Goal: Task Accomplishment & Management: Manage account settings

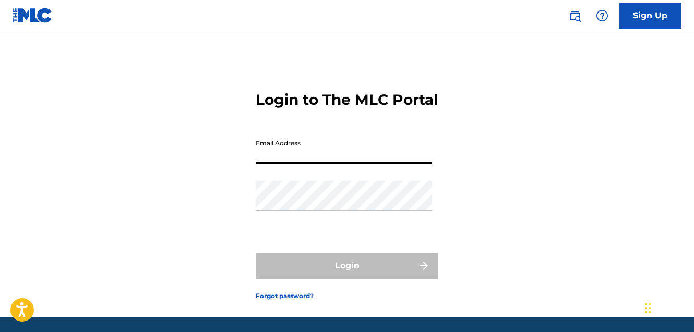
type input "[EMAIL_ADDRESS][DOMAIN_NAME]"
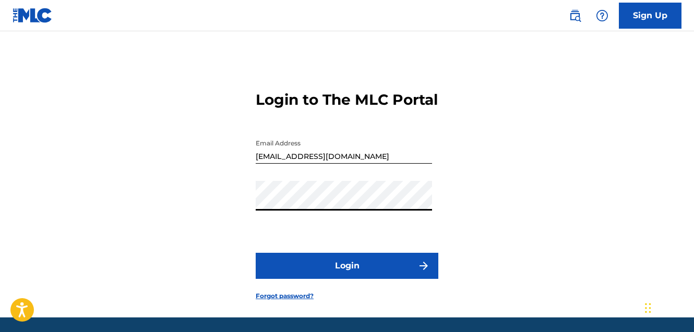
click at [348, 279] on button "Login" at bounding box center [347, 266] width 183 height 26
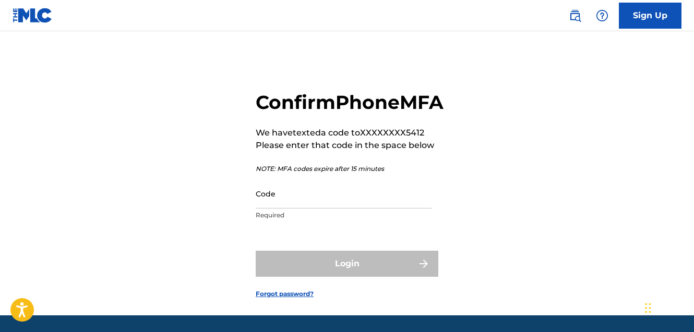
click at [355, 209] on input "Code" at bounding box center [344, 194] width 176 height 30
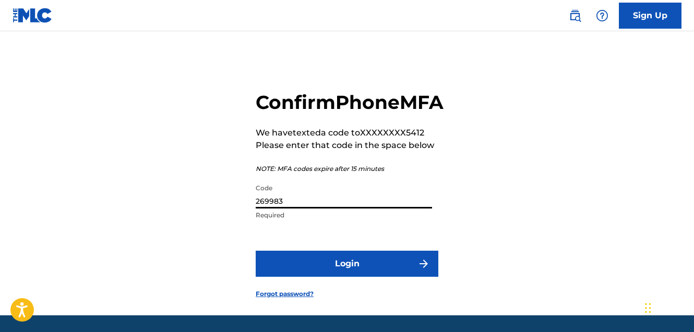
type input "269983"
click at [374, 277] on button "Login" at bounding box center [347, 264] width 183 height 26
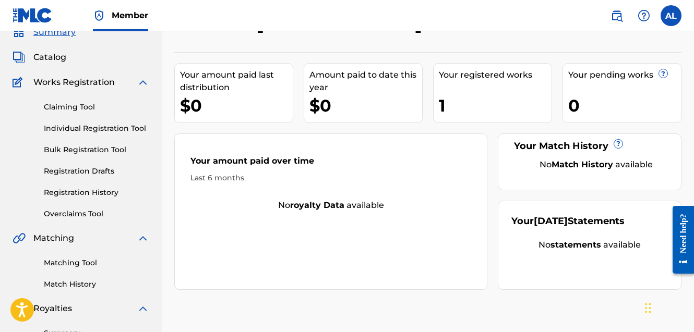
scroll to position [47, 0]
click at [87, 103] on link "Claiming Tool" at bounding box center [96, 106] width 105 height 11
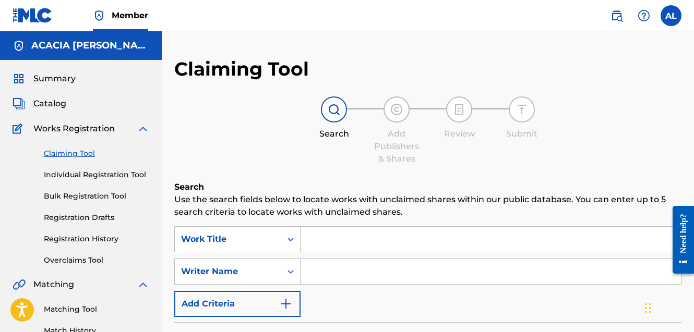
scroll to position [81, 0]
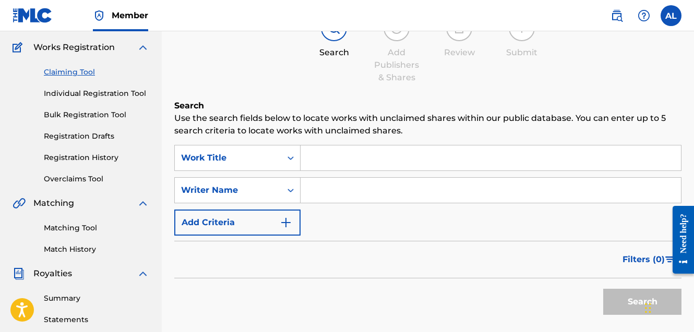
click at [289, 223] on img "Search Form" at bounding box center [286, 223] width 13 height 13
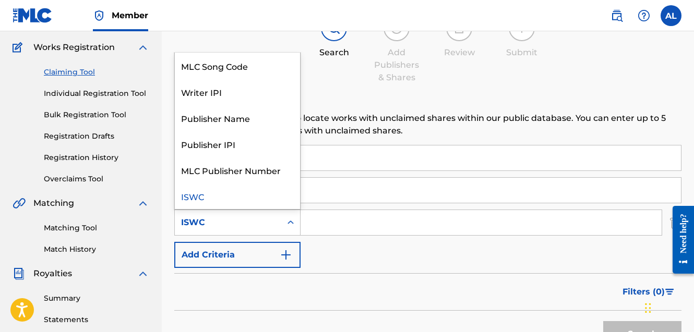
click at [286, 218] on icon "Search Form" at bounding box center [290, 223] width 10 height 10
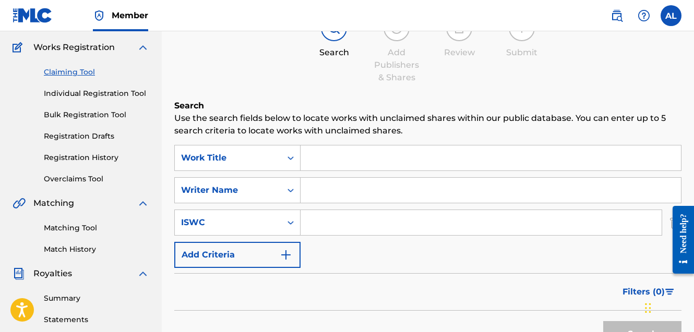
click at [327, 247] on div "SearchWithCriteriaf0ba09c9-f6ac-490c-8da4-dbb434d34c07 Work Title SearchWithCri…" at bounding box center [427, 206] width 507 height 123
click at [290, 192] on icon "Search Form" at bounding box center [290, 190] width 10 height 10
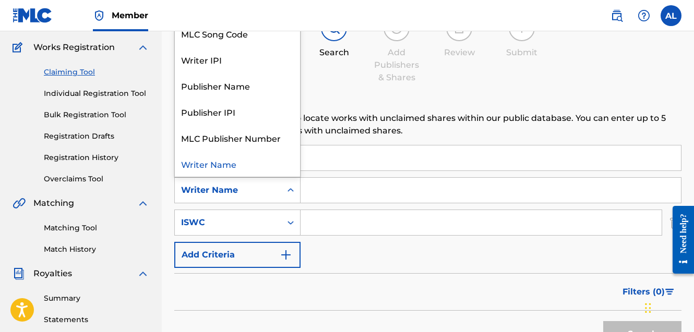
click at [290, 192] on icon "Search Form" at bounding box center [290, 190] width 10 height 10
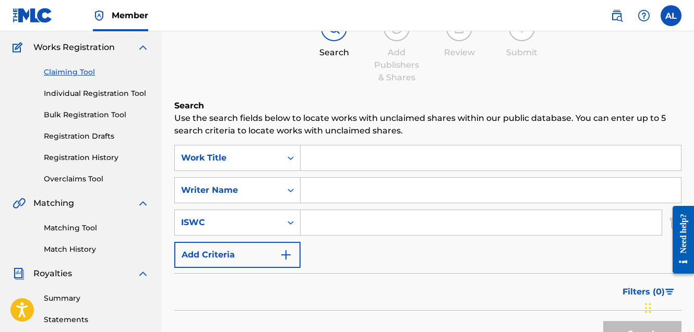
click at [323, 192] on input "Search Form" at bounding box center [491, 190] width 380 height 25
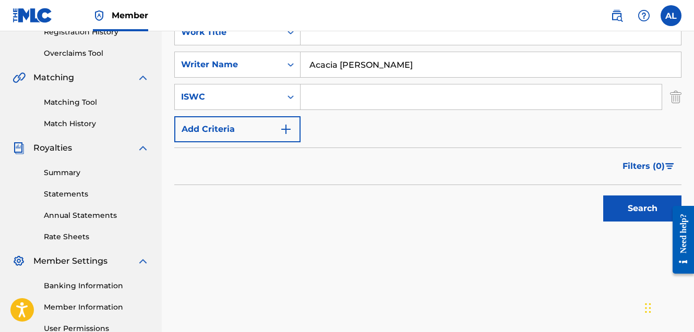
scroll to position [226, 0]
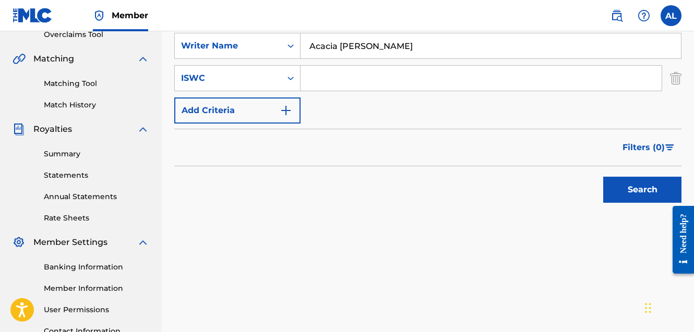
type input "Acacia Rae Dalager"
click at [627, 189] on button "Search" at bounding box center [642, 190] width 78 height 26
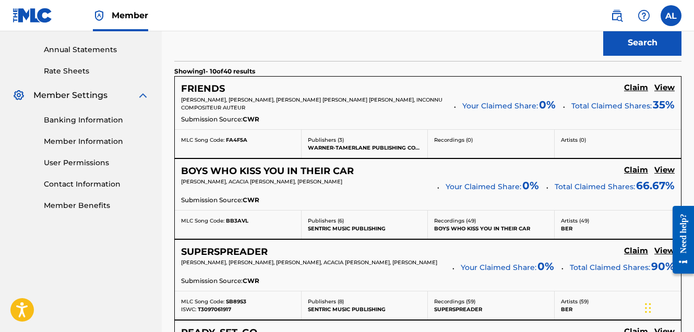
scroll to position [374, 0]
click at [632, 87] on h5 "Claim" at bounding box center [636, 87] width 24 height 10
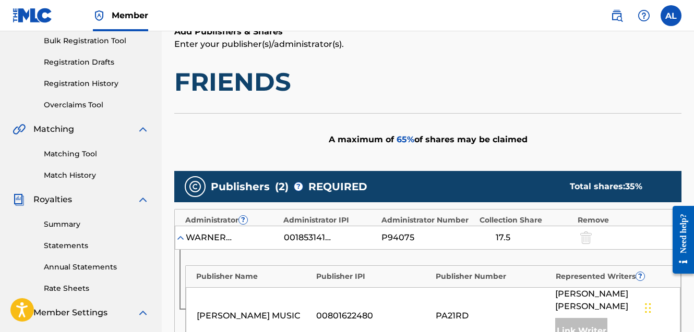
scroll to position [145, 0]
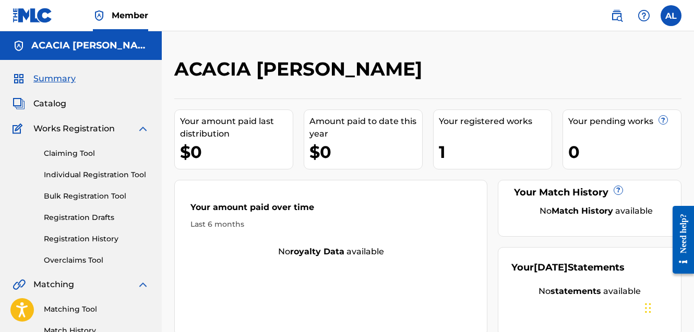
click at [51, 104] on span "Catalog" at bounding box center [49, 104] width 33 height 13
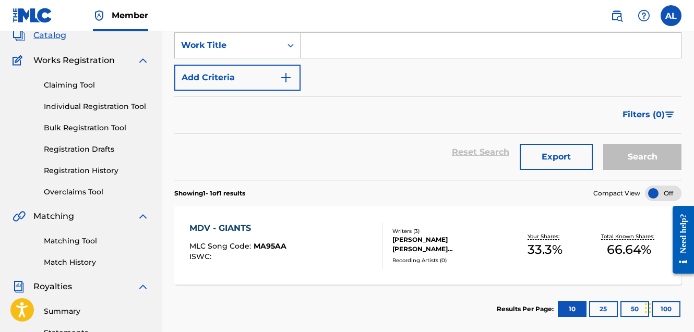
scroll to position [67, 0]
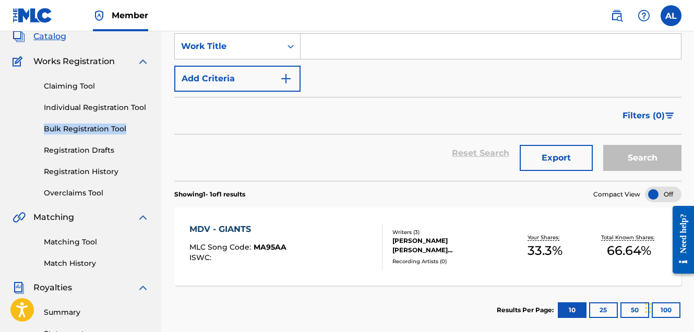
click at [76, 89] on link "Claiming Tool" at bounding box center [96, 86] width 105 height 11
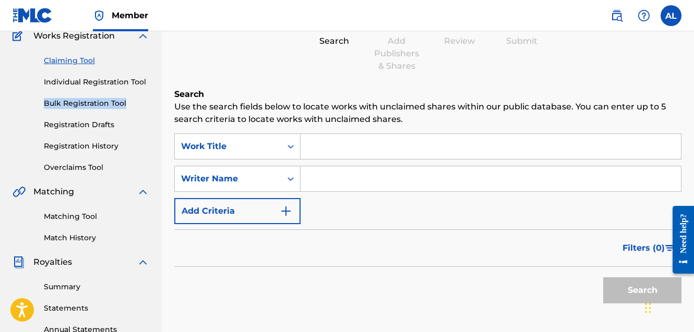
scroll to position [94, 0]
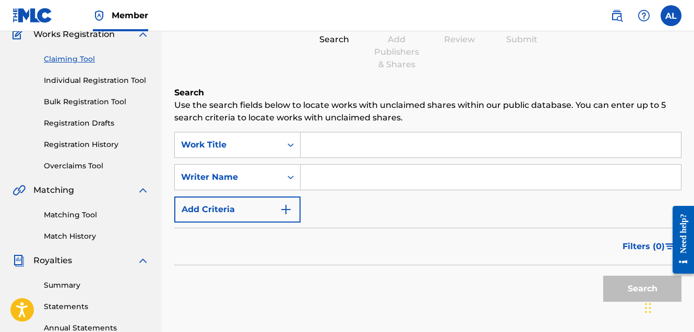
click at [321, 179] on input "Search Form" at bounding box center [491, 177] width 380 height 25
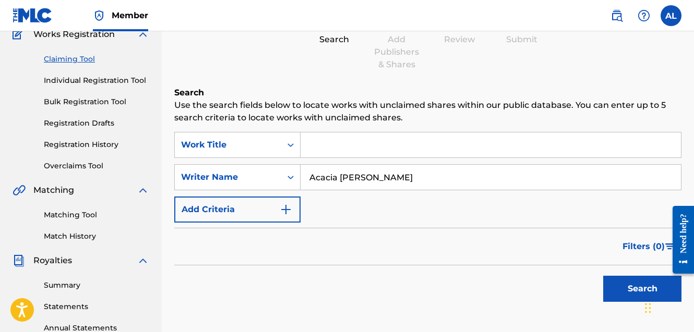
type input "Acacia Rae Dalager"
click at [634, 285] on button "Search" at bounding box center [642, 289] width 78 height 26
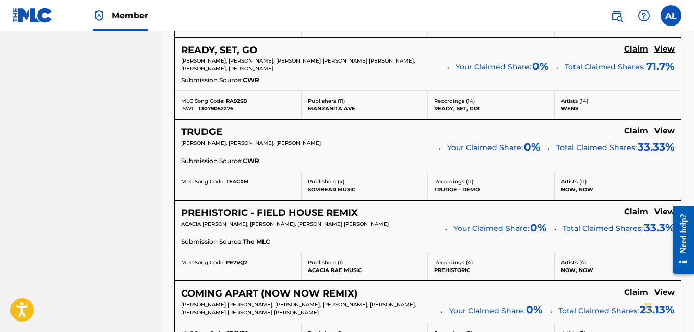
scroll to position [626, 1]
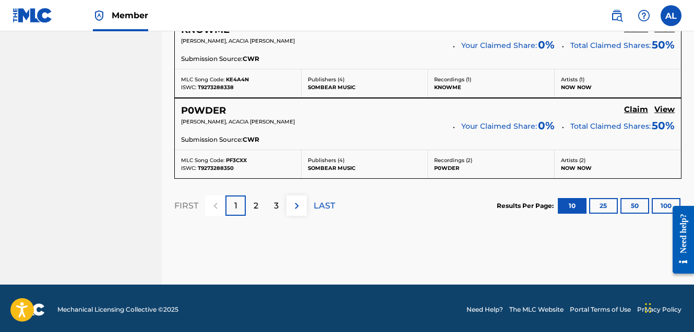
click at [663, 202] on button "100" at bounding box center [666, 206] width 29 height 16
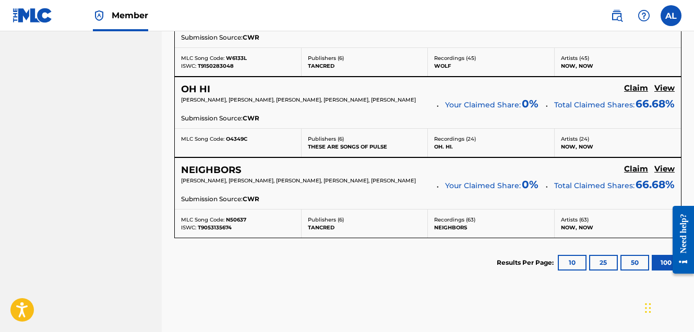
scroll to position [3403, 0]
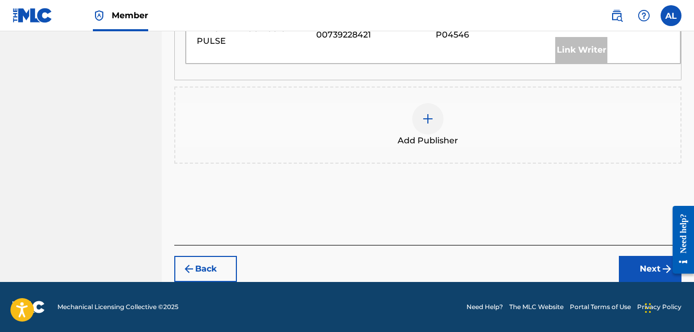
scroll to position [703, 0]
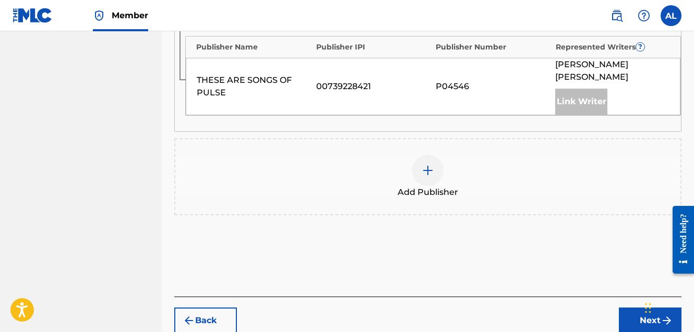
click at [426, 164] on img at bounding box center [428, 170] width 13 height 13
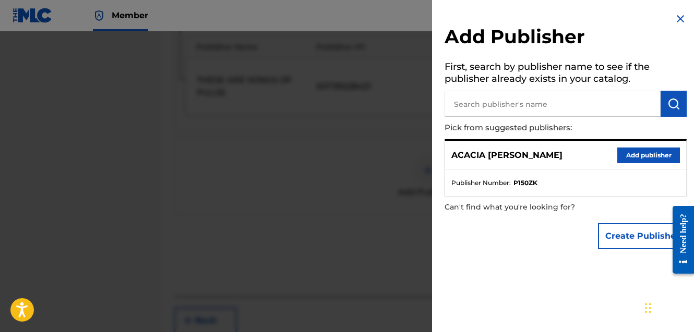
click at [509, 98] on input "text" at bounding box center [553, 104] width 216 height 26
click at [644, 160] on button "Add publisher" at bounding box center [648, 156] width 63 height 16
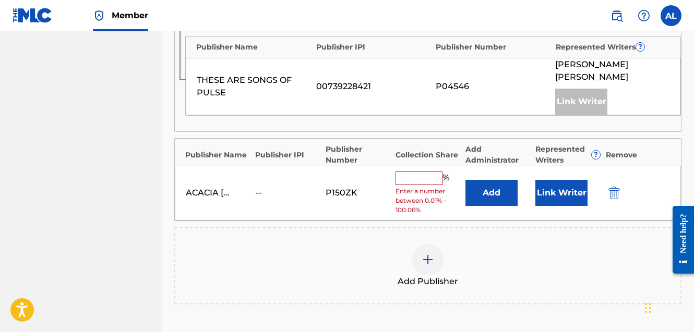
click at [415, 172] on input "text" at bounding box center [418, 179] width 47 height 14
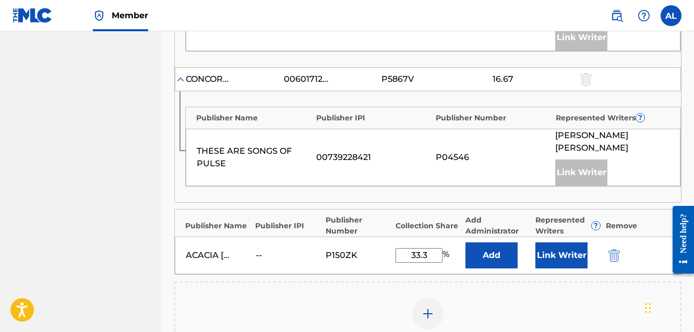
scroll to position [633, 0]
click at [554, 242] on button "Link Writer" at bounding box center [561, 255] width 52 height 26
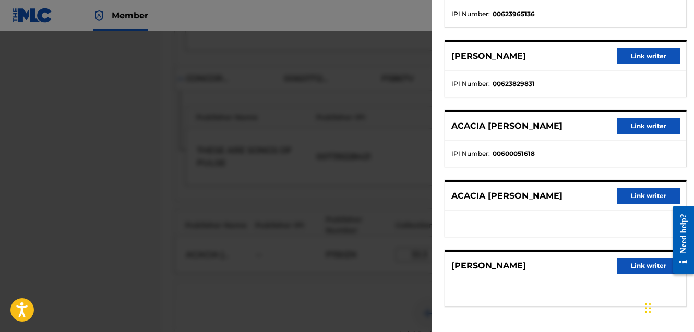
scroll to position [125, 0]
click at [640, 126] on button "Link writer" at bounding box center [648, 126] width 63 height 16
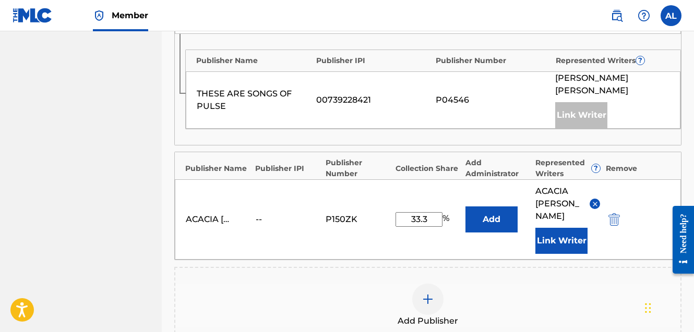
scroll to position [692, 0]
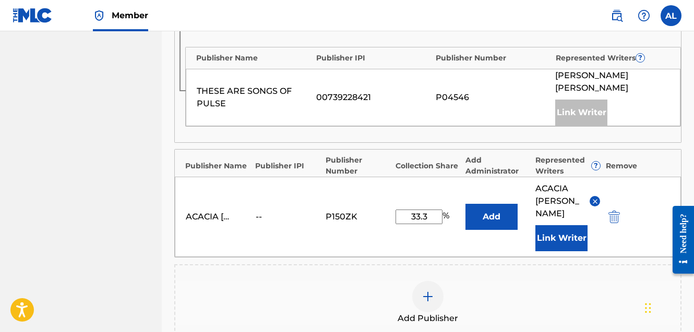
click at [487, 204] on button "Add" at bounding box center [491, 217] width 52 height 26
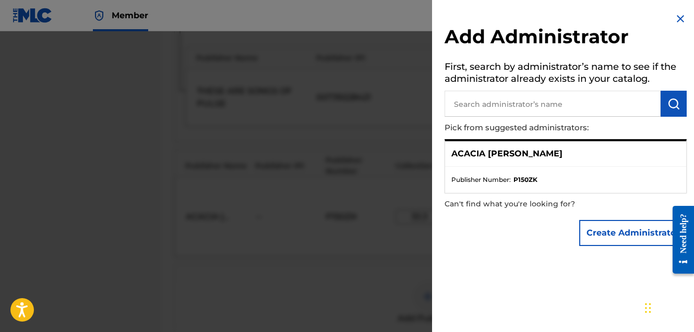
click at [678, 19] on img at bounding box center [680, 19] width 13 height 13
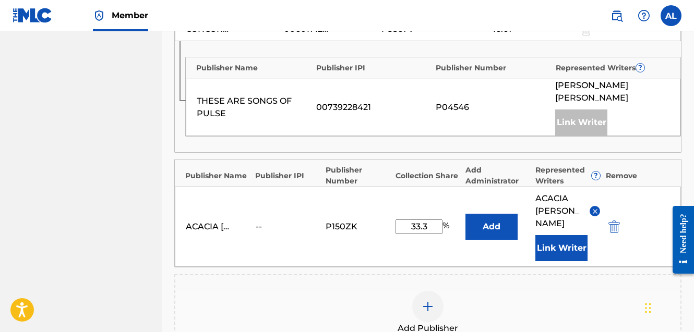
scroll to position [678, 0]
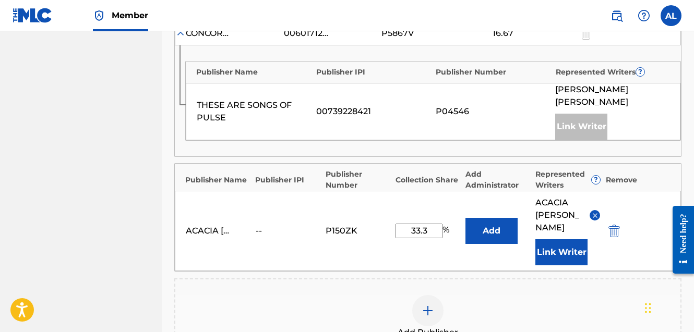
click at [424, 224] on input "33.3" at bounding box center [418, 231] width 47 height 15
click at [430, 224] on input "33.3" at bounding box center [418, 231] width 47 height 15
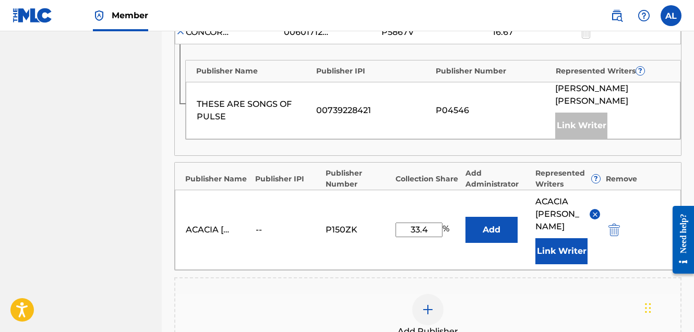
scroll to position [675, 0]
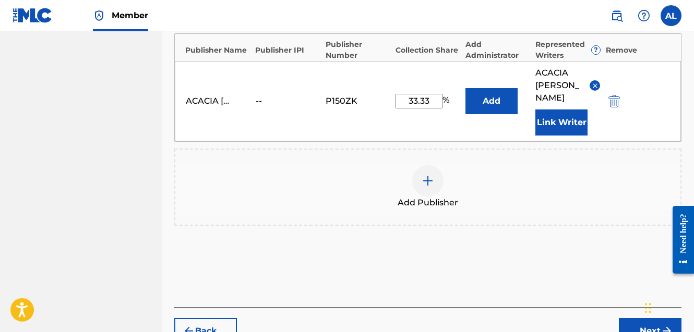
type input "33.33"
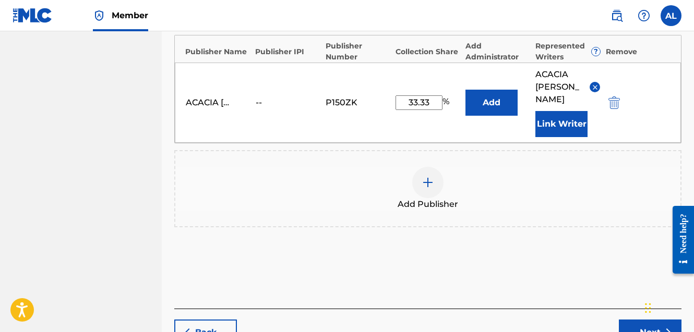
click at [648, 320] on button "Next" at bounding box center [650, 333] width 63 height 26
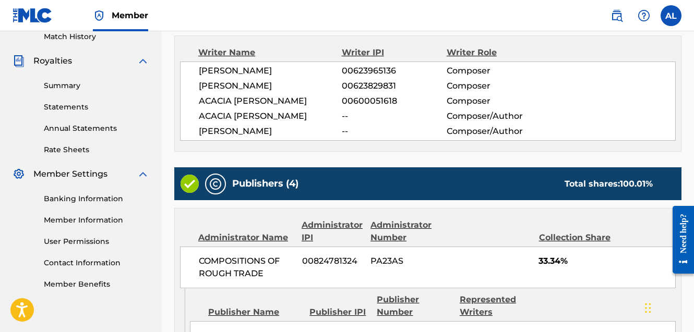
scroll to position [294, 0]
drag, startPoint x: 398, startPoint y: 100, endPoint x: 341, endPoint y: 101, distance: 57.4
click at [341, 101] on div "ACACIA DALAGER 00600051618 Composer" at bounding box center [437, 101] width 476 height 13
click at [342, 101] on span "00600051618" at bounding box center [394, 101] width 105 height 13
drag, startPoint x: 397, startPoint y: 99, endPoint x: 344, endPoint y: 100, distance: 53.2
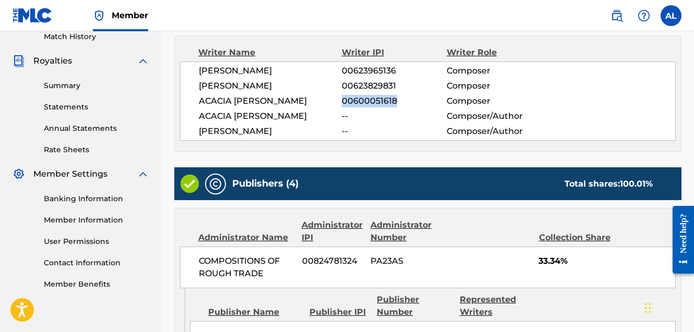
click at [344, 100] on span "00600051618" at bounding box center [394, 101] width 105 height 13
copy span "00600051618"
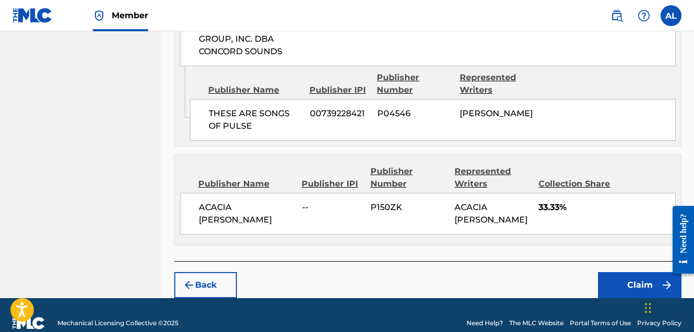
scroll to position [903, 0]
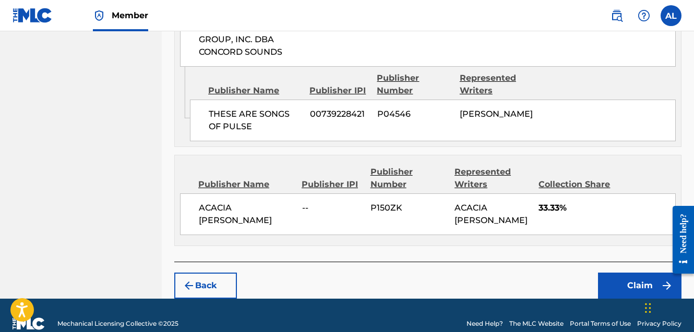
click at [627, 273] on button "Claim" at bounding box center [639, 286] width 83 height 26
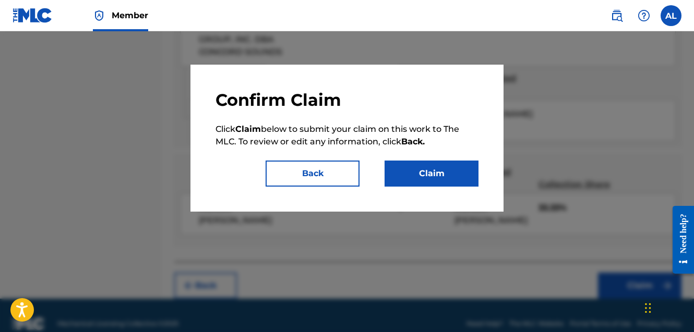
click at [425, 174] on button "Claim" at bounding box center [432, 174] width 94 height 26
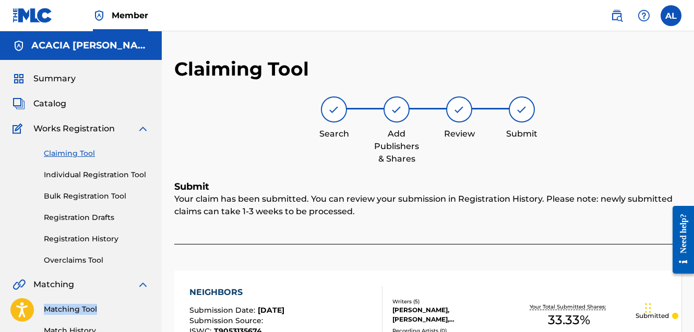
scroll to position [0, 0]
click at [670, 21] on label at bounding box center [671, 15] width 21 height 21
click at [671, 16] on input "AL Amber Leone amber@outofofficemgmt.com Notification Preferences Profile Log o…" at bounding box center [671, 16] width 0 height 0
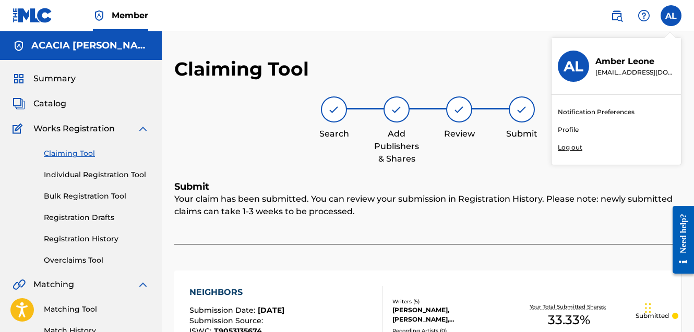
click at [96, 43] on h5 "ACACIA [PERSON_NAME]" at bounding box center [90, 46] width 118 height 12
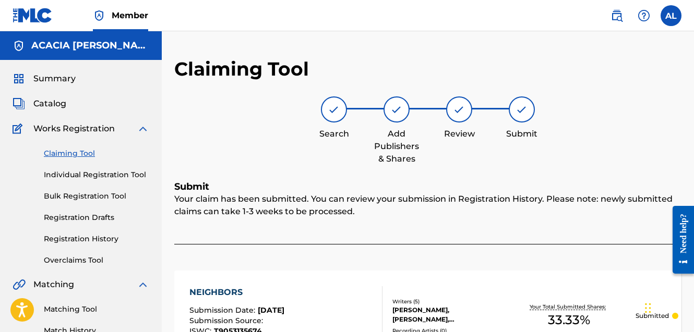
click at [60, 102] on span "Catalog" at bounding box center [49, 104] width 33 height 13
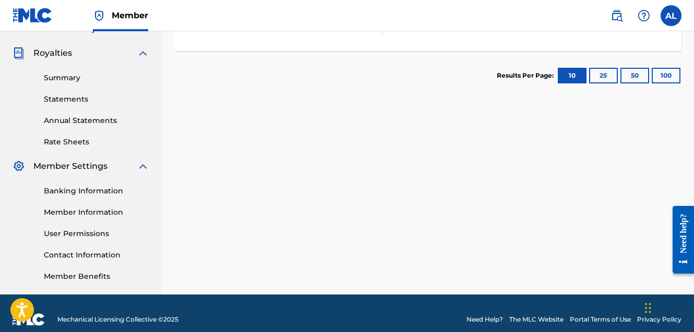
scroll to position [302, 0]
click at [80, 214] on link "Member Information" at bounding box center [96, 212] width 105 height 11
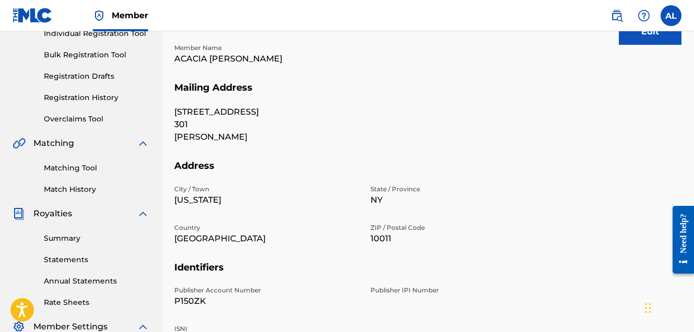
scroll to position [141, 0]
click at [654, 34] on button "Edit" at bounding box center [650, 32] width 63 height 26
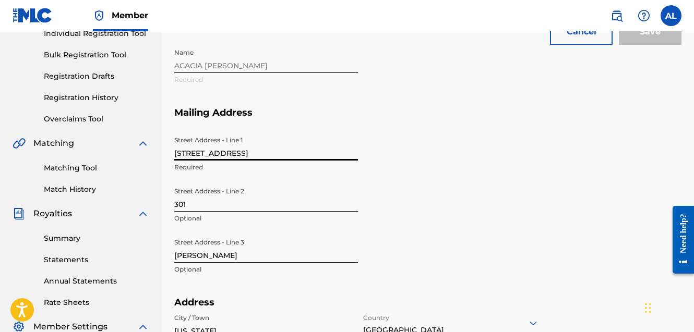
click at [244, 157] on input "80 8th Ave" at bounding box center [266, 146] width 184 height 30
type input "45 main st"
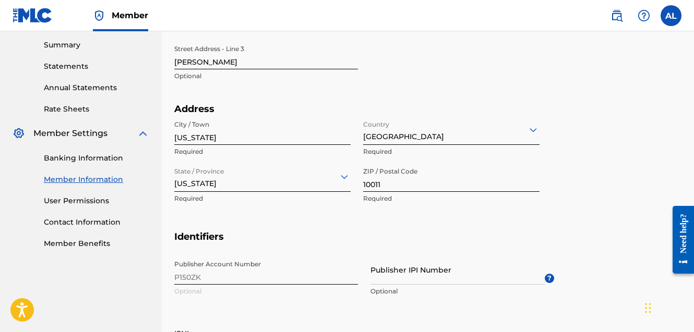
scroll to position [335, 0]
type input "suite 712"
click at [262, 136] on input "New York" at bounding box center [262, 130] width 176 height 30
type input "brooklyn"
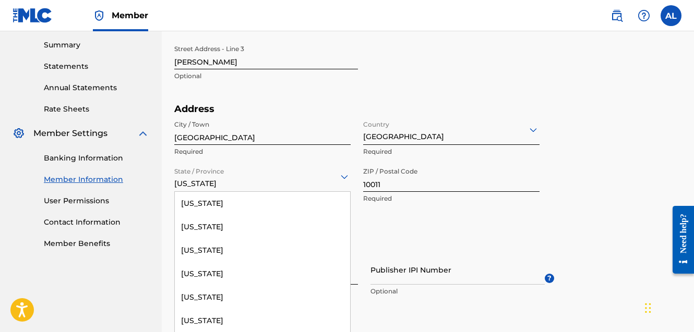
scroll to position [351, 0]
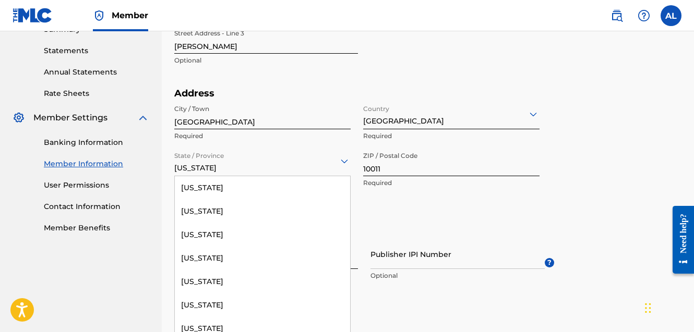
click at [258, 176] on div "Montana, 29 of 57. 57 results available. Use Up and Down to choose options, pre…" at bounding box center [262, 162] width 176 height 30
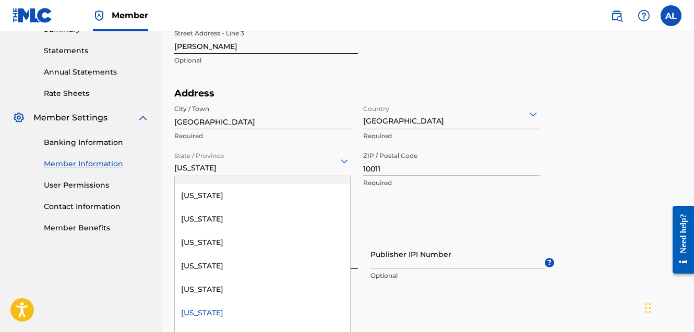
click at [258, 182] on div "Montana" at bounding box center [262, 172] width 175 height 23
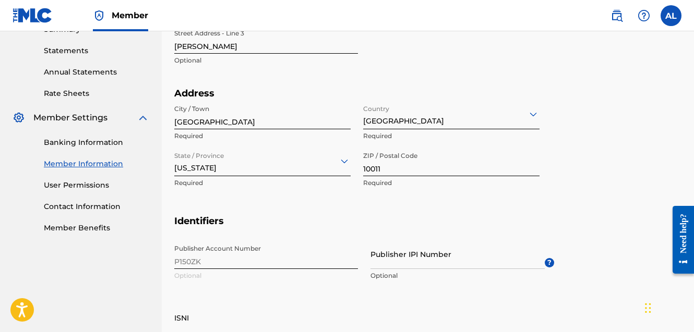
click at [249, 167] on div "Montana" at bounding box center [262, 161] width 176 height 26
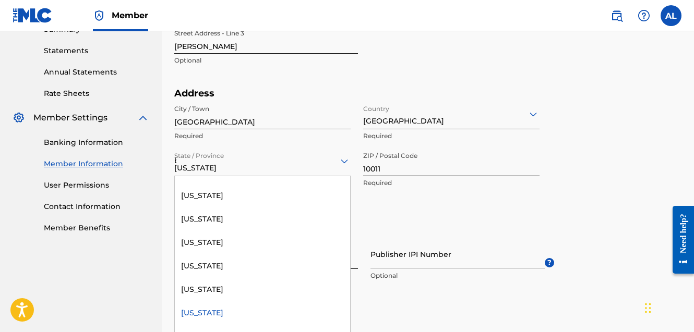
scroll to position [0, 0]
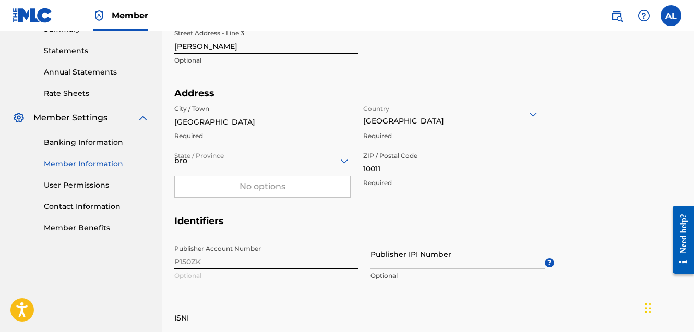
type input "broo"
drag, startPoint x: 222, startPoint y: 161, endPoint x: 214, endPoint y: 161, distance: 8.3
click at [214, 161] on div at bounding box center [262, 160] width 176 height 13
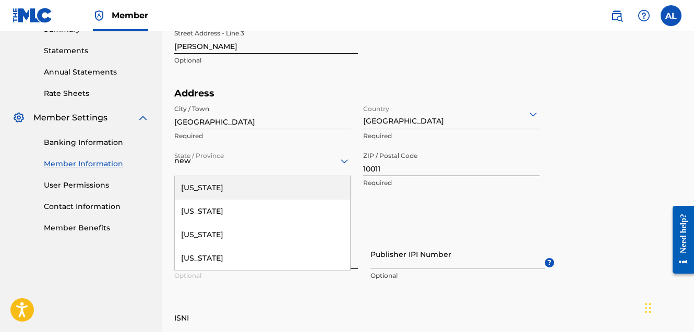
type input "new y"
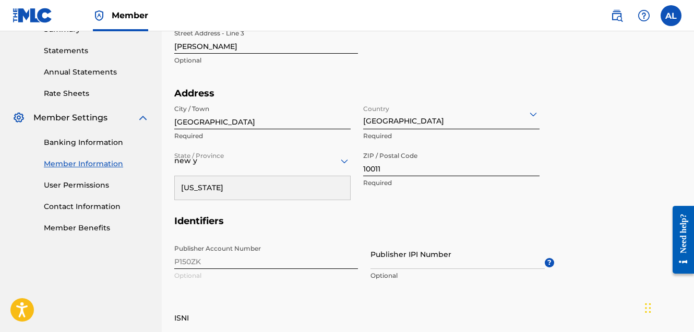
click at [221, 188] on div "New York" at bounding box center [262, 187] width 175 height 23
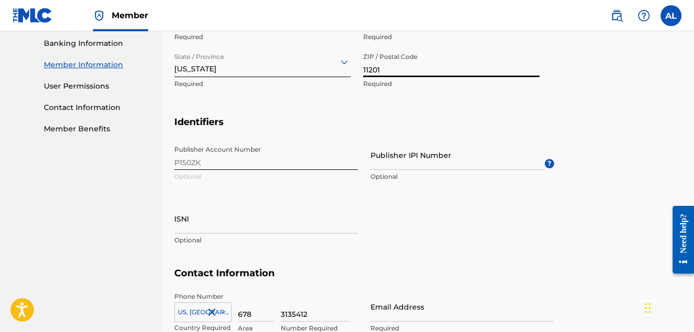
type input "11201"
click at [326, 166] on div "Publisher Account Number P150ZK Optional Publisher IPI Number Optional ? ISNI O…" at bounding box center [364, 203] width 380 height 127
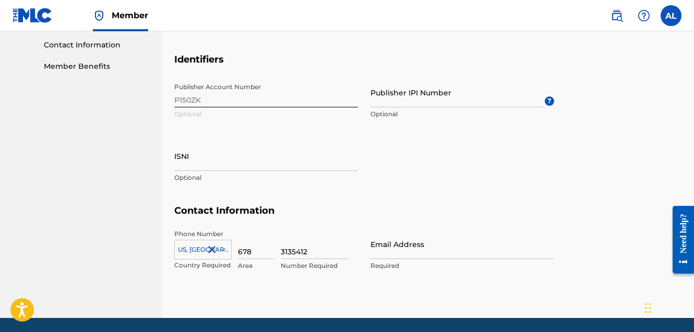
click at [195, 103] on div "Publisher Account Number P150ZK Optional Publisher IPI Number Optional ? ISNI O…" at bounding box center [364, 141] width 380 height 127
click at [195, 102] on div "Publisher Account Number P150ZK Optional Publisher IPI Number Optional ? ISNI O…" at bounding box center [364, 141] width 380 height 127
click at [411, 95] on input "Publisher IPI Number" at bounding box center [457, 93] width 174 height 30
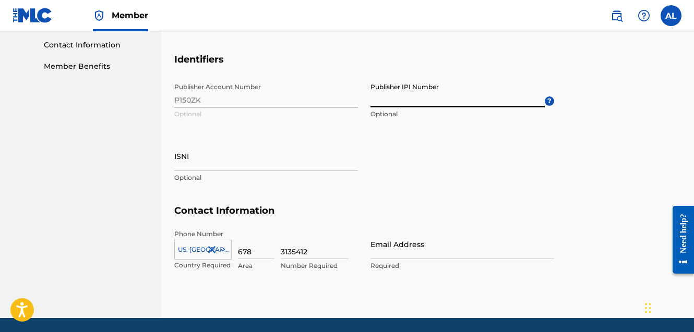
paste input "#886487760"
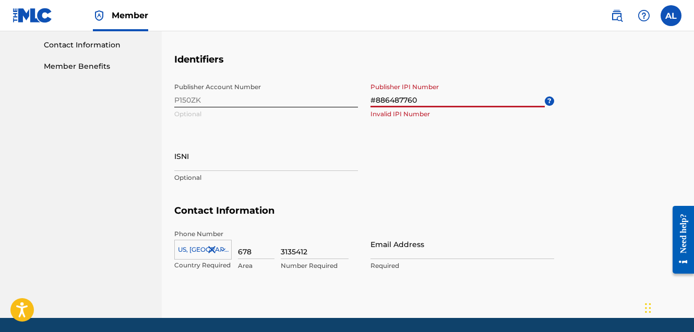
click at [374, 97] on input "#886487760" at bounding box center [457, 93] width 174 height 30
type input "886487760"
click at [323, 162] on input "ISNI" at bounding box center [266, 156] width 184 height 30
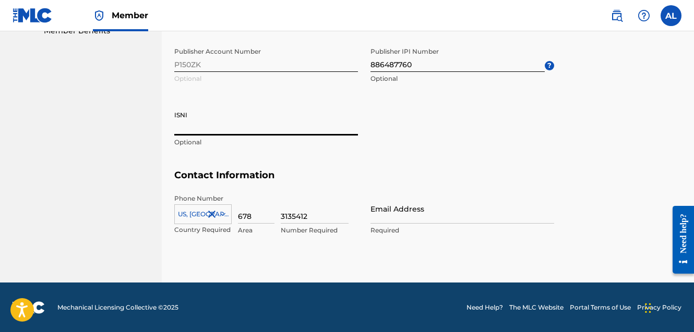
scroll to position [547, 0]
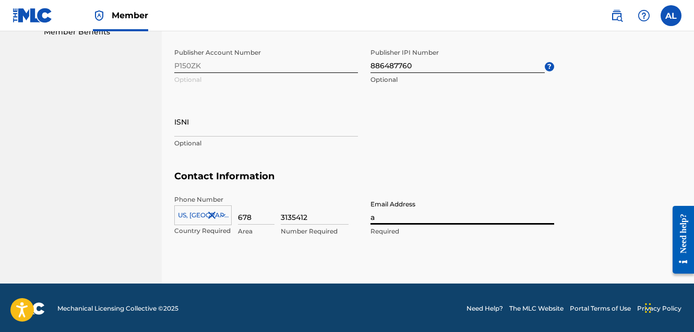
type input "am"
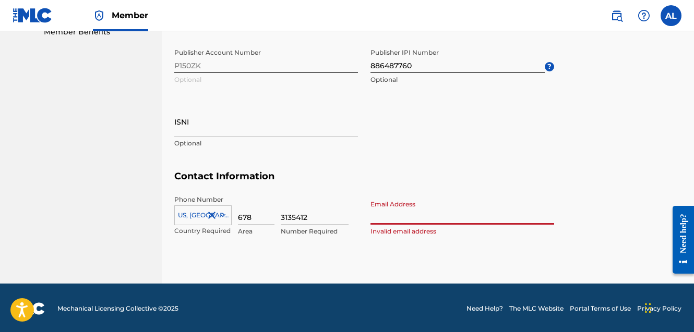
type input "[EMAIL_ADDRESS][DOMAIN_NAME]"
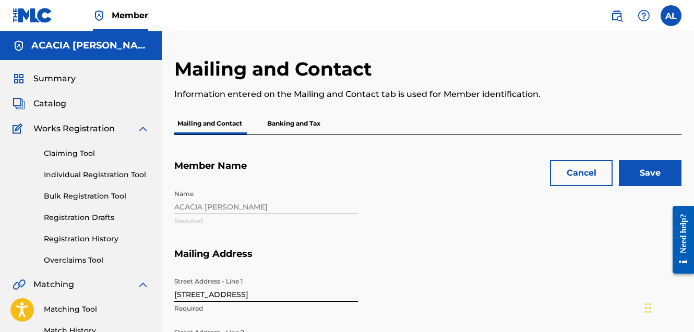
scroll to position [0, 0]
click at [654, 175] on input "Save" at bounding box center [650, 173] width 63 height 26
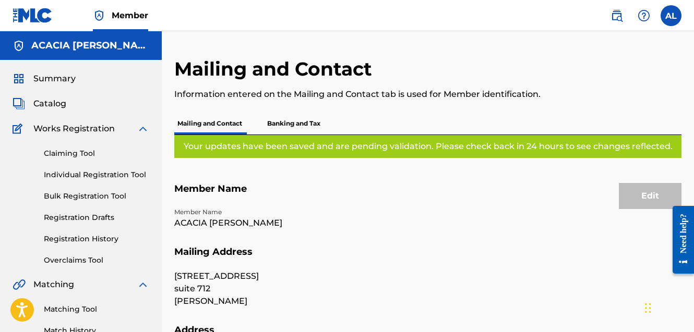
click at [99, 156] on link "Claiming Tool" at bounding box center [96, 153] width 105 height 11
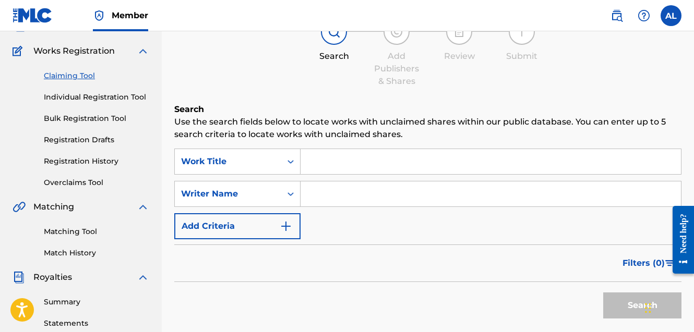
scroll to position [78, 0]
click at [327, 158] on input "Search Form" at bounding box center [491, 161] width 380 height 25
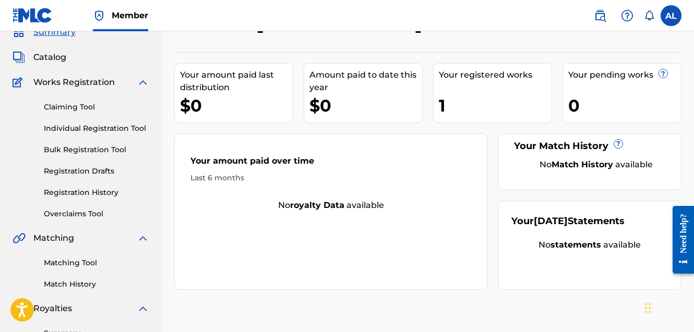
scroll to position [49, 0]
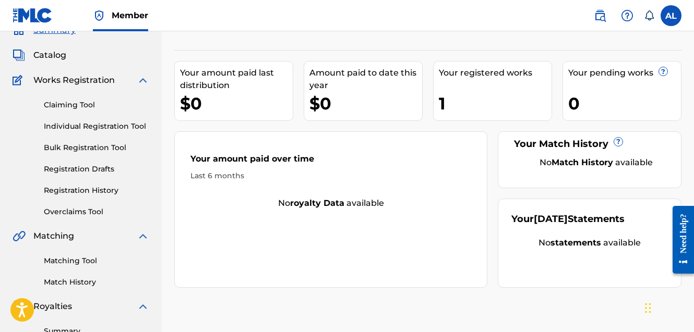
click at [104, 191] on link "Registration History" at bounding box center [96, 190] width 105 height 11
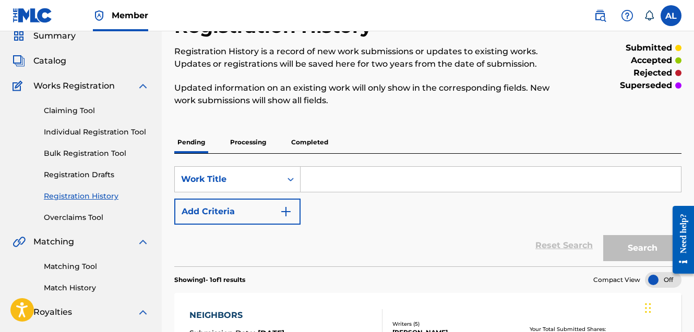
scroll to position [46, 0]
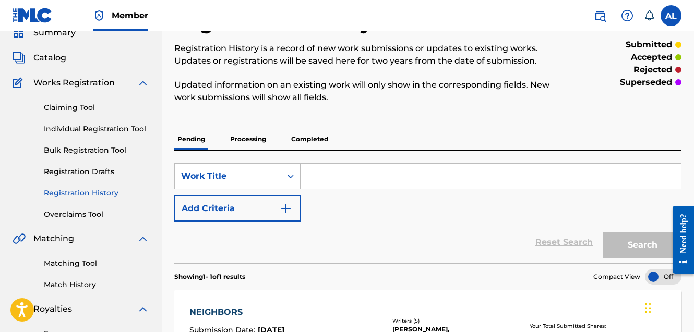
click at [313, 140] on p "Completed" at bounding box center [309, 139] width 43 height 22
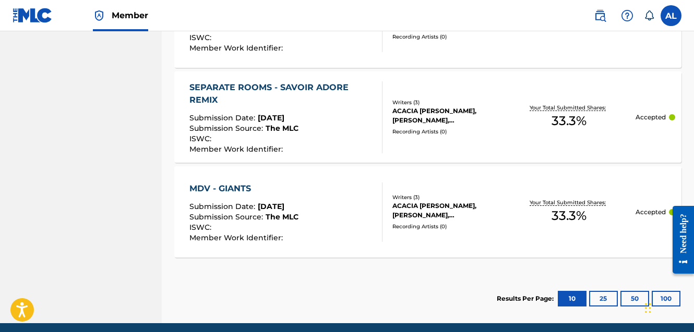
scroll to position [697, 0]
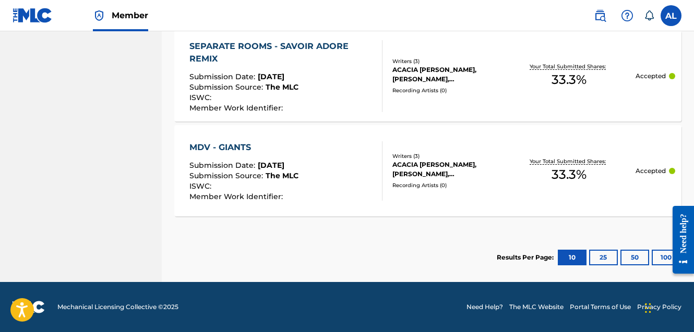
click at [657, 259] on button "100" at bounding box center [666, 258] width 29 height 16
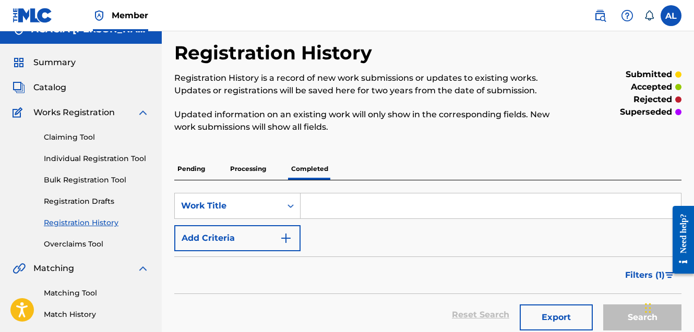
scroll to position [16, 0]
click at [245, 170] on p "Processing" at bounding box center [248, 169] width 42 height 22
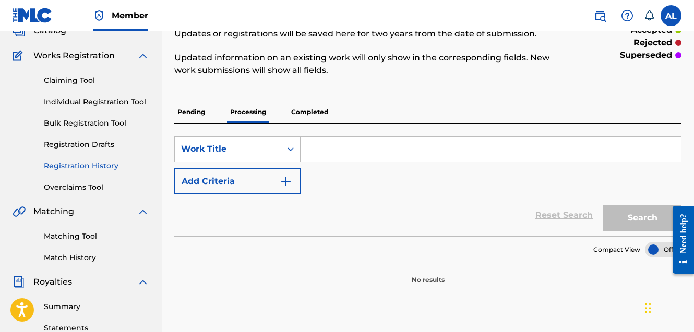
click at [307, 121] on p "Completed" at bounding box center [309, 112] width 43 height 22
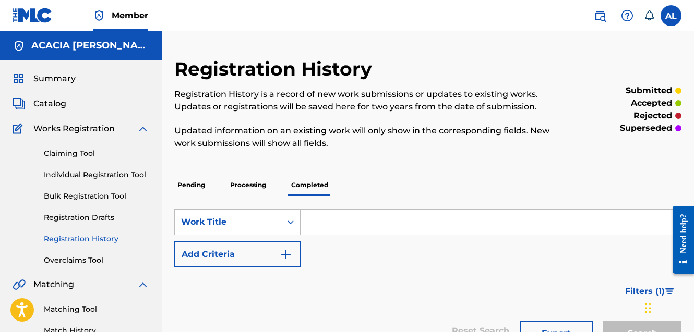
click at [196, 189] on p "Pending" at bounding box center [191, 185] width 34 height 22
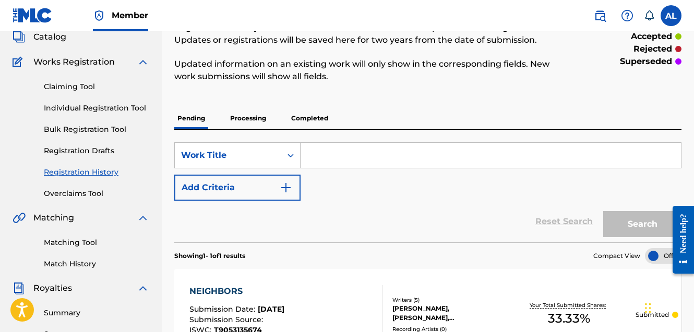
click at [86, 82] on link "Claiming Tool" at bounding box center [96, 86] width 105 height 11
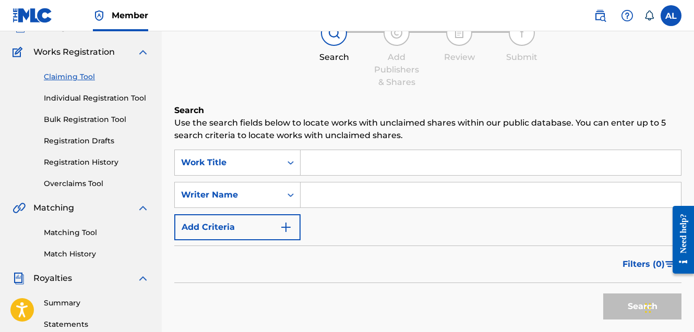
scroll to position [80, 0]
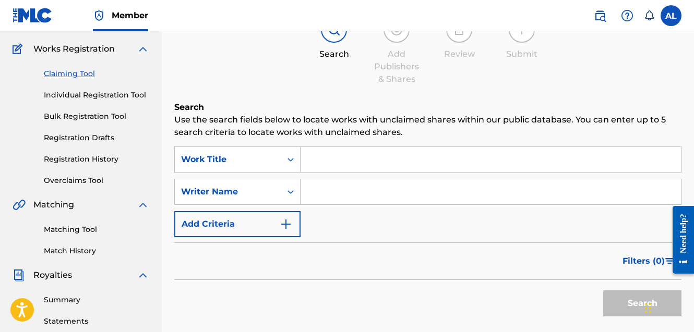
click at [283, 222] on img "Search Form" at bounding box center [286, 224] width 13 height 13
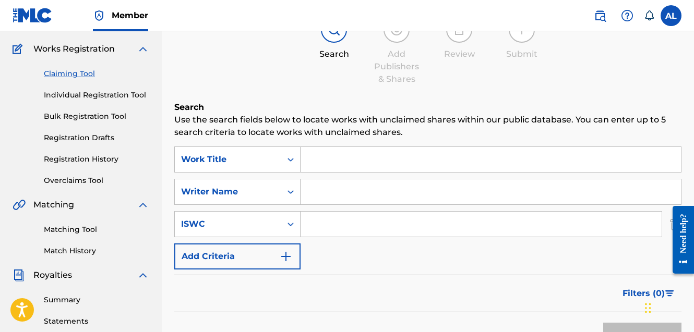
click at [289, 256] on img "Search Form" at bounding box center [286, 256] width 13 height 13
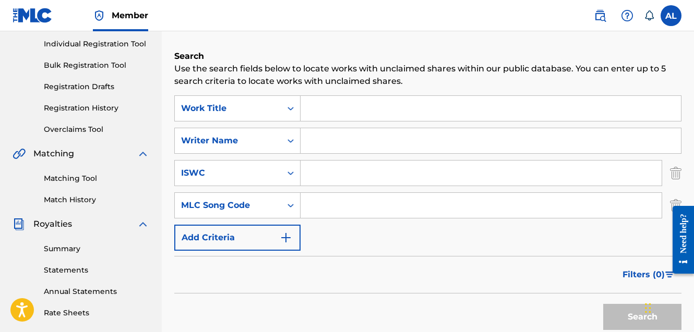
scroll to position [131, 0]
click at [288, 232] on img "Search Form" at bounding box center [286, 238] width 13 height 13
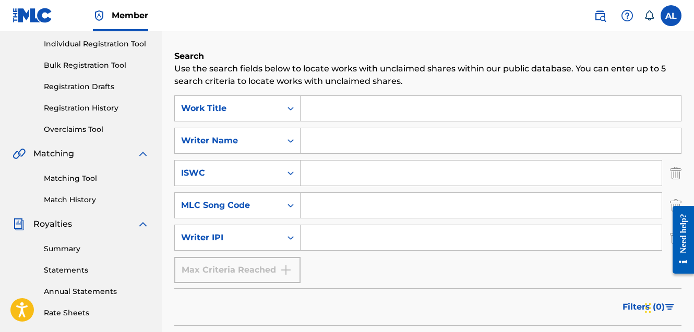
click at [283, 267] on div "Max Criteria Reached" at bounding box center [237, 270] width 126 height 26
click at [288, 236] on icon "Search Form" at bounding box center [290, 238] width 10 height 10
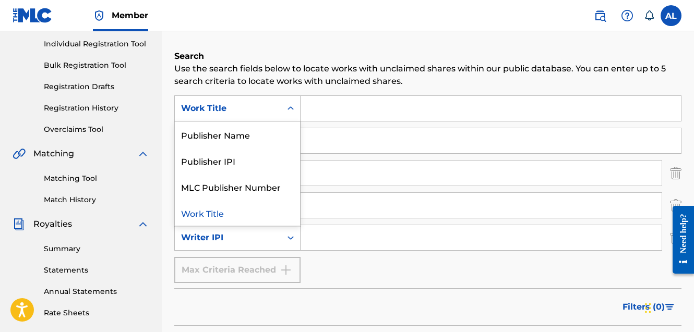
click at [290, 112] on icon "Search Form" at bounding box center [290, 108] width 10 height 10
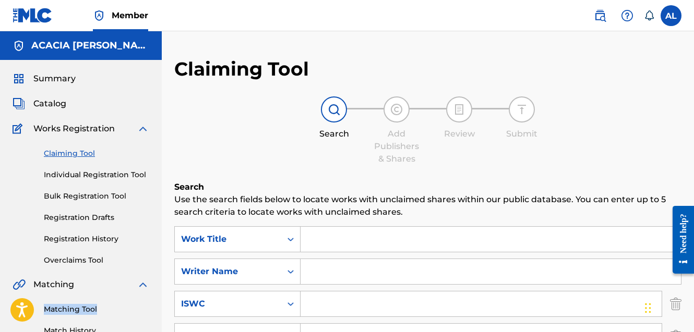
scroll to position [0, 0]
click at [320, 239] on input "Search Form" at bounding box center [491, 239] width 380 height 25
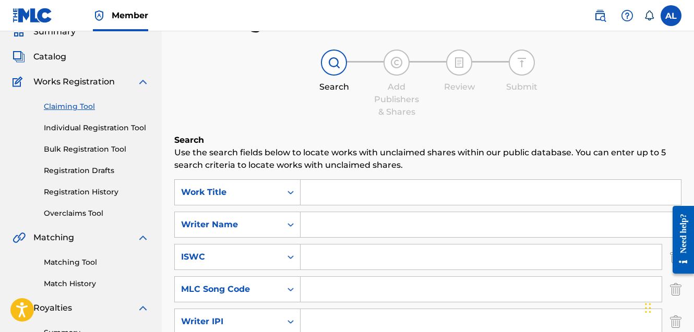
scroll to position [49, 0]
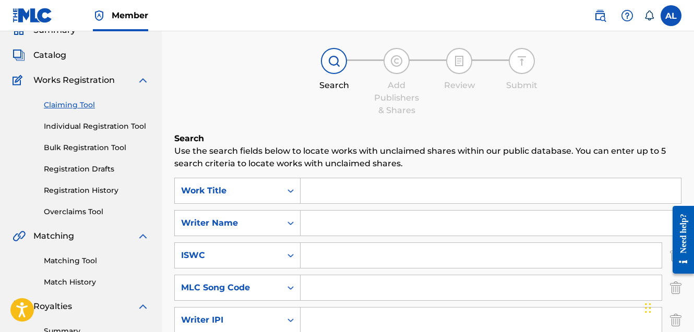
click at [317, 230] on input "Search Form" at bounding box center [491, 223] width 380 height 25
type input "Acacia Dalager"
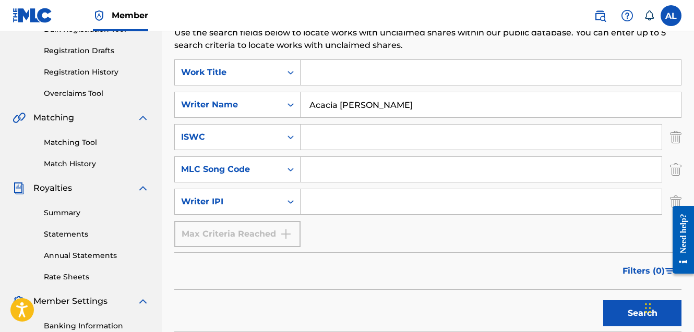
scroll to position [167, 0]
click at [634, 315] on button "Search" at bounding box center [642, 314] width 78 height 26
click at [622, 314] on button "Search" at bounding box center [642, 314] width 78 height 26
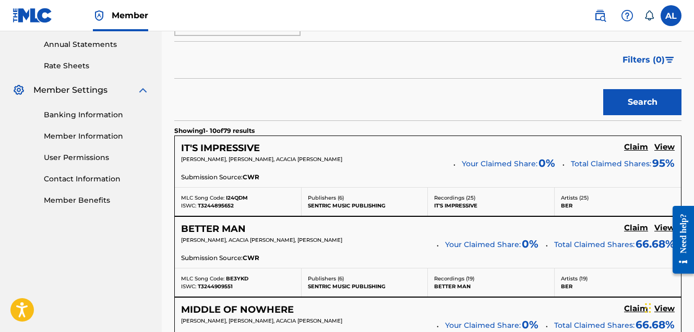
scroll to position [378, 0]
click at [636, 145] on h5 "Claim" at bounding box center [636, 147] width 24 height 10
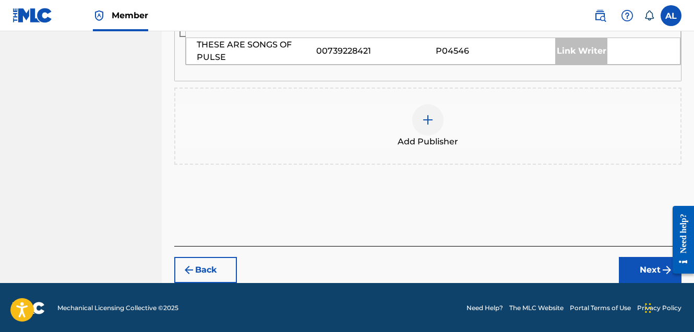
scroll to position [632, 0]
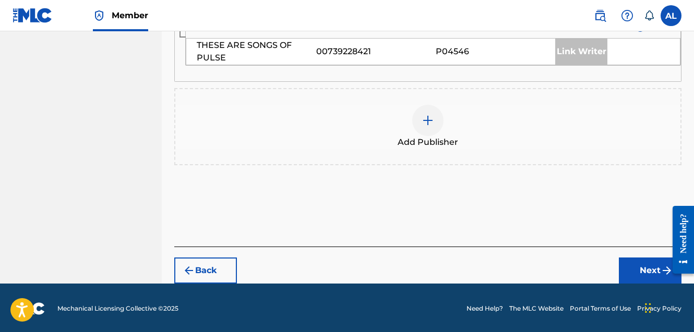
click at [440, 123] on div at bounding box center [427, 120] width 31 height 31
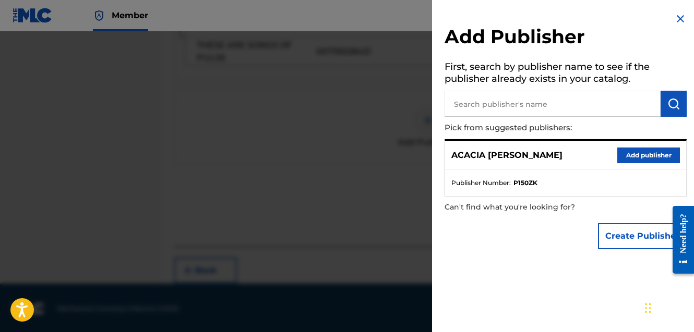
click at [632, 154] on button "Add publisher" at bounding box center [648, 156] width 63 height 16
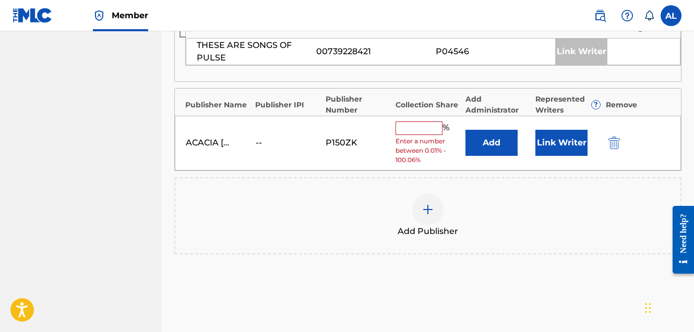
click at [422, 131] on div "%" at bounding box center [423, 129] width 56 height 14
click at [418, 128] on input "text" at bounding box center [418, 129] width 47 height 14
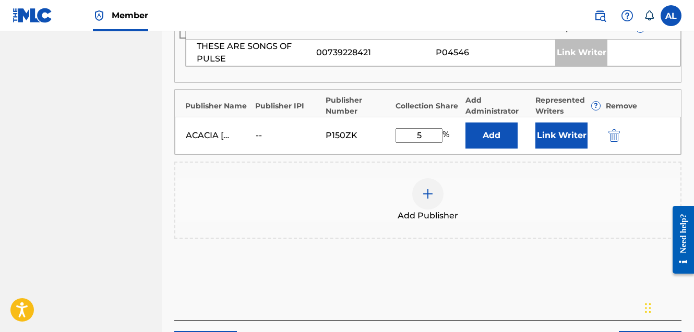
scroll to position [630, 0]
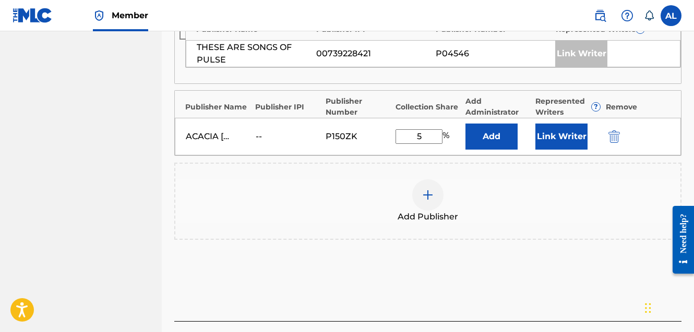
type input "5"
click at [554, 134] on button "Link Writer" at bounding box center [561, 137] width 52 height 26
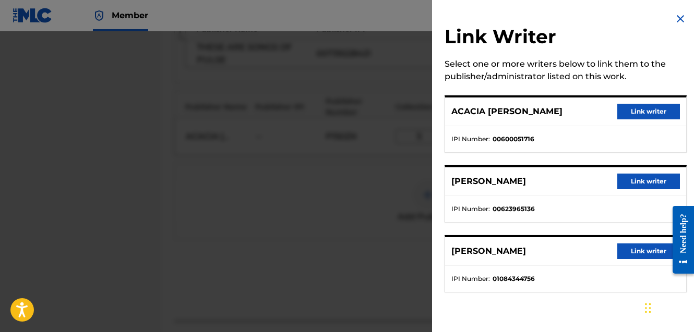
click at [638, 110] on button "Link writer" at bounding box center [648, 112] width 63 height 16
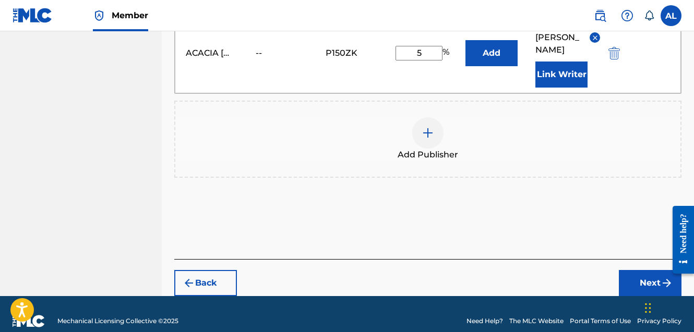
click at [642, 270] on button "Next" at bounding box center [650, 283] width 63 height 26
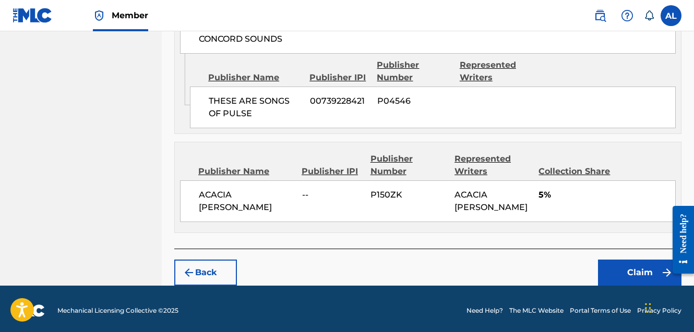
scroll to position [848, 0]
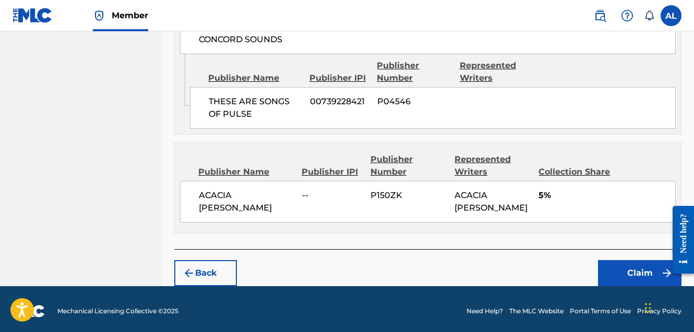
click at [635, 275] on button "Claim" at bounding box center [639, 273] width 83 height 26
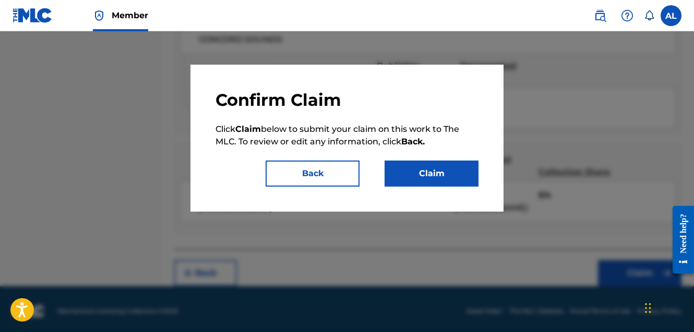
click at [421, 177] on button "Claim" at bounding box center [432, 174] width 94 height 26
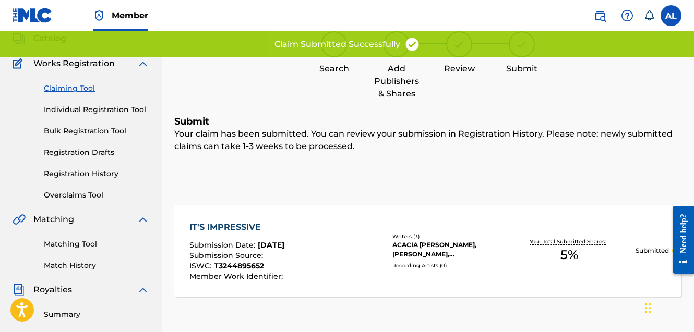
scroll to position [65, 0]
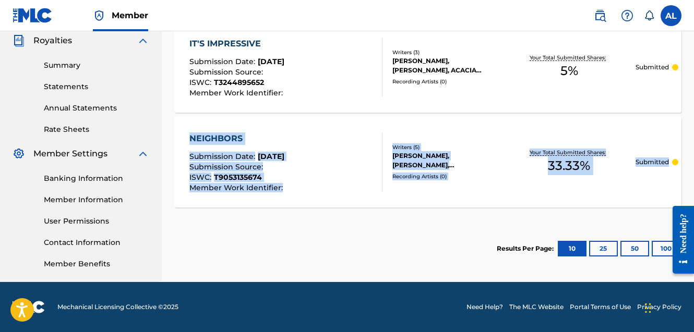
scroll to position [315, 0]
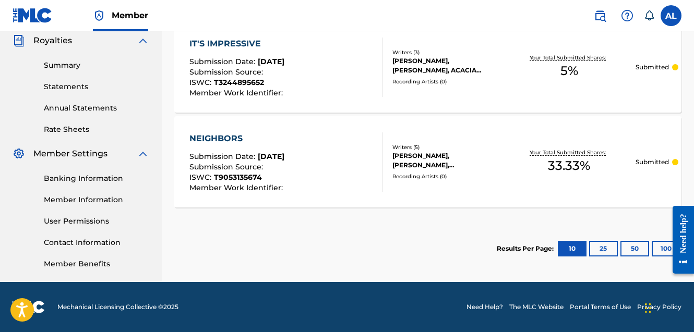
click at [429, 243] on section "Results Per Page: 10 25 50 100" at bounding box center [427, 248] width 507 height 49
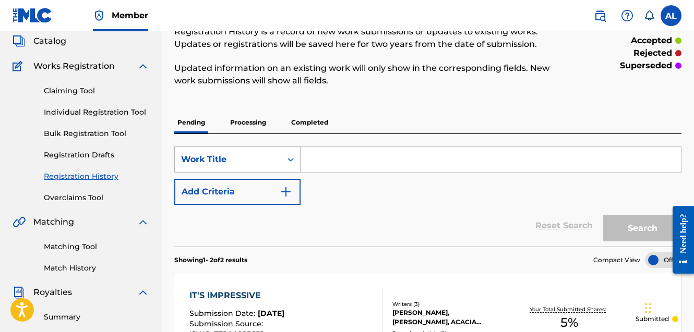
scroll to position [64, 0]
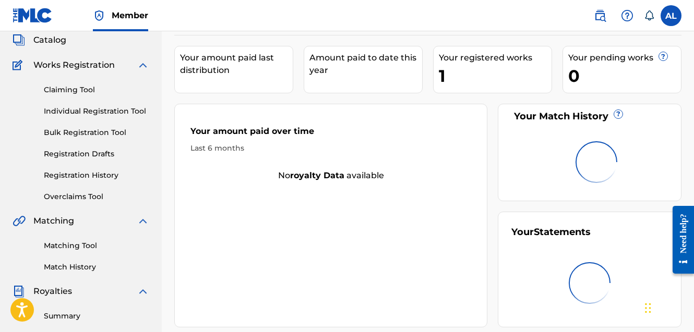
scroll to position [49, 0]
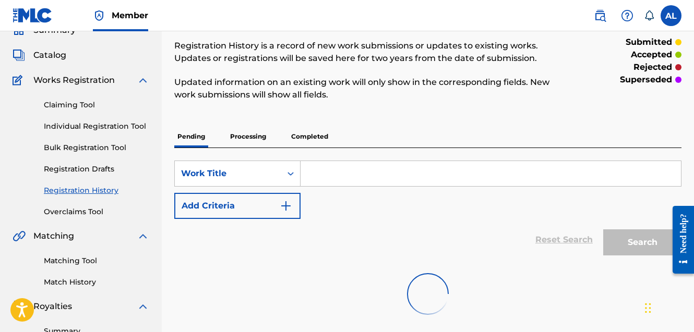
scroll to position [64, 0]
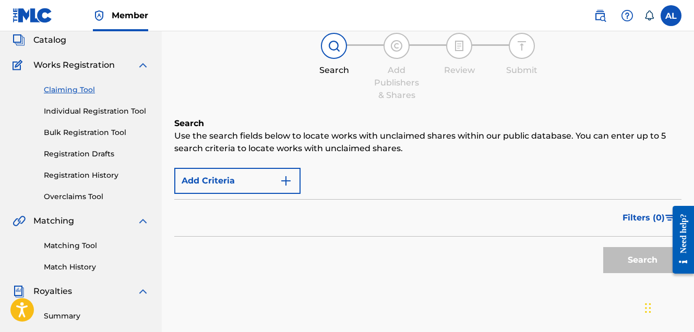
scroll to position [65, 0]
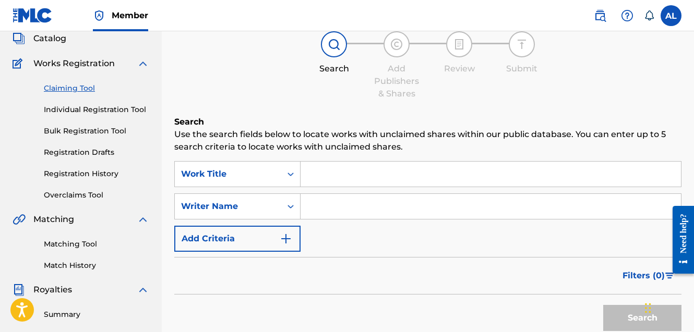
click at [338, 205] on input "Search Form" at bounding box center [491, 206] width 380 height 25
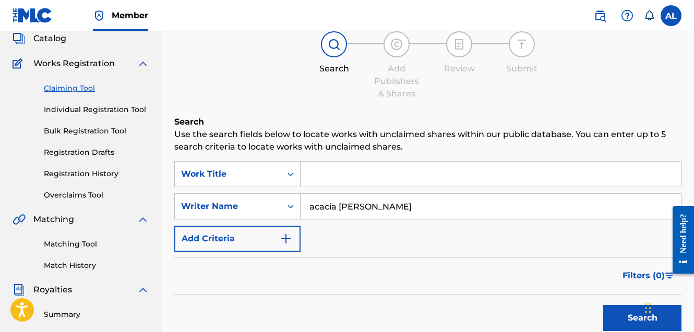
type input "acacia dalager"
click at [642, 318] on button "Search" at bounding box center [642, 318] width 78 height 26
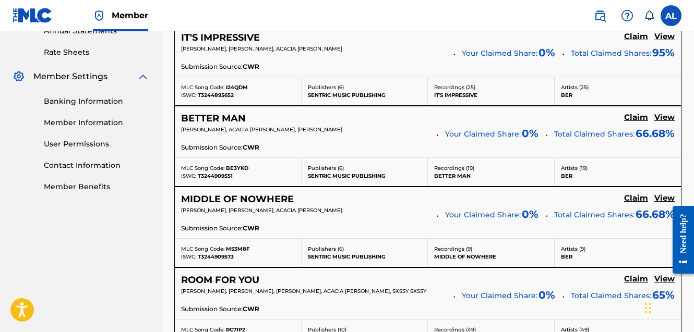
scroll to position [392, 0]
click at [630, 42] on h5 "Claim" at bounding box center [636, 37] width 24 height 10
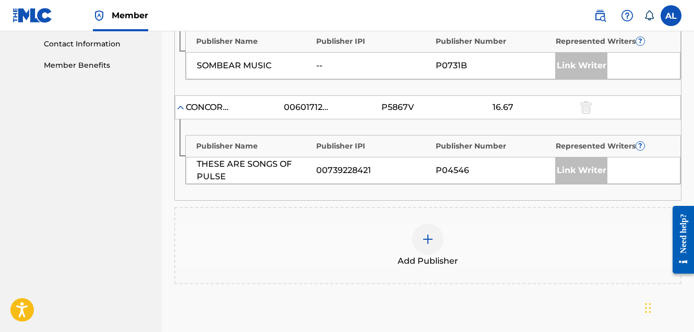
scroll to position [589, 0]
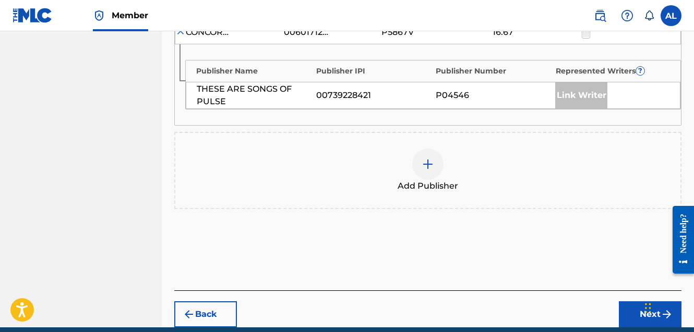
click at [433, 166] on img at bounding box center [428, 164] width 13 height 13
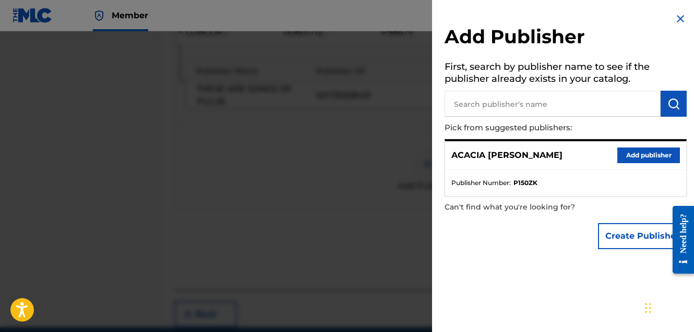
click at [630, 156] on button "Add publisher" at bounding box center [648, 156] width 63 height 16
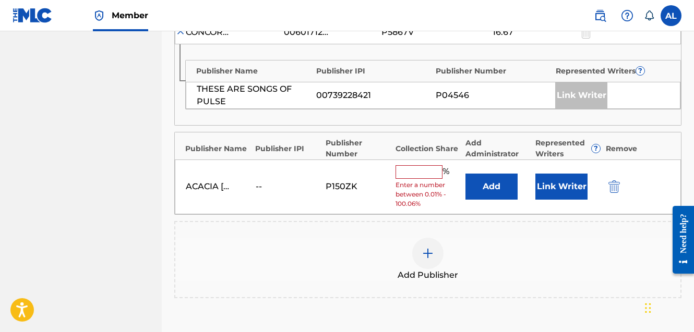
click at [429, 167] on input "text" at bounding box center [418, 172] width 47 height 14
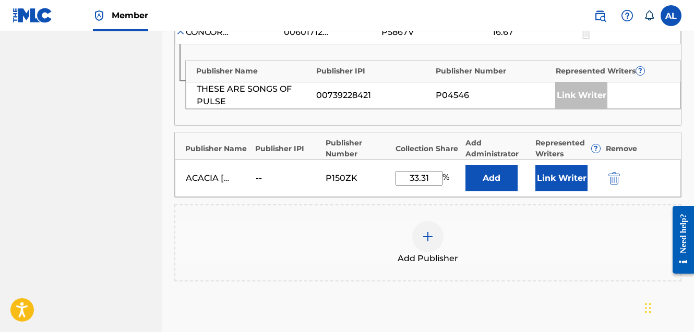
type input "33.31"
click at [571, 184] on button "Link Writer" at bounding box center [561, 178] width 52 height 26
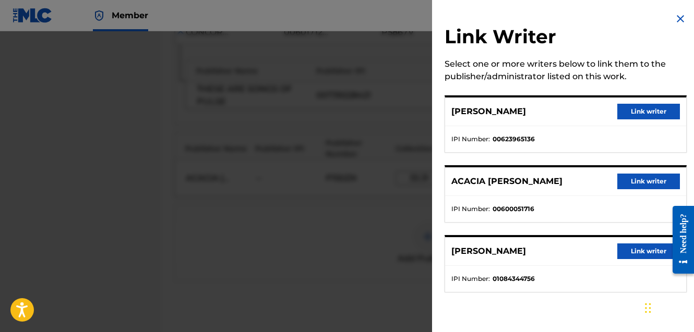
click at [632, 176] on button "Link writer" at bounding box center [648, 182] width 63 height 16
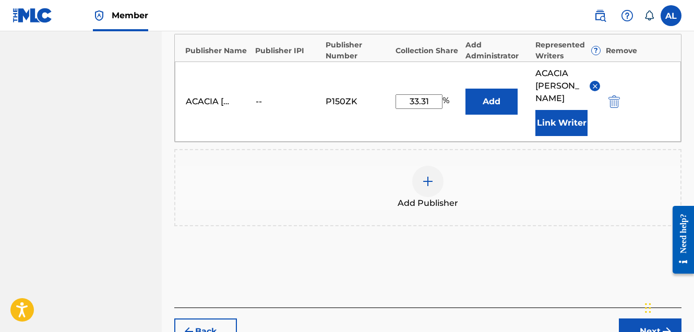
click at [634, 319] on button "Next" at bounding box center [650, 332] width 63 height 26
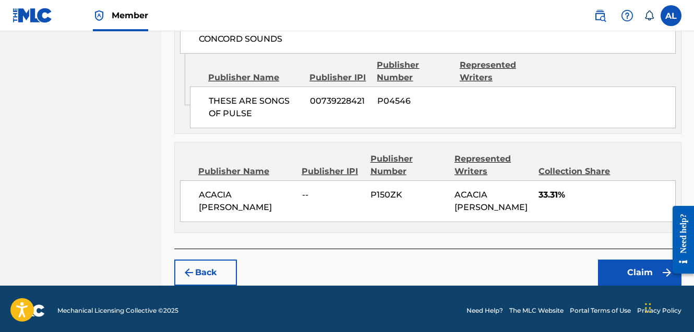
scroll to position [848, 0]
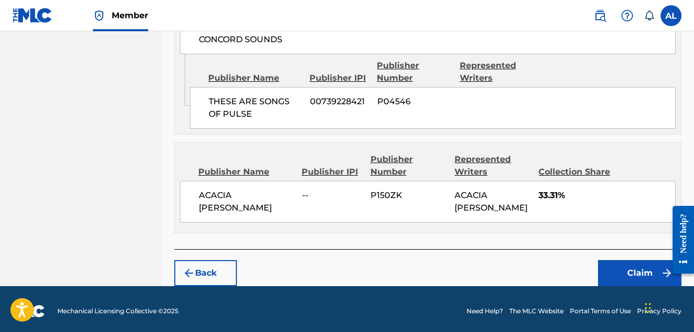
click at [616, 270] on button "Claim" at bounding box center [639, 273] width 83 height 26
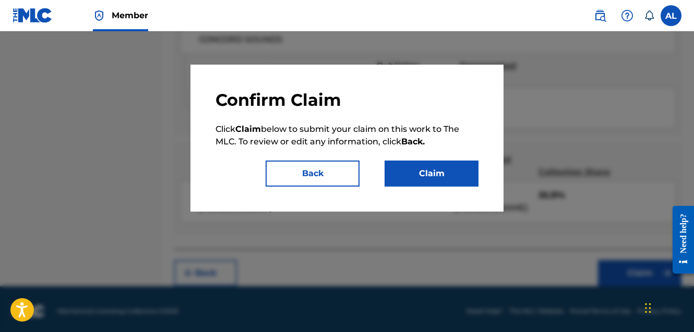
click at [426, 174] on button "Claim" at bounding box center [432, 174] width 94 height 26
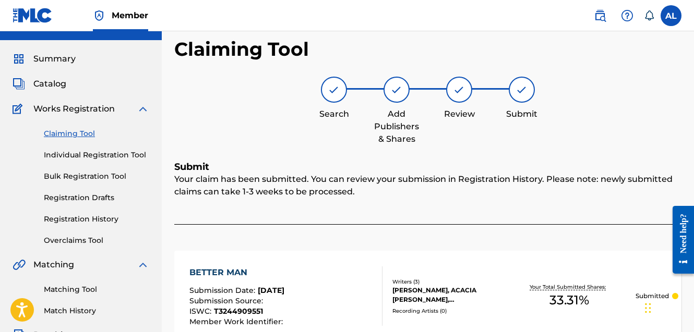
scroll to position [19, 0]
click at [86, 135] on link "Claiming Tool" at bounding box center [96, 134] width 105 height 11
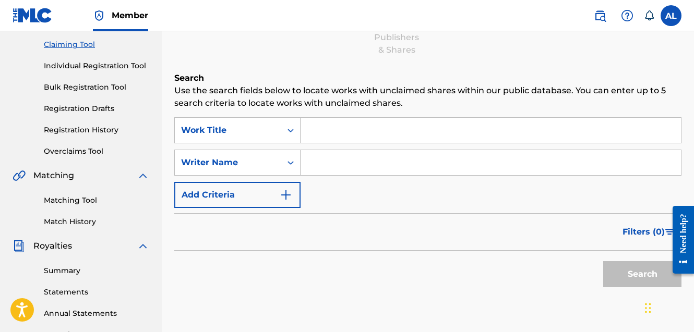
scroll to position [112, 0]
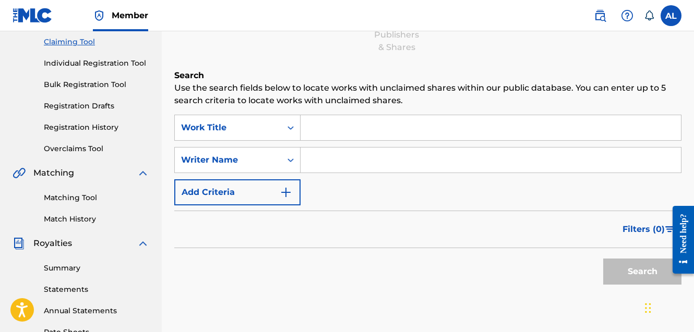
click at [335, 166] on input "Search Form" at bounding box center [491, 160] width 380 height 25
click at [274, 210] on form "SearchWithCriteria6935714a-131e-487a-9a6b-b07ec814e502 Work Title SearchWithCri…" at bounding box center [427, 202] width 507 height 175
click at [283, 185] on button "Add Criteria" at bounding box center [237, 192] width 126 height 26
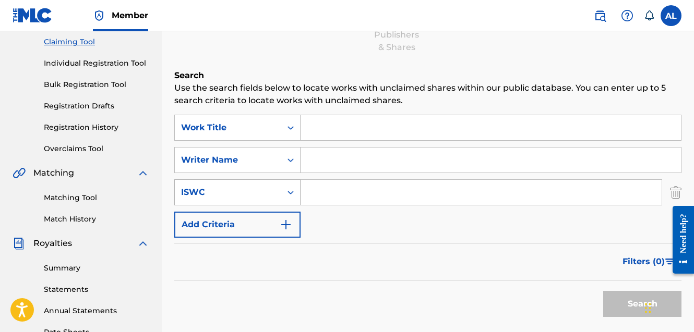
click at [290, 191] on icon "Search Form" at bounding box center [290, 192] width 10 height 10
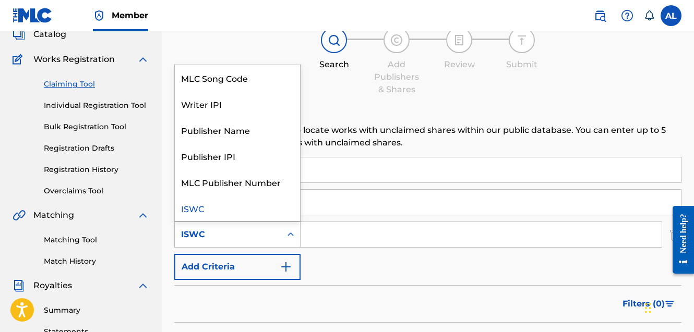
scroll to position [69, 0]
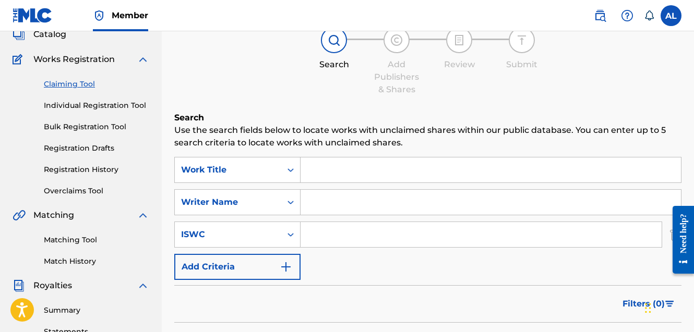
click at [341, 237] on input "Search Form" at bounding box center [481, 234] width 361 height 25
click at [337, 205] on input "Search Form" at bounding box center [491, 202] width 380 height 25
type input "acacia dalager"
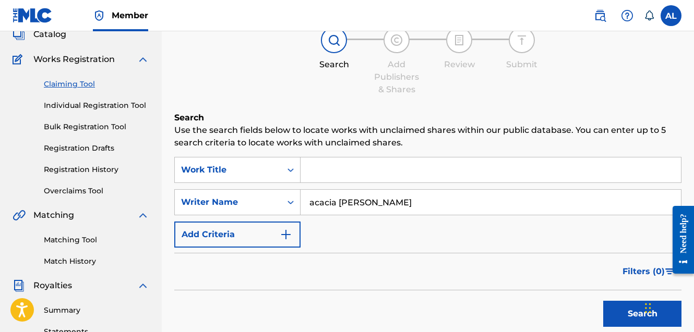
click at [641, 313] on button "Search" at bounding box center [642, 314] width 78 height 26
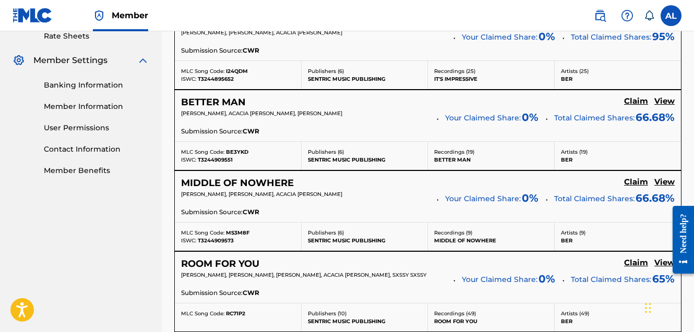
scroll to position [410, 0]
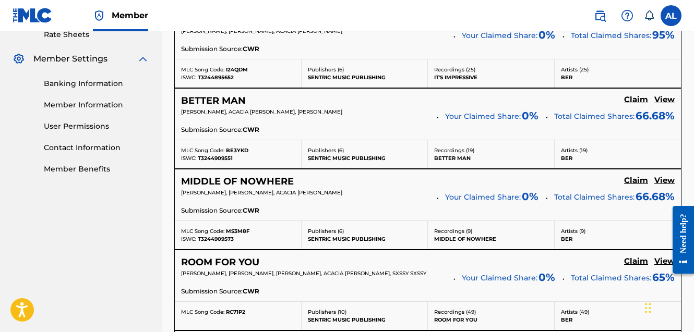
click at [639, 24] on h5 "Claim" at bounding box center [636, 19] width 24 height 10
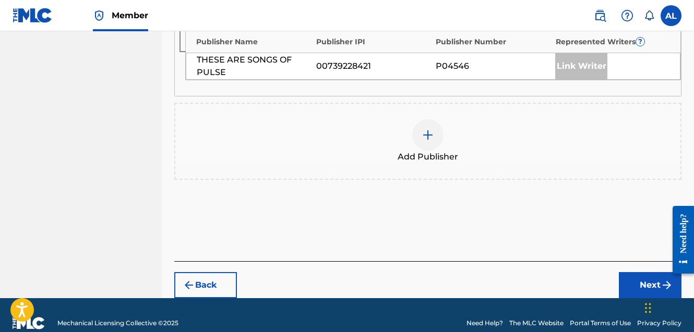
scroll to position [624, 0]
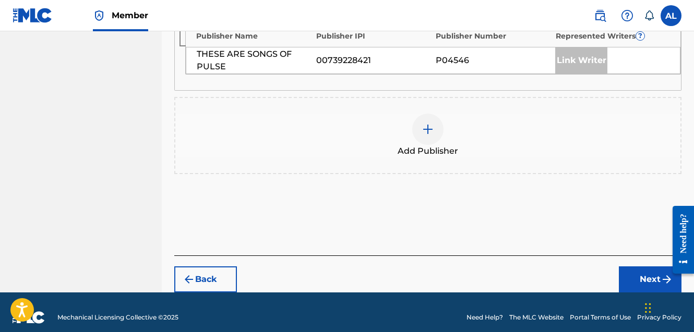
click at [423, 123] on img at bounding box center [428, 129] width 13 height 13
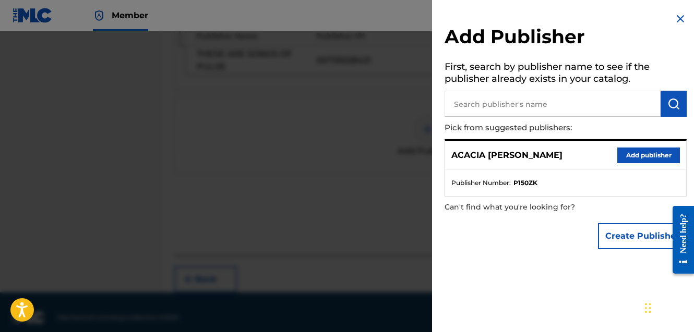
click at [636, 152] on button "Add publisher" at bounding box center [648, 156] width 63 height 16
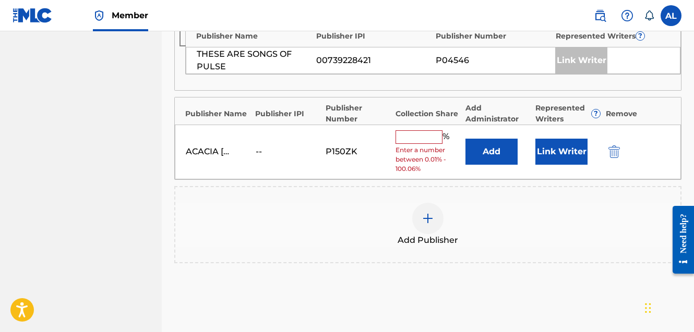
click at [414, 137] on input "text" at bounding box center [418, 137] width 47 height 14
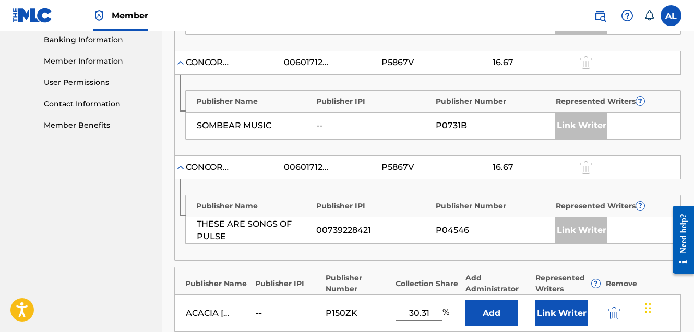
scroll to position [605, 0]
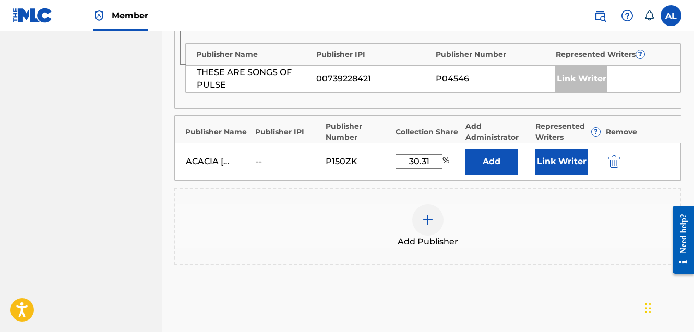
click at [418, 159] on input "30.31" at bounding box center [418, 161] width 47 height 15
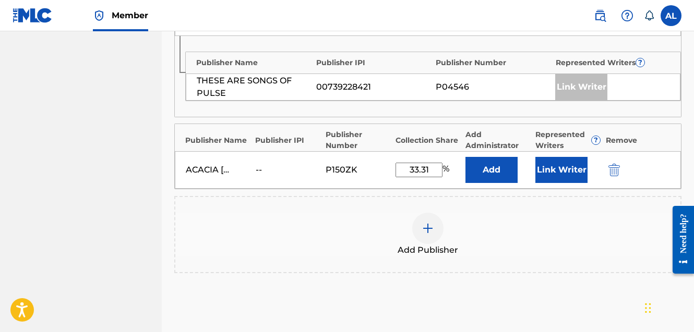
scroll to position [596, 0]
type input "33.31"
click at [554, 173] on button "Link Writer" at bounding box center [561, 171] width 52 height 26
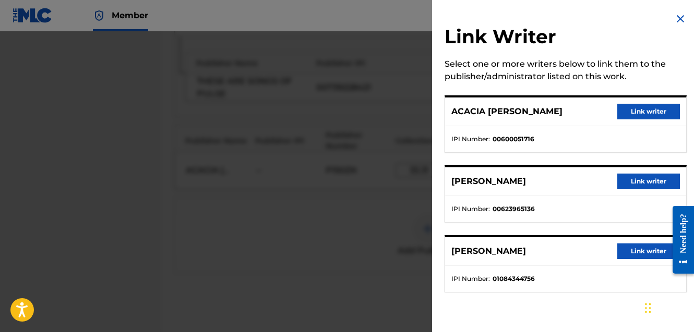
click at [637, 119] on button "Link writer" at bounding box center [648, 112] width 63 height 16
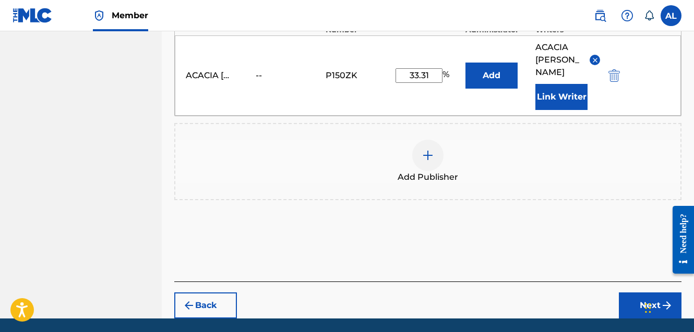
click at [630, 293] on button "Next" at bounding box center [650, 306] width 63 height 26
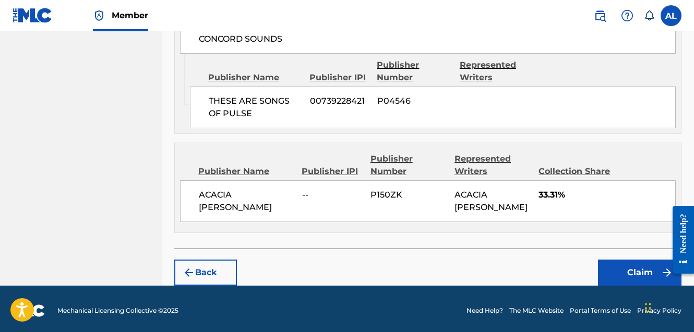
scroll to position [848, 0]
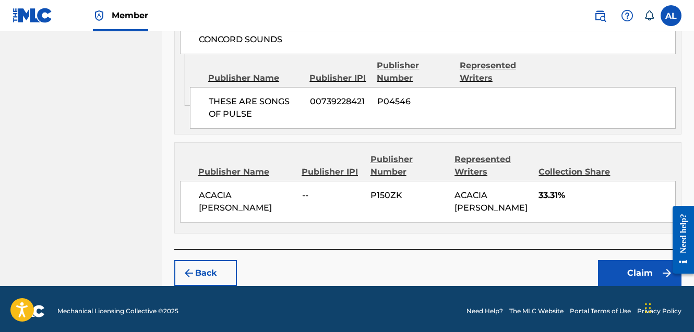
click at [636, 268] on button "Claim" at bounding box center [639, 273] width 83 height 26
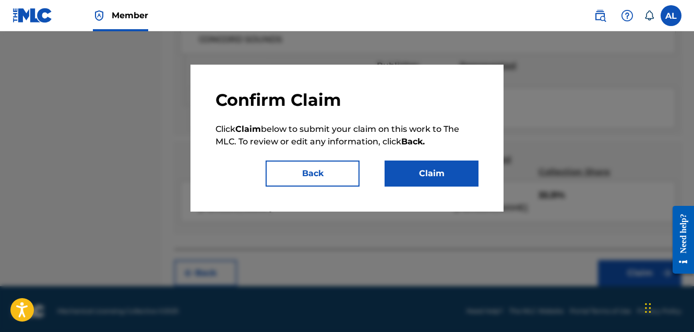
click at [435, 177] on button "Claim" at bounding box center [432, 174] width 94 height 26
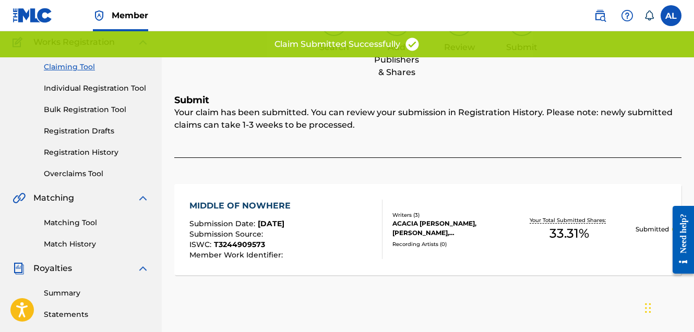
scroll to position [40, 0]
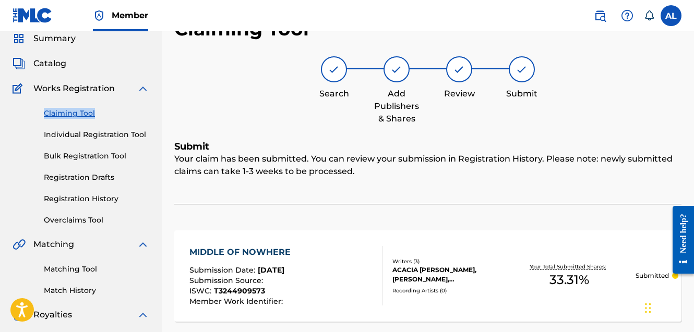
click at [78, 115] on link "Claiming Tool" at bounding box center [96, 113] width 105 height 11
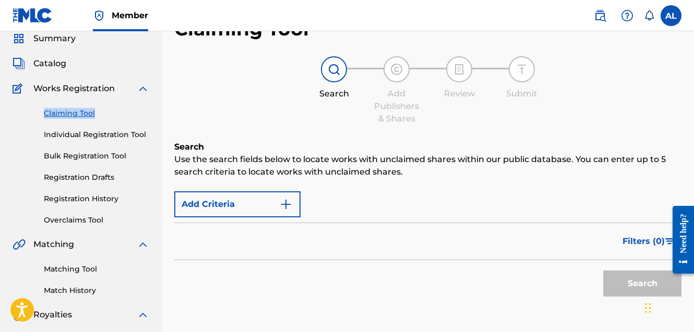
scroll to position [0, 0]
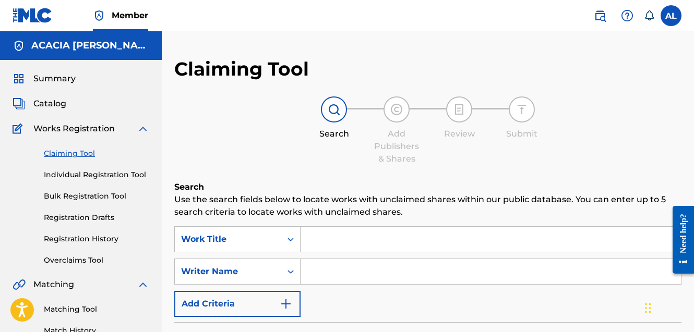
click at [333, 265] on input "Search Form" at bounding box center [491, 271] width 380 height 25
type input "acacia dalager"
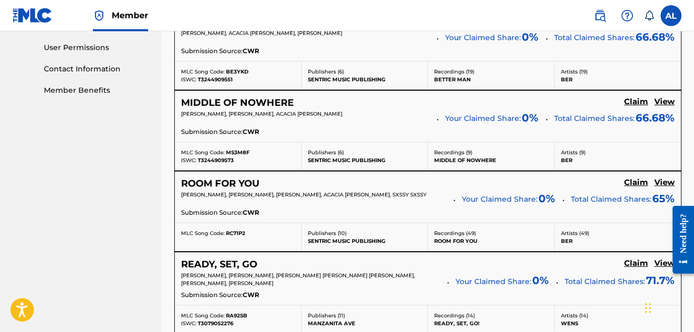
scroll to position [488, 0]
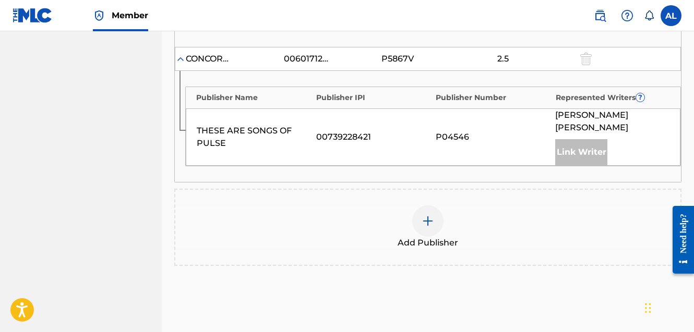
scroll to position [801, 0]
click at [425, 215] on img at bounding box center [428, 221] width 13 height 13
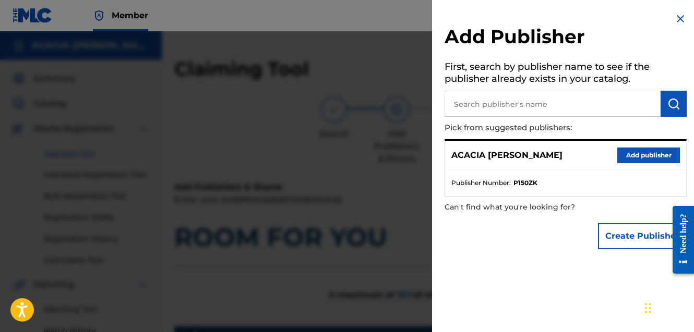
scroll to position [0, 0]
click at [645, 146] on div "ACACIA DALAGER Add publisher" at bounding box center [565, 155] width 241 height 29
click at [643, 151] on button "Add publisher" at bounding box center [648, 156] width 63 height 16
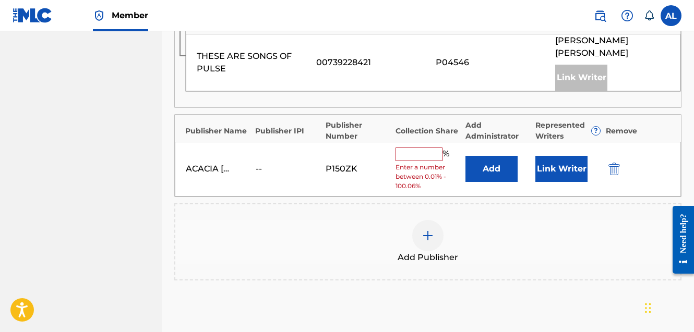
scroll to position [889, 0]
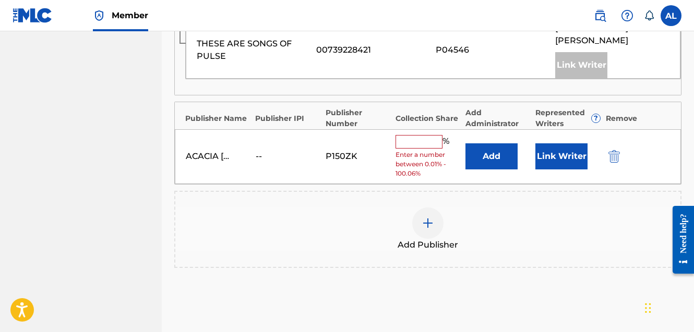
click at [406, 135] on div "%" at bounding box center [423, 142] width 56 height 14
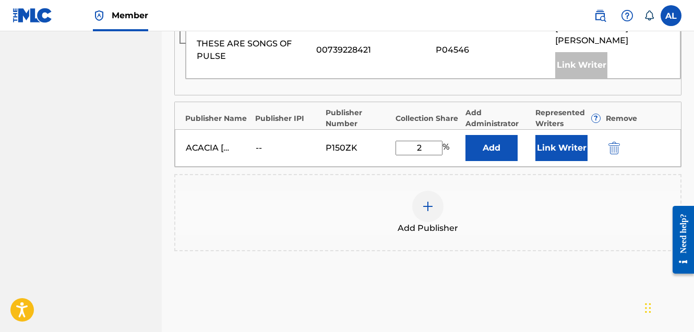
click at [409, 129] on div "ACACIA DALAGER -- P150ZK 2 % Add Link Writer" at bounding box center [428, 148] width 506 height 38
type input "2"
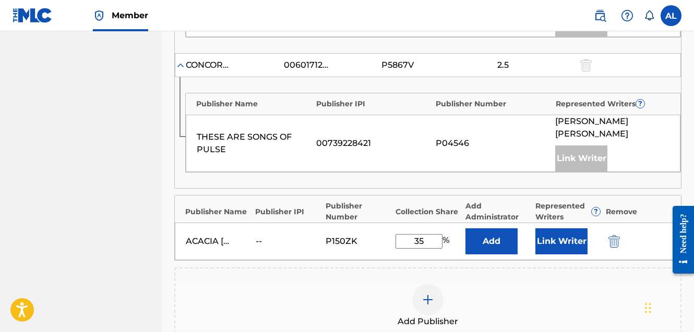
scroll to position [794, 0]
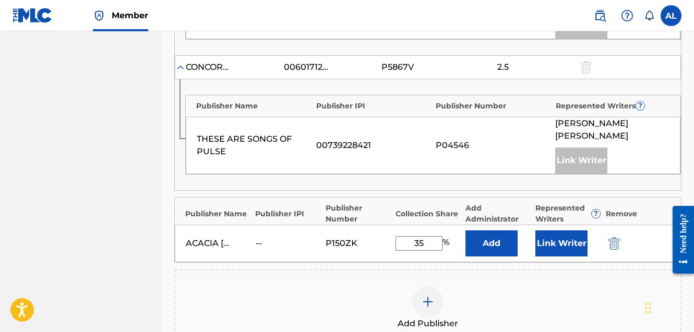
drag, startPoint x: 426, startPoint y: 219, endPoint x: 377, endPoint y: 215, distance: 49.2
click at [377, 225] on div "ACACIA DALAGER -- P150ZK 35 % Add Link Writer" at bounding box center [428, 244] width 506 height 38
type input "5"
click at [521, 286] on div "Add Publisher" at bounding box center [427, 308] width 505 height 44
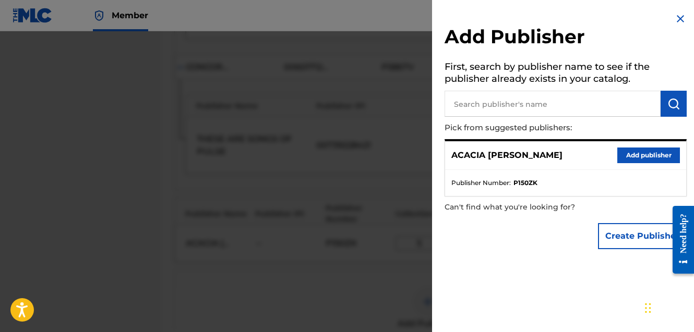
click at [560, 215] on p "Can't find what you're looking for?" at bounding box center [536, 207] width 183 height 21
click at [634, 151] on button "Add publisher" at bounding box center [648, 156] width 63 height 16
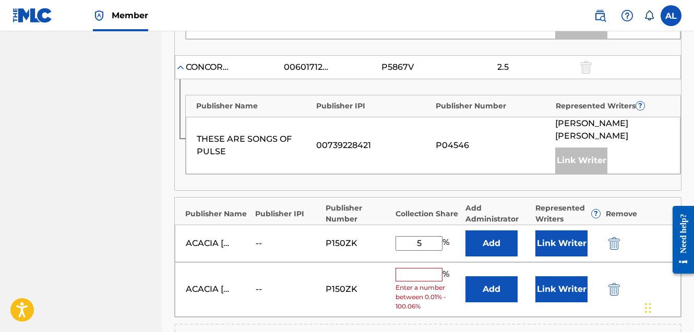
click at [424, 268] on input "text" at bounding box center [418, 275] width 47 height 14
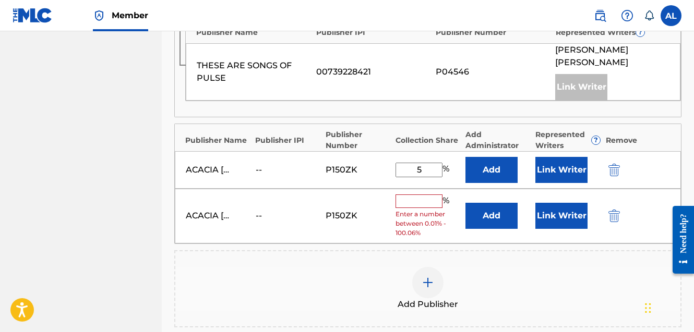
scroll to position [863, 0]
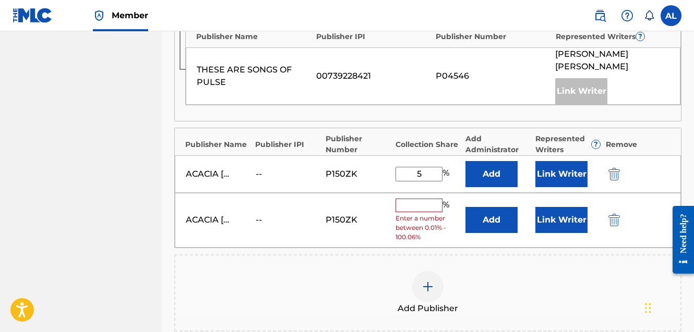
click at [612, 214] on img "submit" at bounding box center [613, 220] width 11 height 13
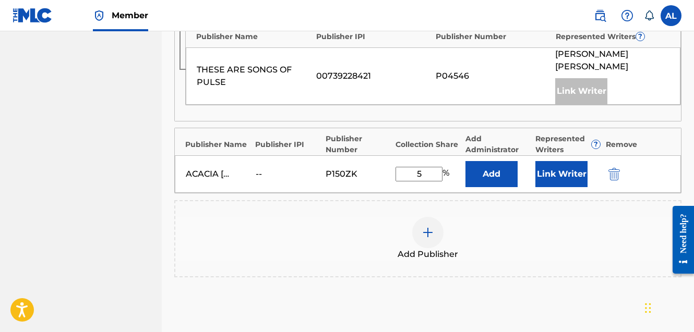
click at [571, 161] on button "Link Writer" at bounding box center [561, 174] width 52 height 26
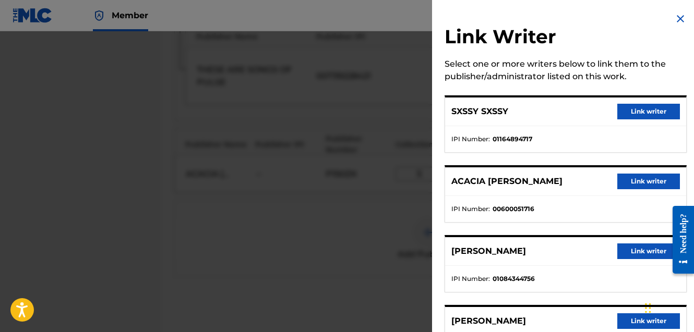
click at [642, 182] on button "Link writer" at bounding box center [648, 182] width 63 height 16
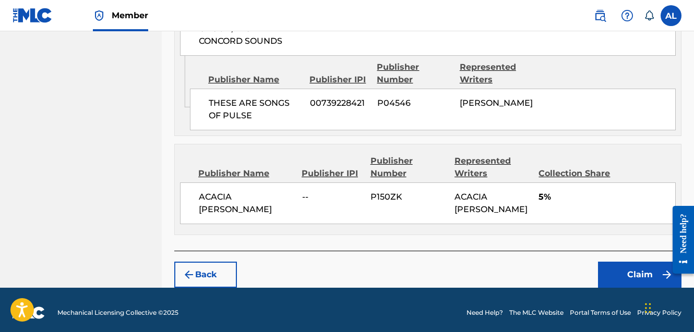
scroll to position [1213, 0]
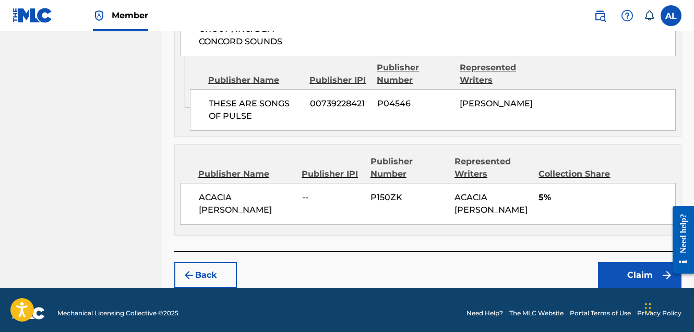
click at [620, 269] on button "Claim" at bounding box center [639, 275] width 83 height 26
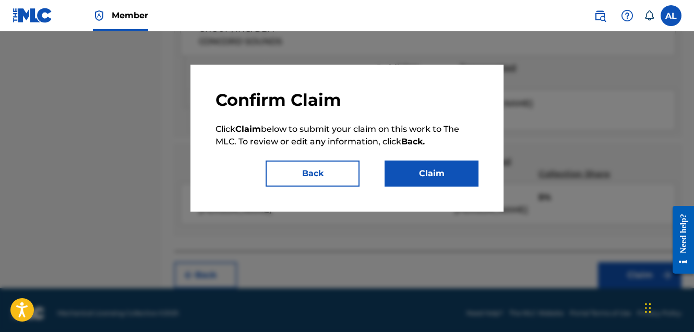
click at [436, 174] on button "Claim" at bounding box center [432, 174] width 94 height 26
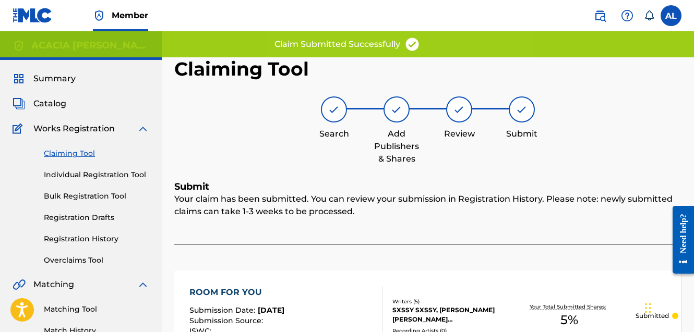
scroll to position [1, 0]
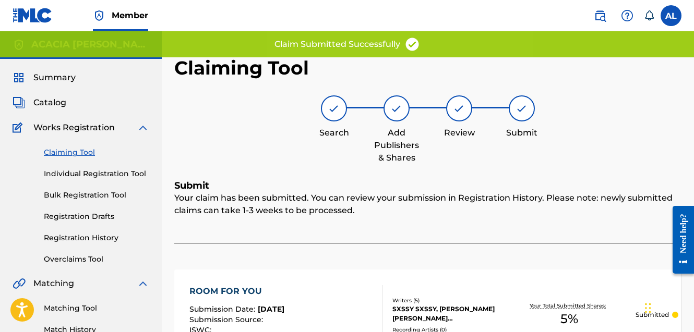
click at [89, 152] on link "Claiming Tool" at bounding box center [96, 152] width 105 height 11
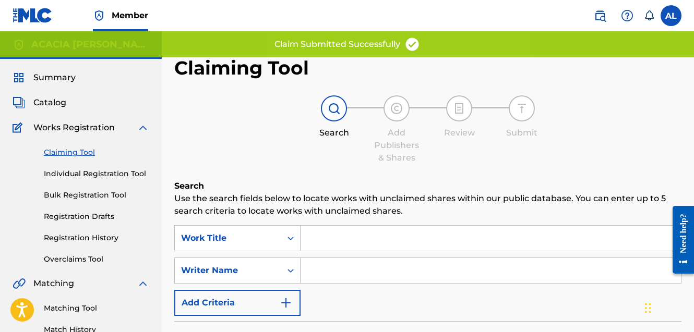
scroll to position [0, 0]
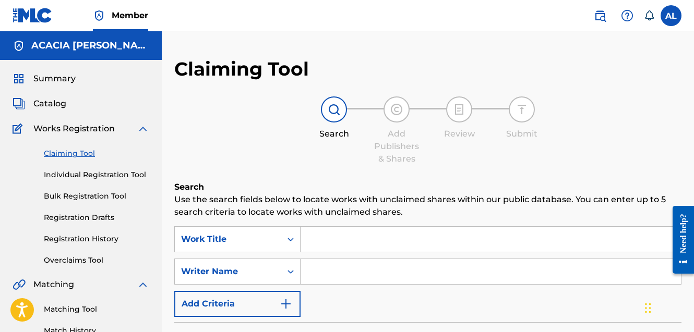
click at [331, 263] on input "Search Form" at bounding box center [491, 271] width 380 height 25
type input "acacia dalager"
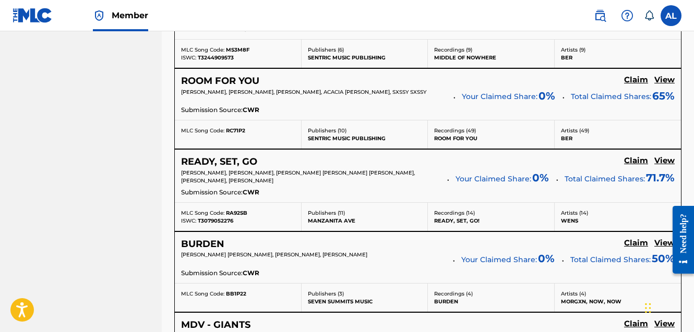
scroll to position [598, 0]
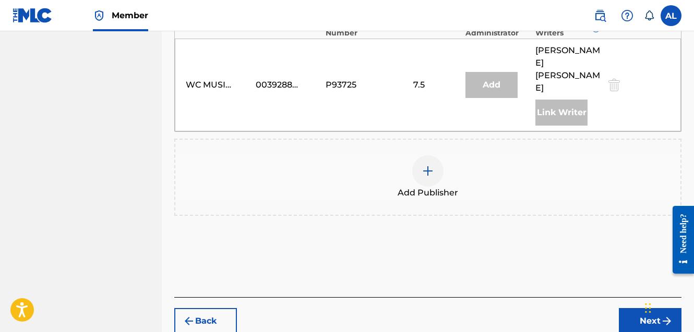
scroll to position [1010, 0]
click at [430, 165] on img at bounding box center [428, 171] width 13 height 13
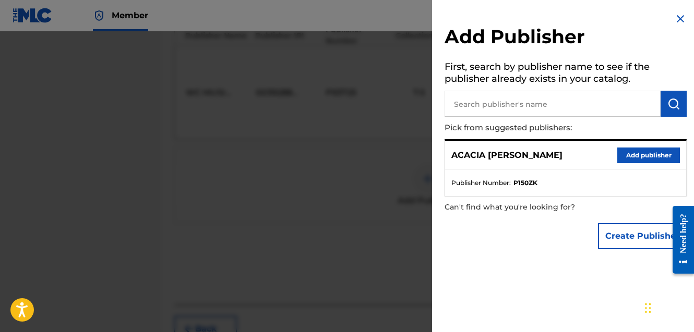
scroll to position [1003, 0]
click at [639, 153] on button "Add publisher" at bounding box center [648, 156] width 63 height 16
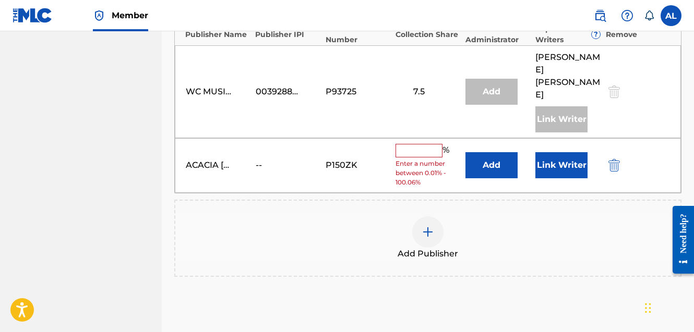
click at [417, 144] on input "text" at bounding box center [418, 151] width 47 height 14
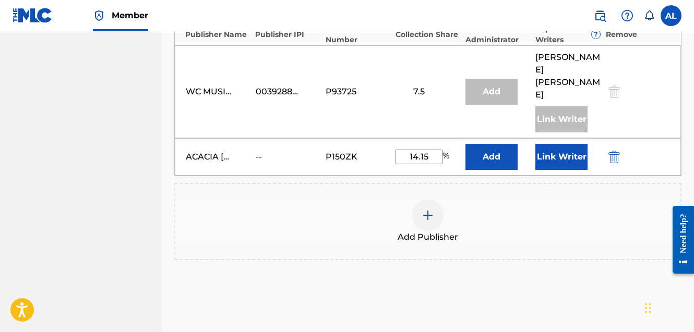
type input "14.15"
click at [556, 144] on button "Link Writer" at bounding box center [561, 157] width 52 height 26
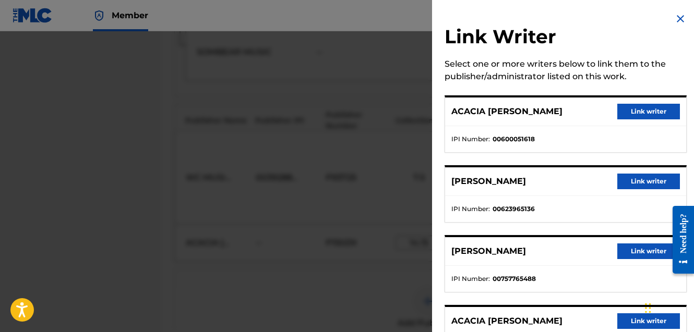
scroll to position [910, 0]
click at [646, 114] on button "Link writer" at bounding box center [648, 112] width 63 height 16
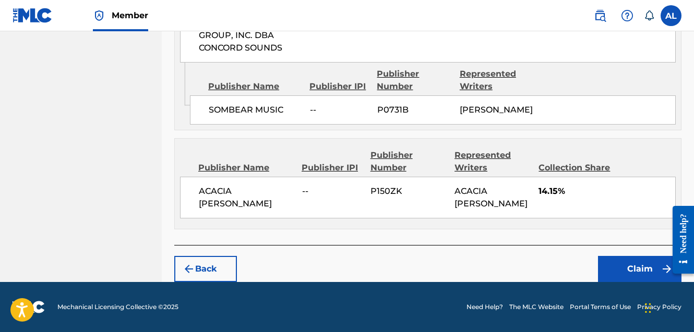
scroll to position [1302, 0]
click at [609, 271] on button "Claim" at bounding box center [639, 269] width 83 height 26
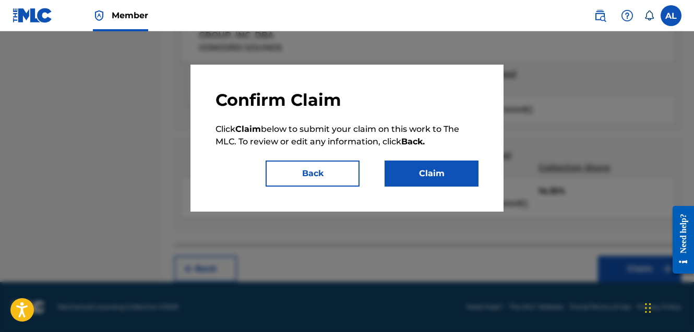
click at [425, 178] on button "Claim" at bounding box center [432, 174] width 94 height 26
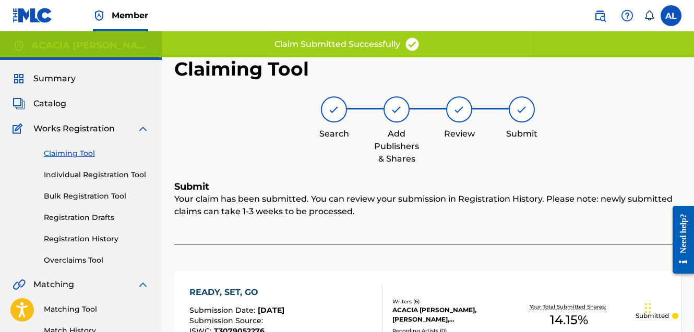
scroll to position [0, 0]
click at [82, 153] on link "Claiming Tool" at bounding box center [96, 153] width 105 height 11
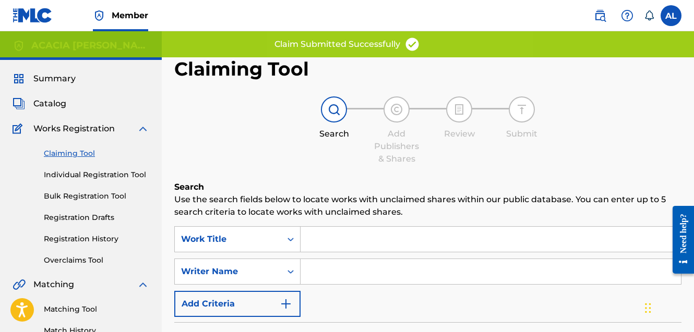
click at [346, 269] on input "Search Form" at bounding box center [491, 271] width 380 height 25
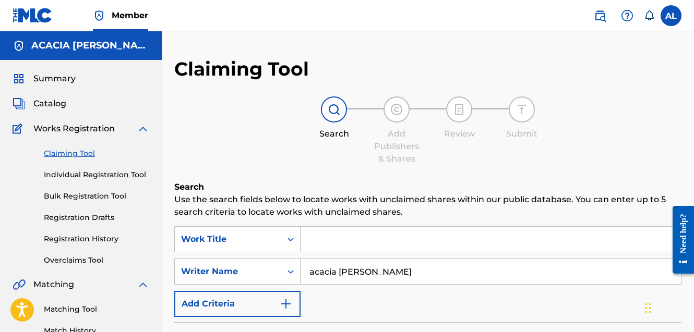
type input "acacia dalager"
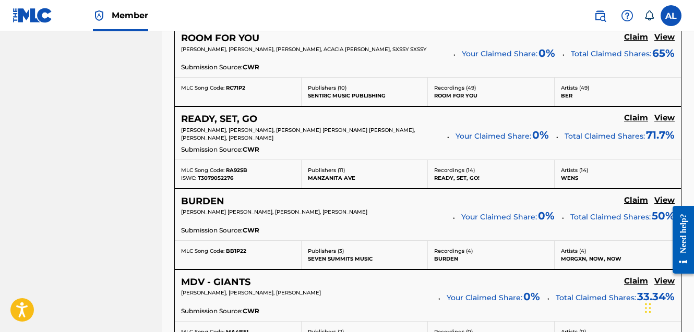
scroll to position [635, 0]
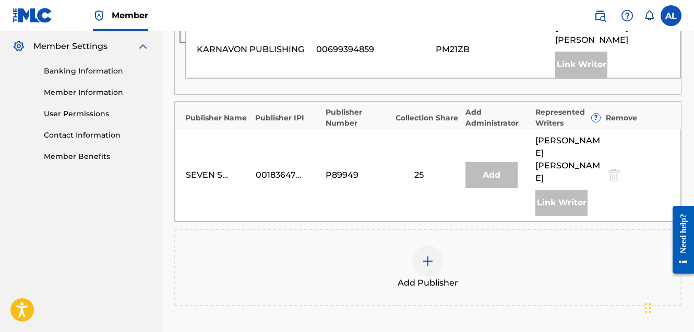
scroll to position [426, 0]
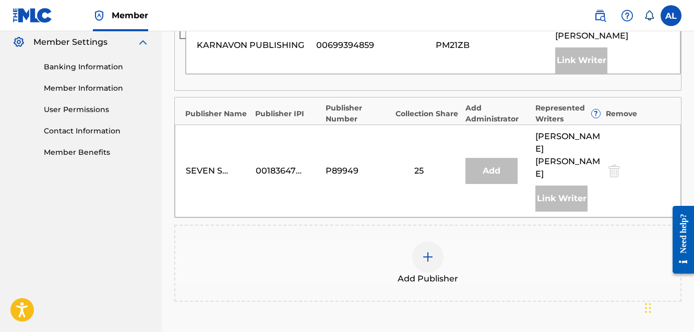
click at [431, 242] on div at bounding box center [427, 257] width 31 height 31
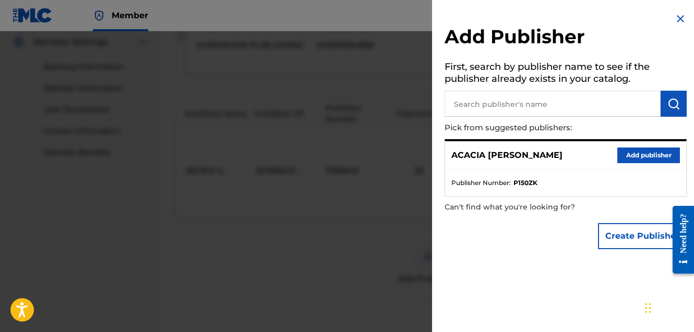
click at [643, 159] on button "Add publisher" at bounding box center [648, 156] width 63 height 16
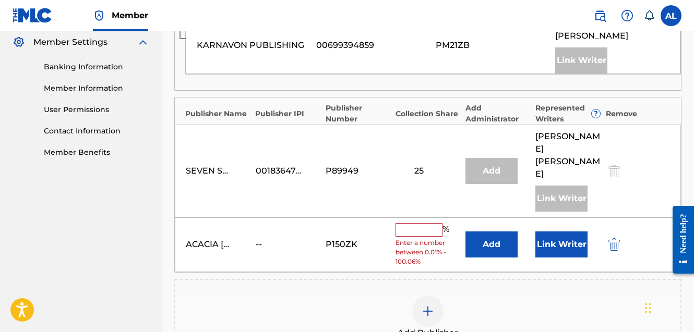
click at [422, 223] on input "text" at bounding box center [418, 230] width 47 height 14
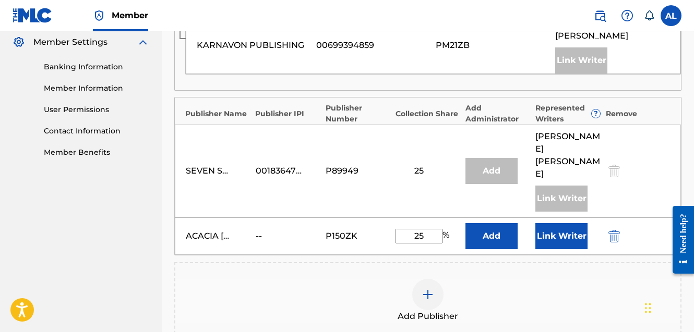
type input "2"
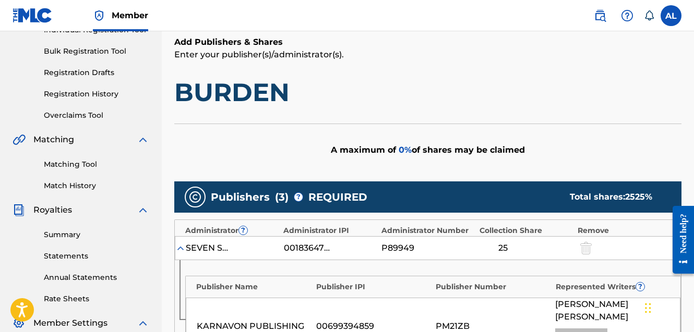
scroll to position [149, 1]
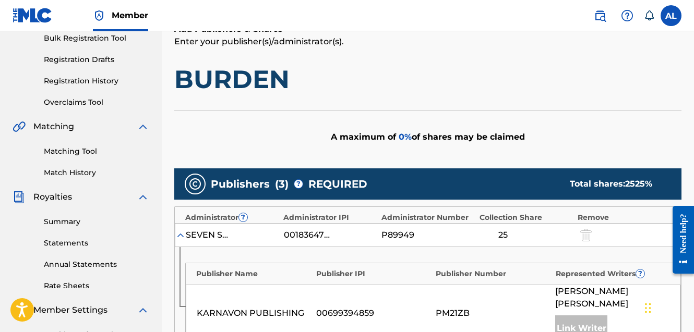
click at [452, 136] on div "A maximum of 0 % of shares may be claimed" at bounding box center [427, 137] width 507 height 53
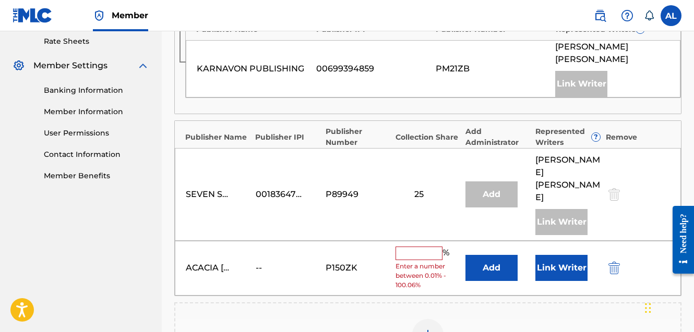
scroll to position [403, 0]
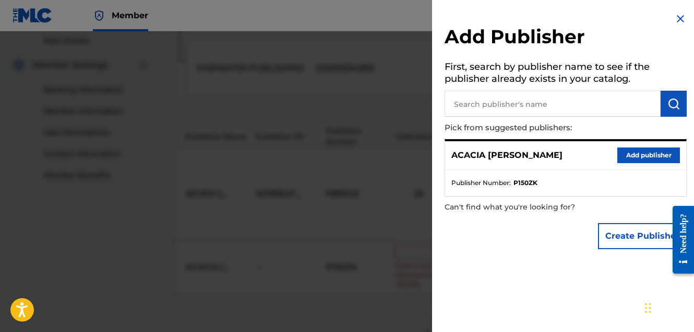
click at [674, 16] on img at bounding box center [680, 19] width 13 height 13
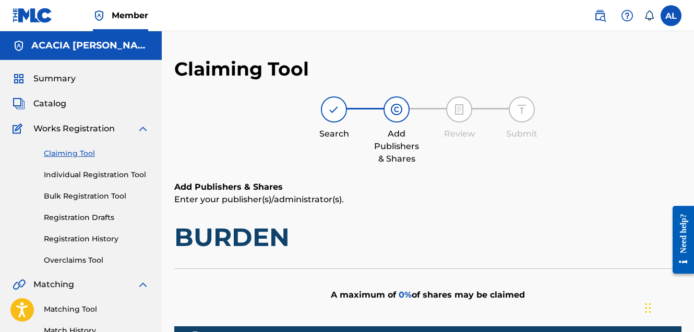
scroll to position [0, 0]
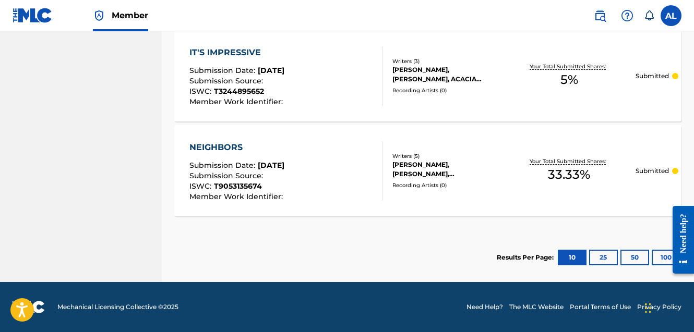
scroll to position [686, 0]
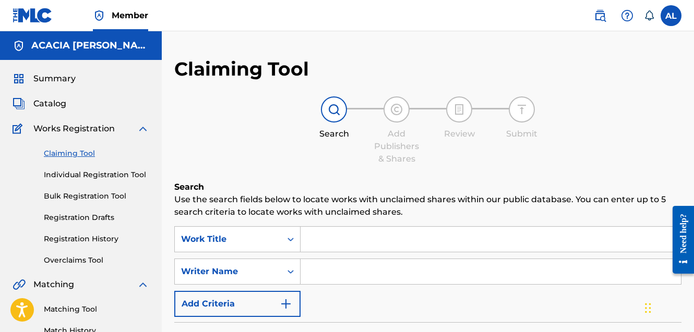
click at [335, 270] on input "Search Form" at bounding box center [491, 271] width 380 height 25
type input "acacia dalager"
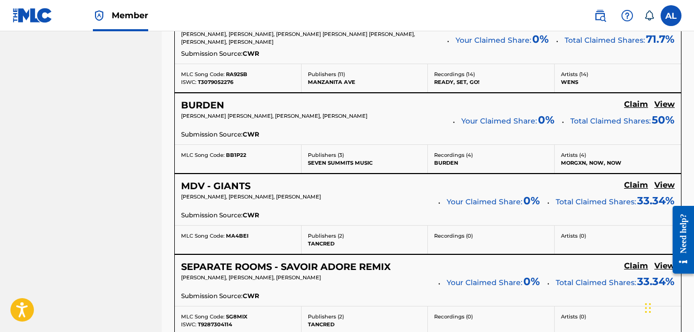
scroll to position [730, 0]
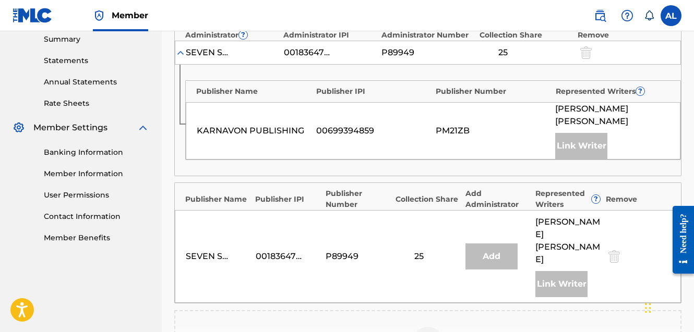
scroll to position [344, 0]
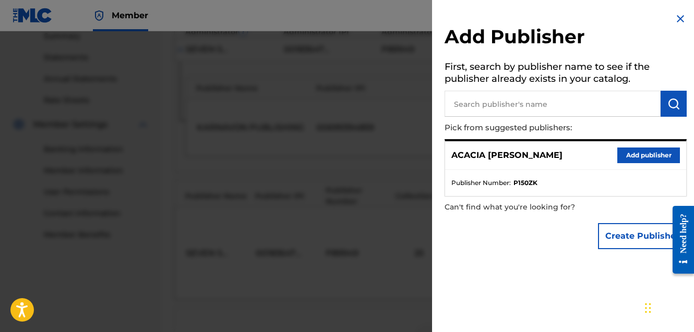
click at [498, 109] on input "text" at bounding box center [553, 104] width 216 height 26
click at [631, 154] on button "Add publisher" at bounding box center [648, 156] width 63 height 16
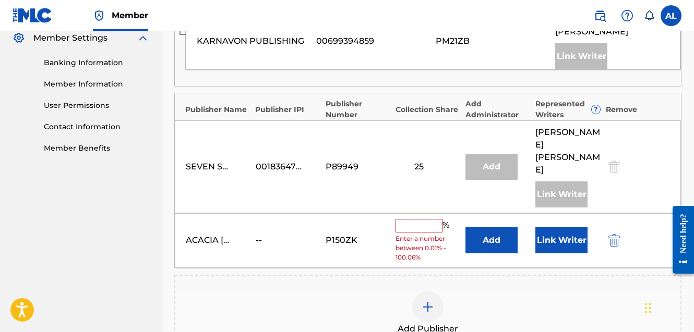
scroll to position [432, 0]
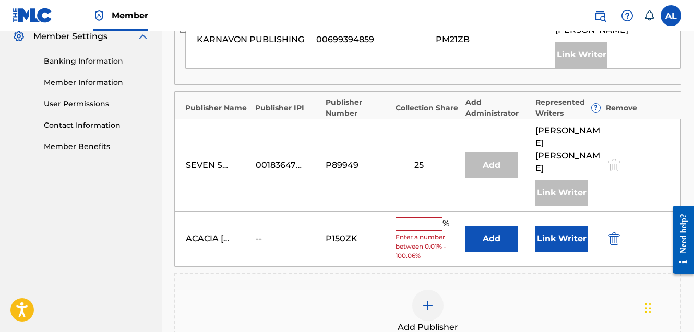
click at [408, 218] on div "% Enter a number between 0.01% - 100.06%" at bounding box center [427, 239] width 65 height 43
click at [408, 218] on input "text" at bounding box center [418, 225] width 47 height 14
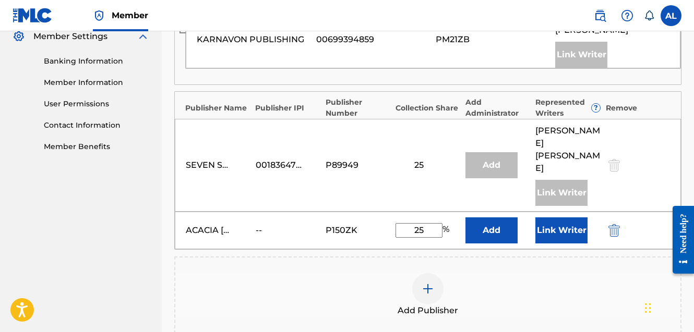
type input "25"
click at [560, 218] on button "Link Writer" at bounding box center [561, 231] width 52 height 26
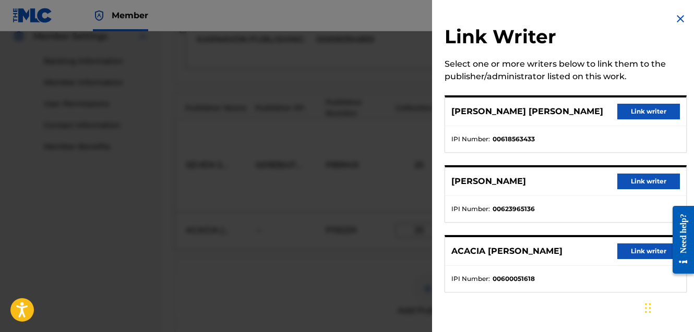
click at [637, 251] on button "Link writer" at bounding box center [648, 252] width 63 height 16
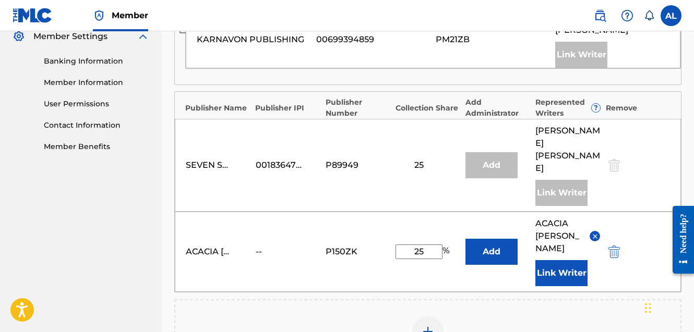
click at [428, 326] on img at bounding box center [428, 332] width 13 height 13
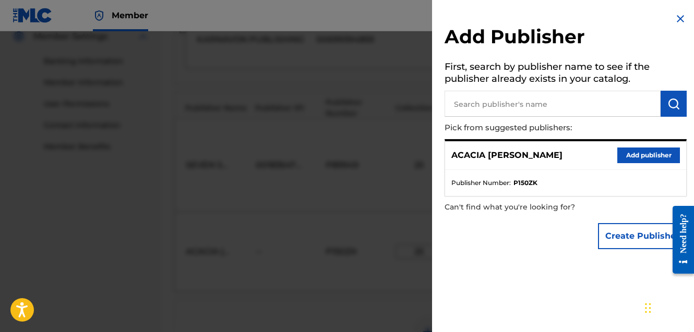
click at [497, 104] on input "text" at bounding box center [553, 104] width 216 height 26
click at [667, 99] on img "submit" at bounding box center [673, 104] width 13 height 13
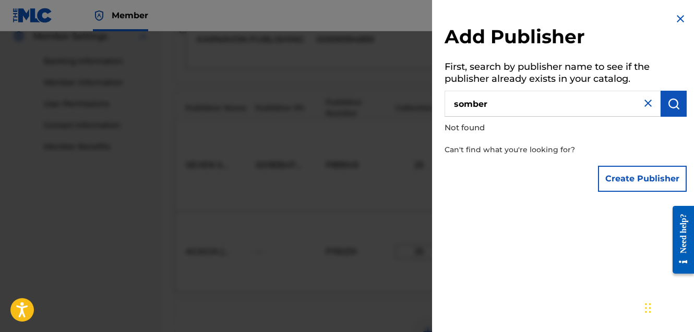
click at [562, 107] on input "somber" at bounding box center [553, 104] width 216 height 26
click at [673, 110] on button "submit" at bounding box center [674, 104] width 26 height 26
click at [588, 110] on input "sombear" at bounding box center [553, 104] width 216 height 26
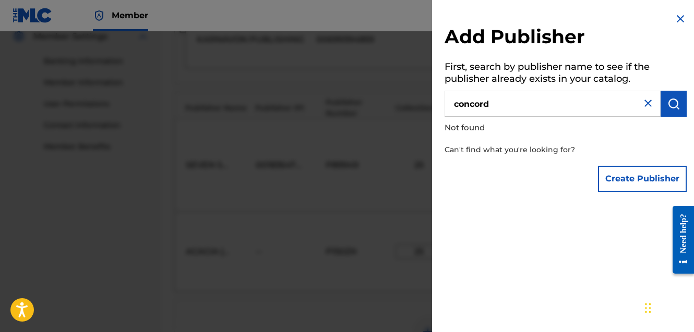
type input "concord"
click at [671, 103] on img "submit" at bounding box center [673, 104] width 13 height 13
click at [532, 109] on input "concord" at bounding box center [553, 104] width 216 height 26
click at [676, 16] on img at bounding box center [680, 19] width 13 height 13
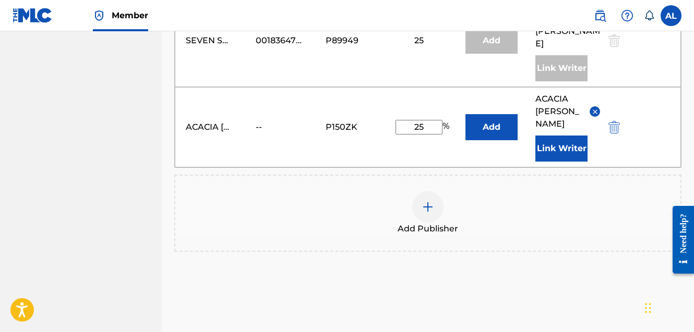
scroll to position [558, 1]
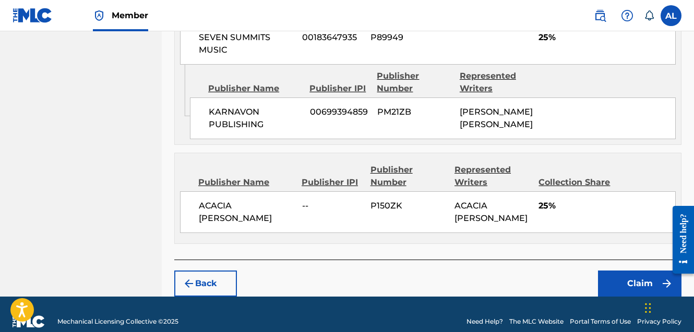
scroll to position [599, 0]
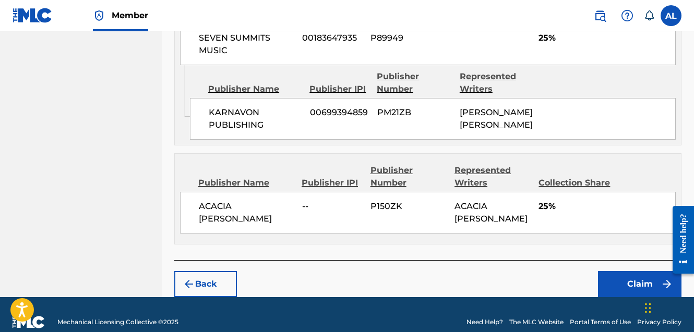
click at [626, 271] on button "Claim" at bounding box center [639, 284] width 83 height 26
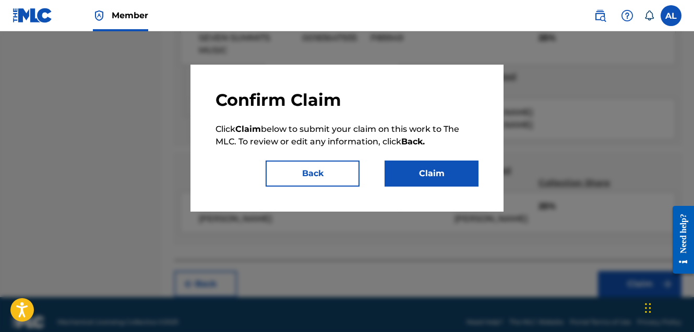
click at [435, 180] on button "Claim" at bounding box center [432, 174] width 94 height 26
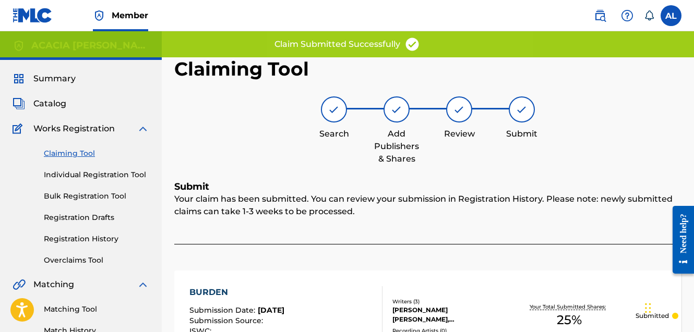
scroll to position [0, 0]
click at [85, 157] on link "Claiming Tool" at bounding box center [96, 153] width 105 height 11
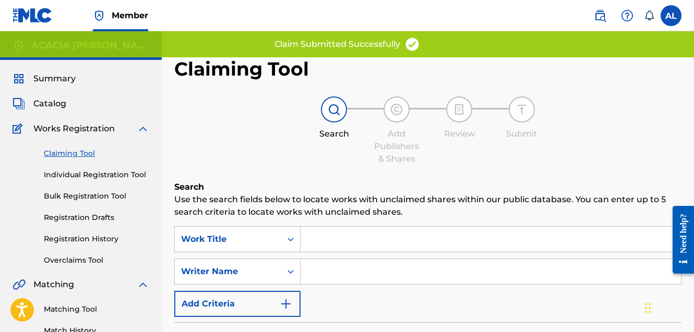
click at [325, 270] on input "Search Form" at bounding box center [491, 271] width 380 height 25
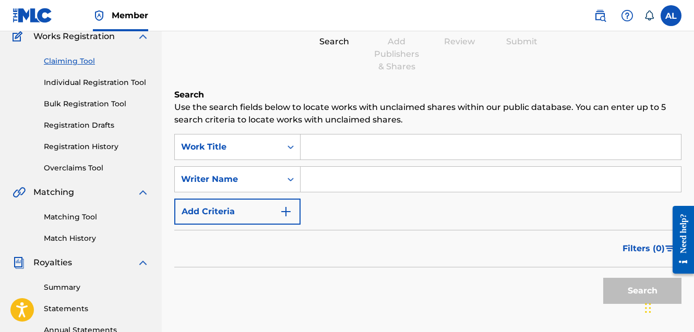
scroll to position [89, 0]
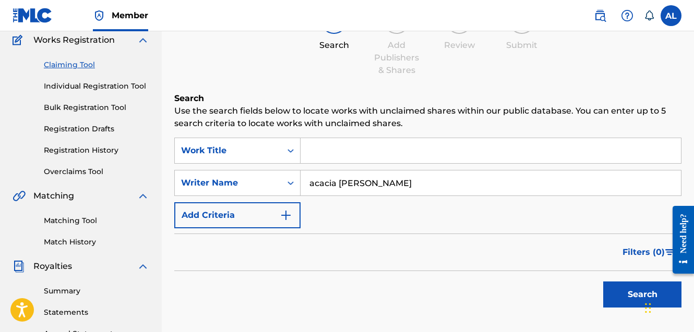
click at [642, 295] on button "Search" at bounding box center [642, 295] width 78 height 26
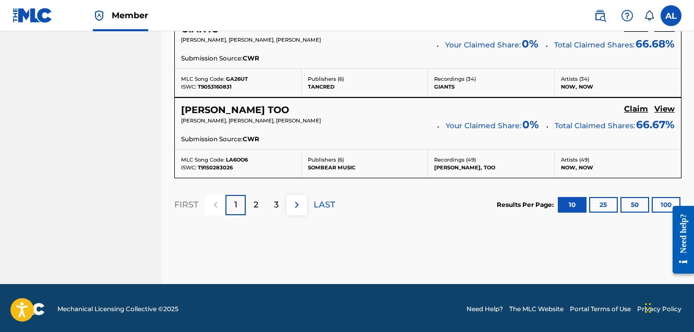
scroll to position [1048, 0]
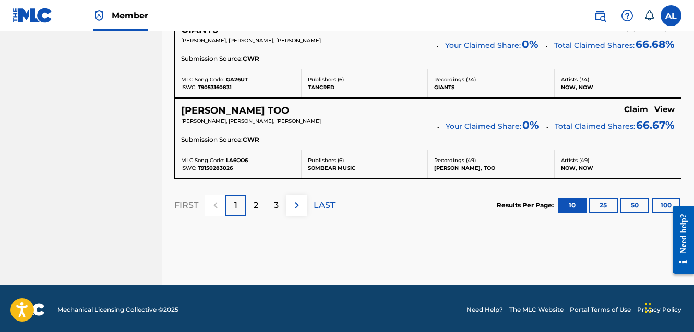
type input "acacia Dalager"
click at [665, 200] on div at bounding box center [679, 240] width 29 height 86
click at [632, 205] on button "50" at bounding box center [634, 206] width 29 height 16
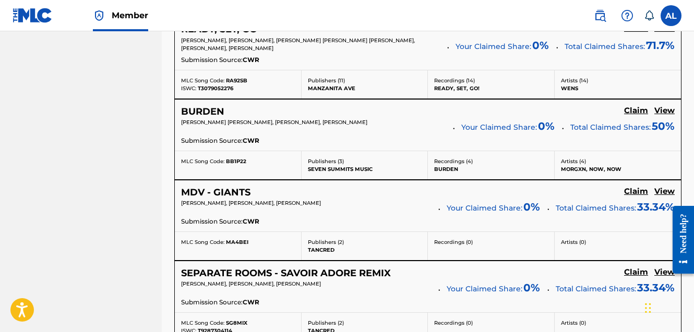
scroll to position [724, 0]
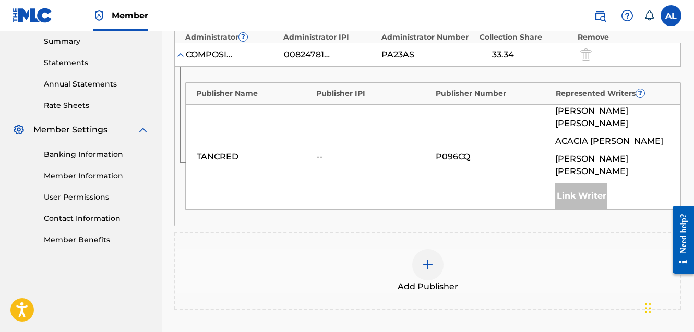
scroll to position [337, 0]
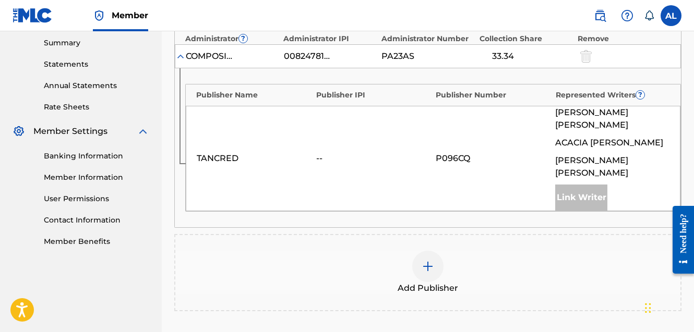
click at [428, 260] on img at bounding box center [428, 266] width 13 height 13
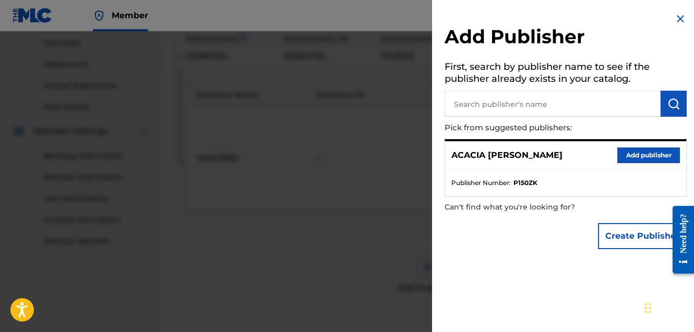
click at [624, 159] on button "Add publisher" at bounding box center [648, 156] width 63 height 16
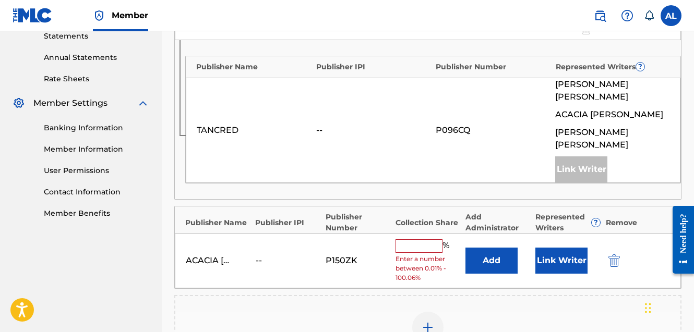
scroll to position [366, 0]
click at [417, 239] on input "text" at bounding box center [418, 246] width 47 height 14
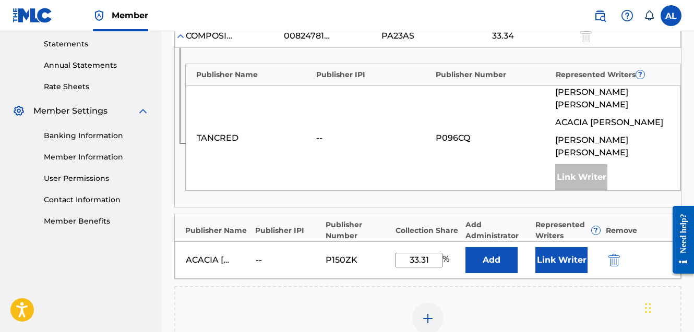
scroll to position [364, 0]
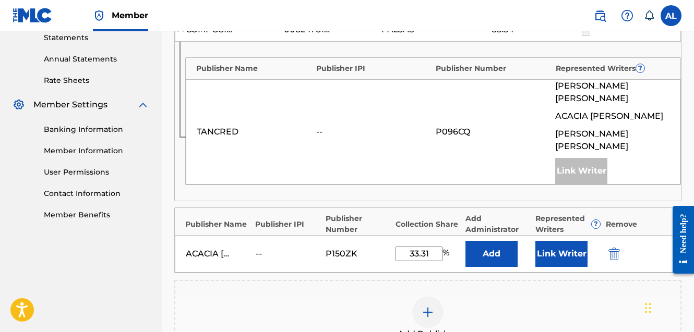
type input "33.31"
click at [547, 241] on button "Link Writer" at bounding box center [561, 254] width 52 height 26
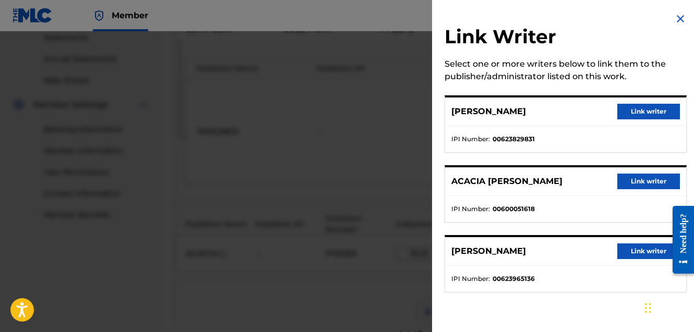
click at [637, 179] on button "Link writer" at bounding box center [648, 182] width 63 height 16
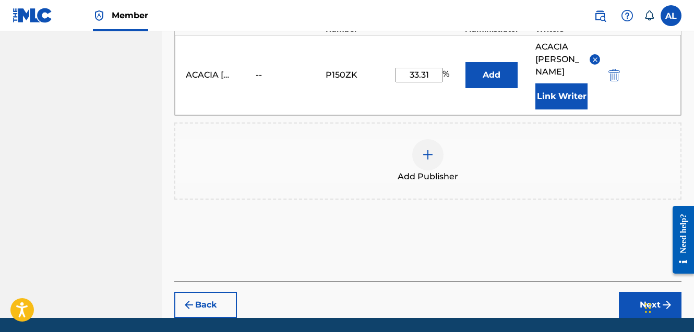
scroll to position [562, 0]
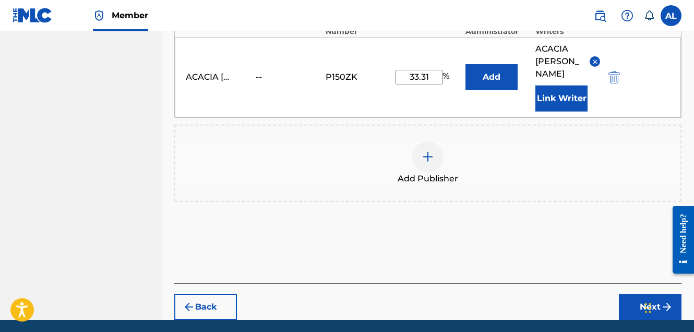
click at [636, 294] on button "Next" at bounding box center [650, 307] width 63 height 26
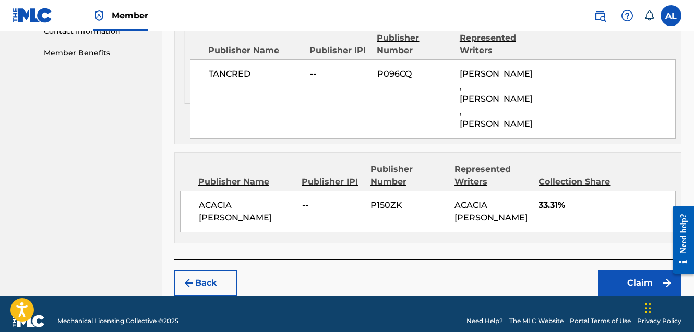
scroll to position [525, 0]
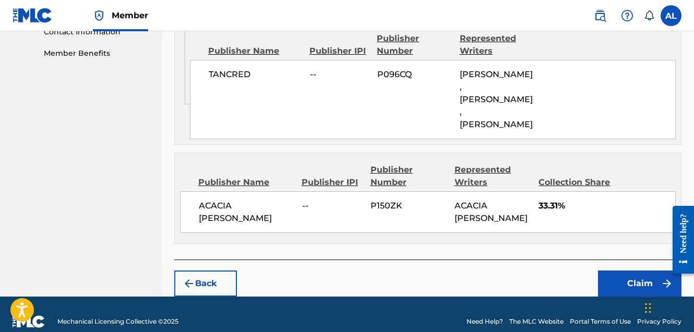
click at [634, 271] on button "Claim" at bounding box center [639, 284] width 83 height 26
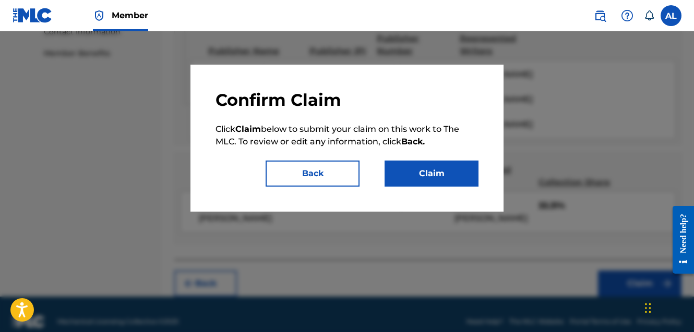
click at [448, 175] on button "Claim" at bounding box center [432, 174] width 94 height 26
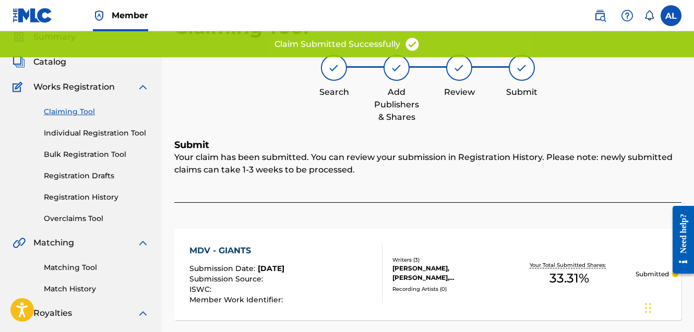
scroll to position [42, 0]
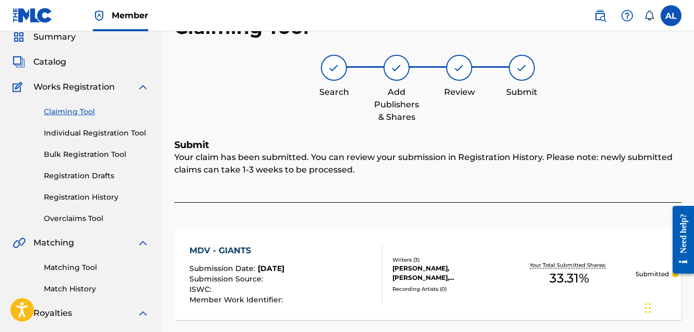
click at [81, 111] on link "Claiming Tool" at bounding box center [96, 111] width 105 height 11
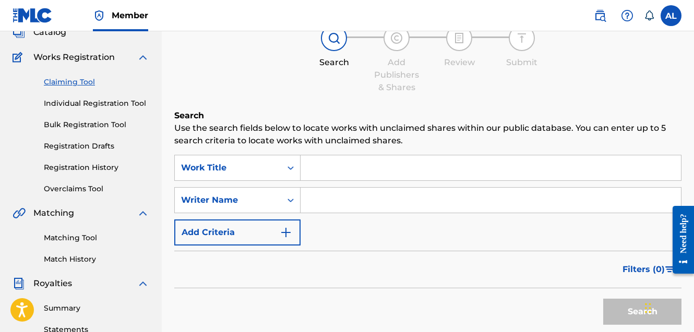
scroll to position [75, 1]
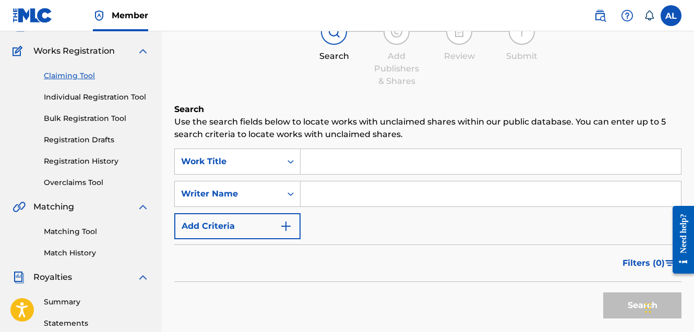
click at [377, 194] on input "Search Form" at bounding box center [491, 194] width 380 height 25
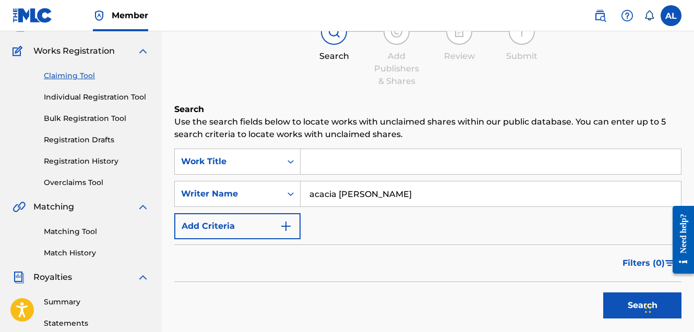
type input "acacia dalager"
click at [628, 304] on button "Search" at bounding box center [642, 306] width 78 height 26
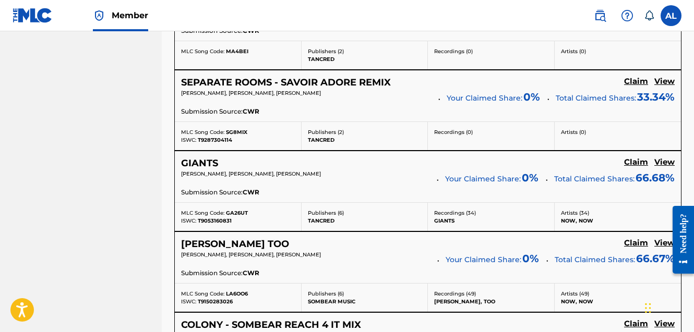
scroll to position [915, 0]
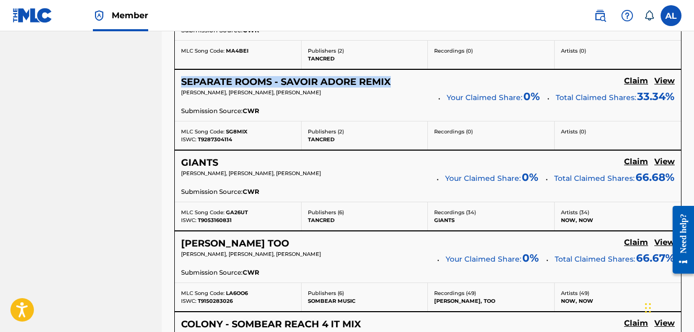
drag, startPoint x: 409, startPoint y: 80, endPoint x: 183, endPoint y: 80, distance: 225.9
click at [183, 80] on div "SEPARATE ROOMS - SAVOIR ADORE REMIX Claim View" at bounding box center [428, 82] width 494 height 12
copy h5 "SEPARATE ROOMS - SAVOIR ADORE REMIX"
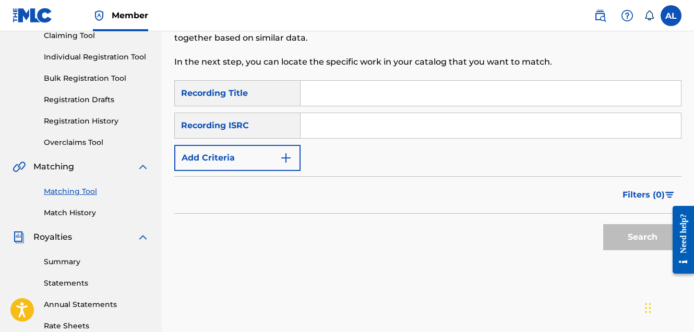
scroll to position [123, 0]
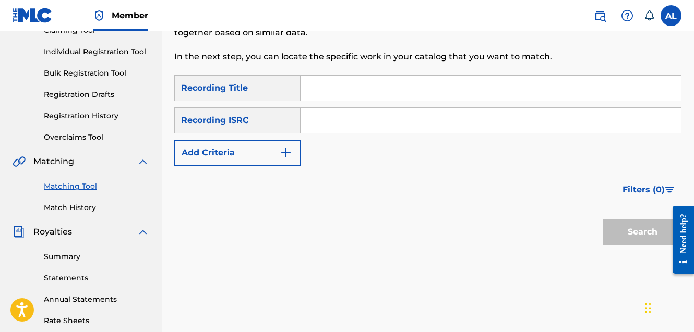
click at [283, 156] on img "Search Form" at bounding box center [286, 153] width 13 height 13
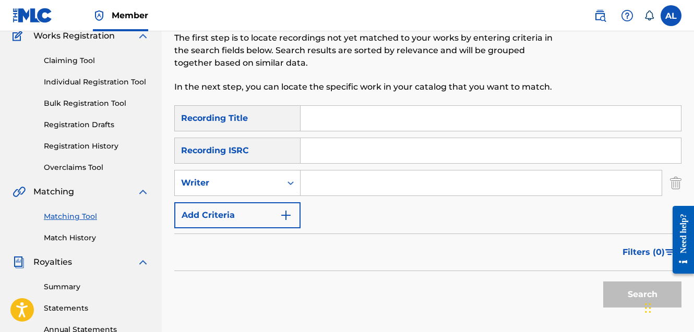
scroll to position [70, 0]
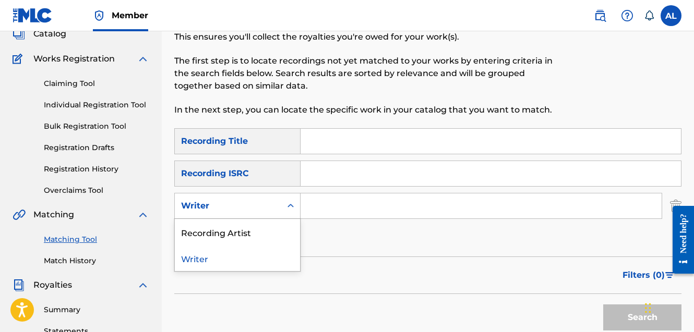
click at [290, 206] on icon "Search Form" at bounding box center [290, 206] width 6 height 4
click at [275, 231] on div "Recording Artist" at bounding box center [237, 232] width 125 height 26
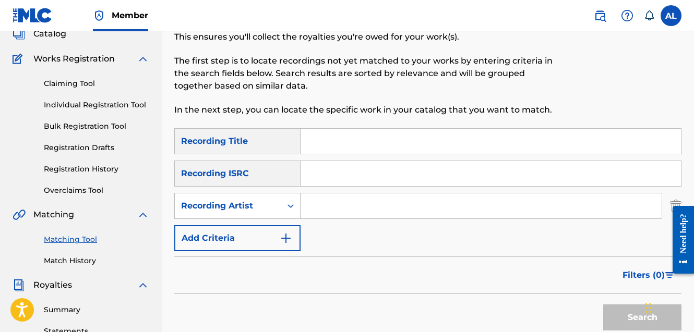
click at [339, 210] on input "Search Form" at bounding box center [481, 206] width 361 height 25
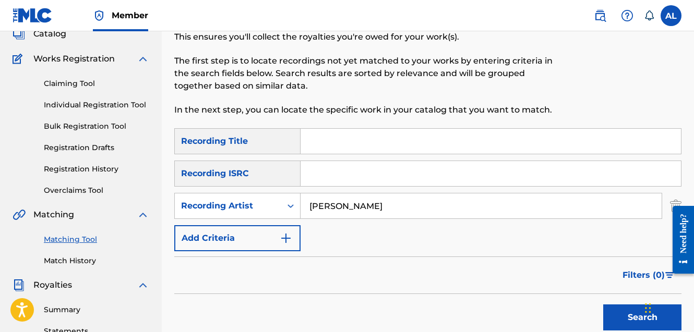
type input "kc rae"
click at [642, 318] on button "Search" at bounding box center [642, 318] width 78 height 26
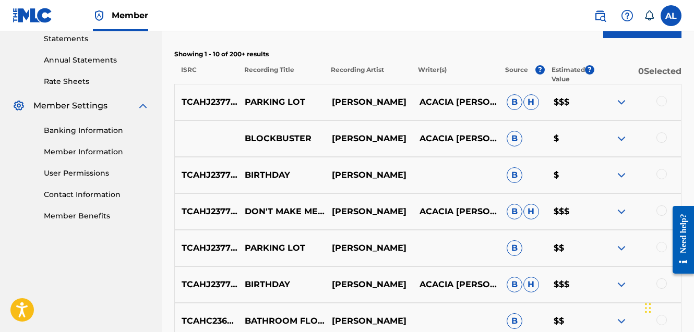
scroll to position [363, 0]
click at [662, 103] on div at bounding box center [661, 101] width 10 height 10
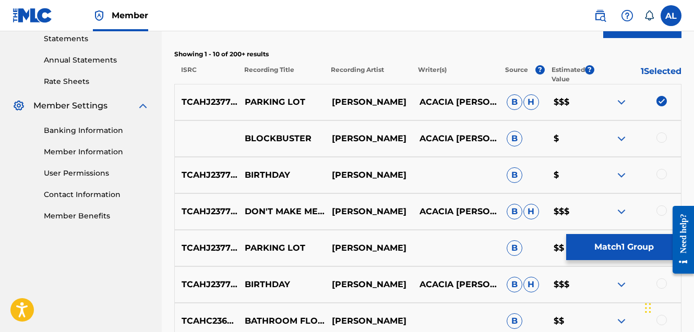
click at [662, 142] on div at bounding box center [661, 138] width 10 height 10
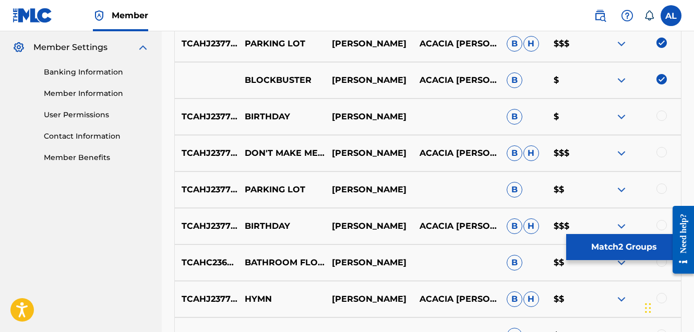
scroll to position [425, 0]
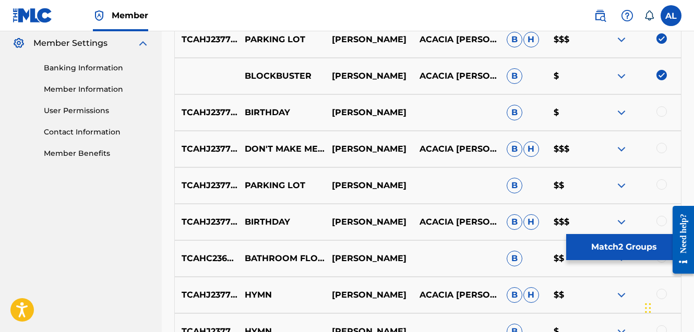
click at [661, 111] on div at bounding box center [661, 111] width 10 height 10
click at [660, 147] on div at bounding box center [661, 148] width 10 height 10
click at [663, 185] on div at bounding box center [661, 184] width 10 height 10
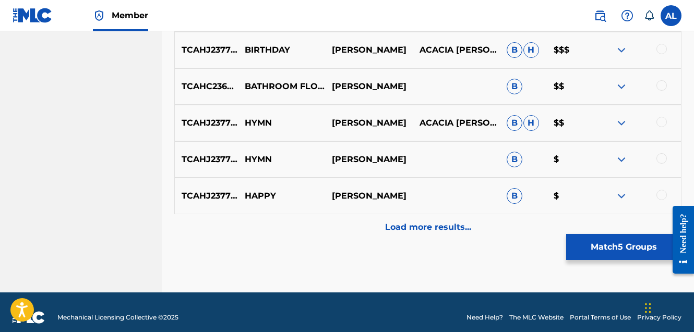
scroll to position [598, 0]
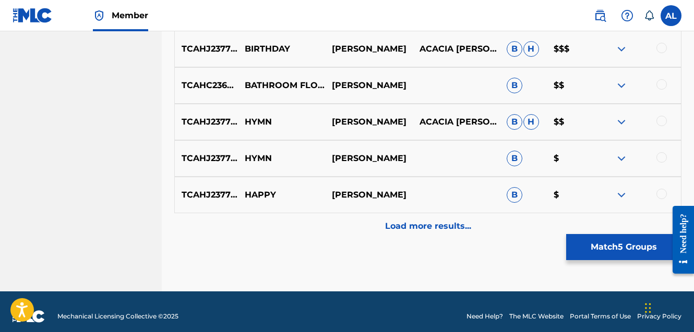
click at [663, 199] on div at bounding box center [661, 194] width 10 height 10
click at [661, 157] on div at bounding box center [661, 157] width 10 height 10
click at [660, 123] on div at bounding box center [661, 121] width 10 height 10
click at [662, 87] on div at bounding box center [661, 84] width 10 height 10
click at [658, 50] on div at bounding box center [661, 48] width 10 height 10
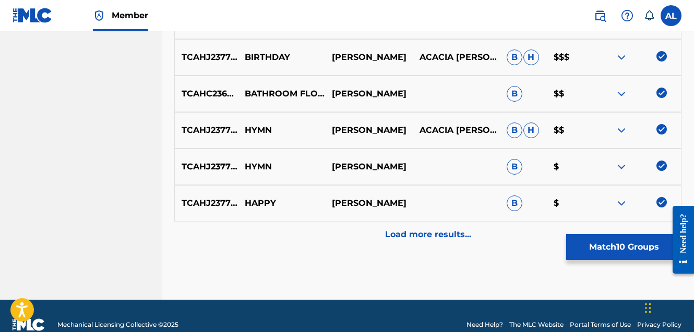
click at [439, 235] on p "Load more results..." at bounding box center [428, 235] width 86 height 13
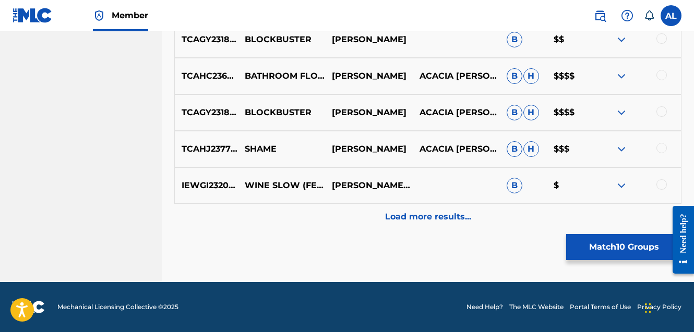
scroll to position [973, 0]
click at [661, 145] on div at bounding box center [661, 148] width 10 height 10
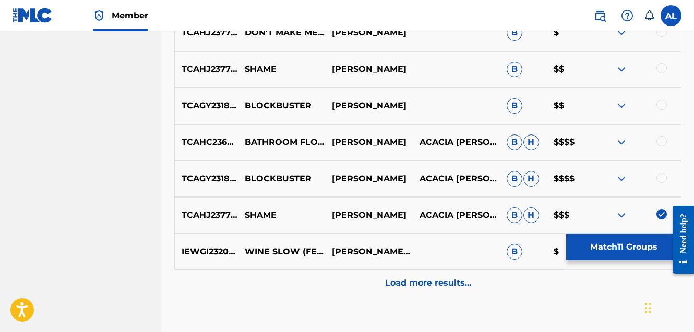
scroll to position [907, 0]
click at [662, 176] on div at bounding box center [661, 177] width 10 height 10
click at [662, 140] on div at bounding box center [661, 141] width 10 height 10
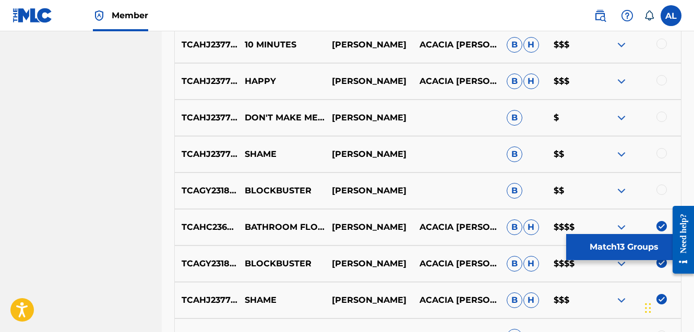
scroll to position [815, 0]
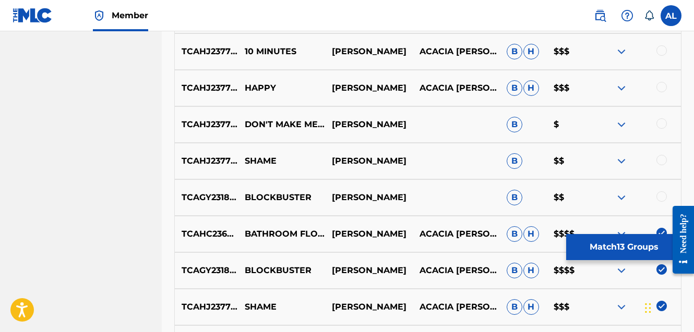
click at [660, 196] on div at bounding box center [661, 196] width 10 height 10
click at [660, 158] on div at bounding box center [661, 160] width 10 height 10
click at [658, 124] on div at bounding box center [661, 123] width 10 height 10
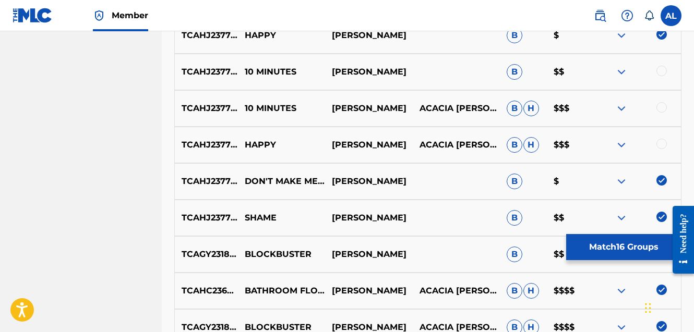
scroll to position [732, 0]
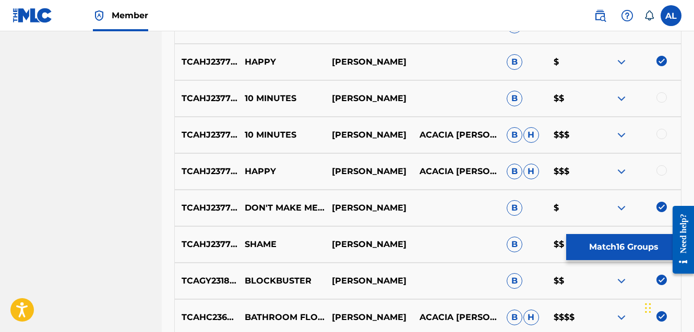
click at [664, 170] on div at bounding box center [661, 170] width 10 height 10
click at [661, 138] on div at bounding box center [661, 134] width 10 height 10
click at [660, 94] on div at bounding box center [661, 97] width 10 height 10
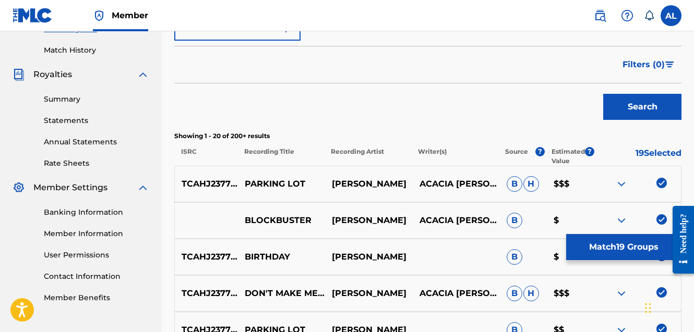
scroll to position [271, 0]
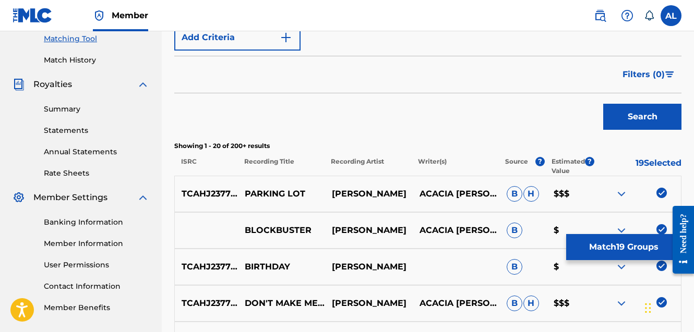
click at [610, 245] on button "Match 19 Groups" at bounding box center [623, 247] width 115 height 26
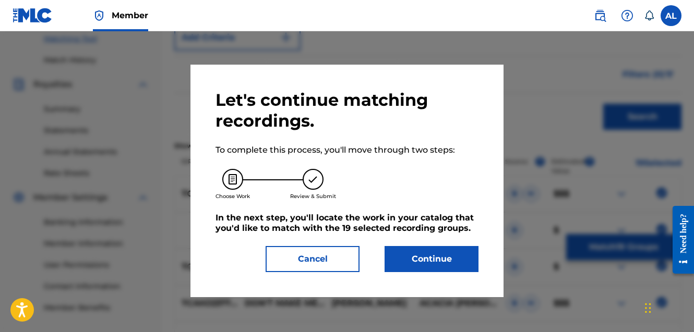
click at [417, 260] on button "Continue" at bounding box center [432, 259] width 94 height 26
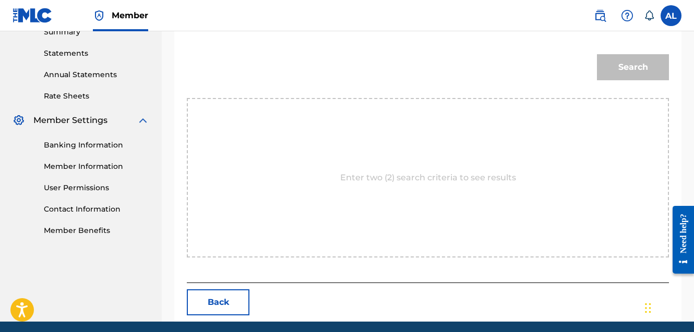
click at [398, 203] on div "Enter two (2) search criteria to see results" at bounding box center [428, 178] width 482 height 160
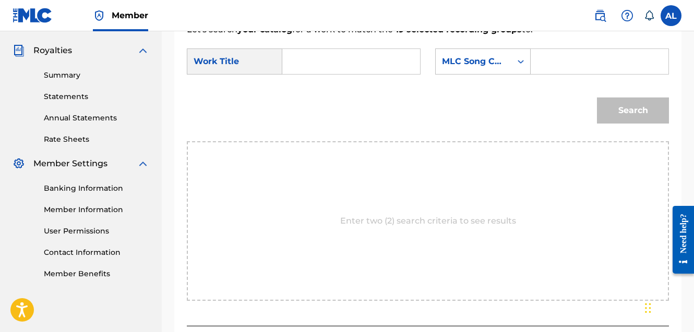
scroll to position [234, 0]
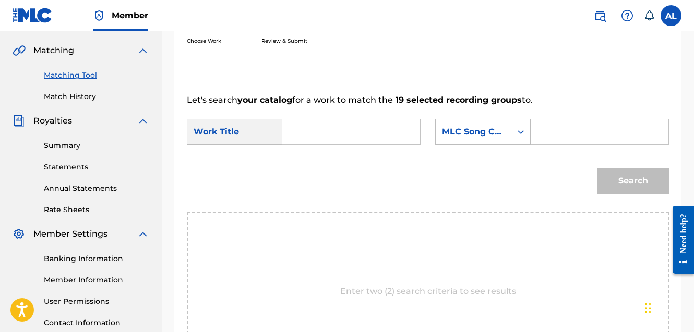
click at [309, 126] on input "Search Form" at bounding box center [351, 131] width 120 height 25
click at [540, 145] on input "Search Form" at bounding box center [600, 131] width 120 height 25
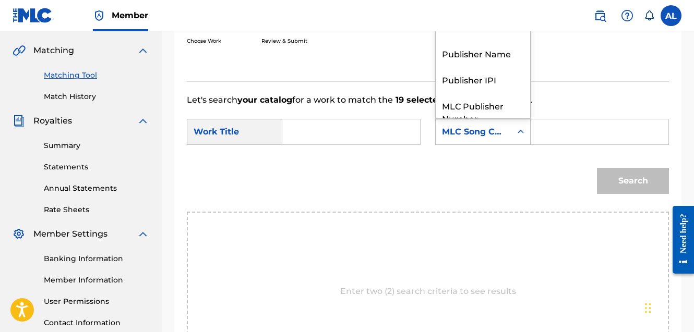
scroll to position [39, 0]
click at [511, 141] on div "Search Form" at bounding box center [520, 132] width 19 height 19
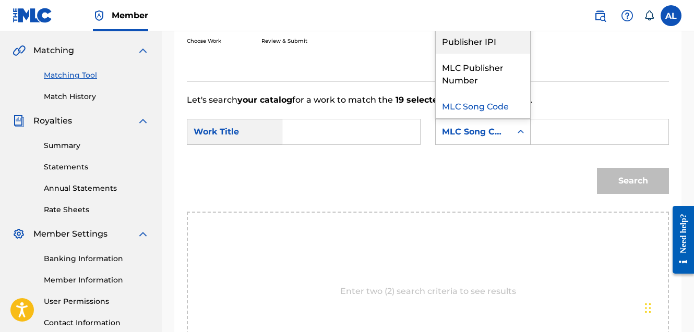
click at [436, 54] on div "Publisher IPI" at bounding box center [483, 41] width 94 height 26
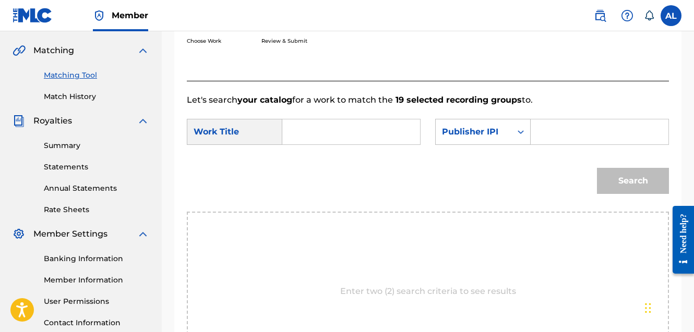
click at [540, 145] on input "Search Form" at bounding box center [600, 131] width 120 height 25
paste input "#886487760"
click at [540, 145] on input "#886487760" at bounding box center [600, 131] width 120 height 25
type input "886487760"
click at [602, 199] on div "Search" at bounding box center [630, 179] width 77 height 42
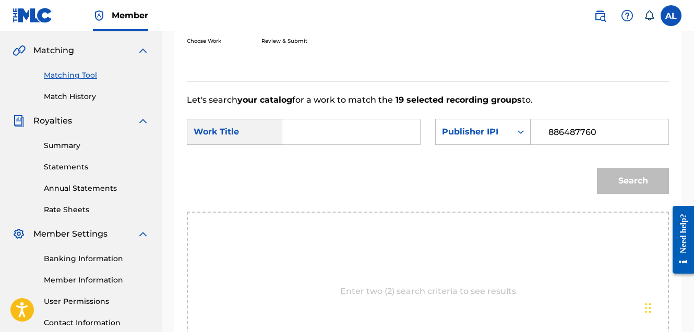
click at [496, 209] on div "Search" at bounding box center [428, 185] width 482 height 54
click at [389, 128] on input "Search Form" at bounding box center [351, 131] width 120 height 25
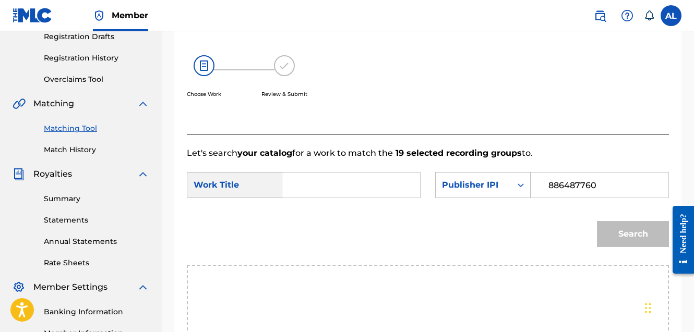
scroll to position [181, 0]
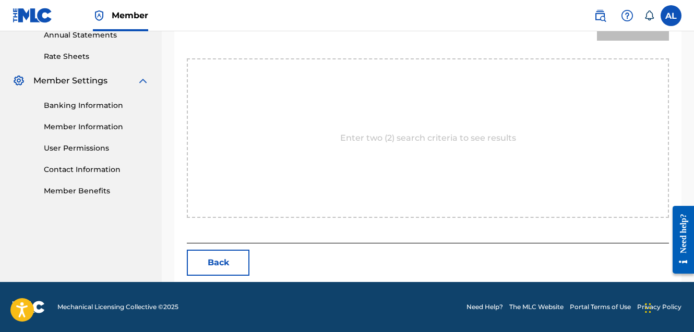
click at [360, 160] on div "Enter two (2) search criteria to see results" at bounding box center [428, 138] width 482 height 160
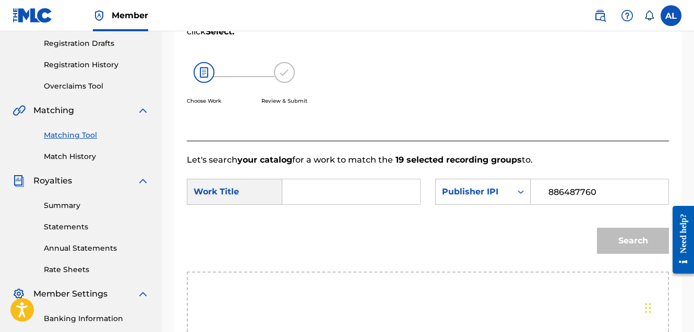
scroll to position [177, 0]
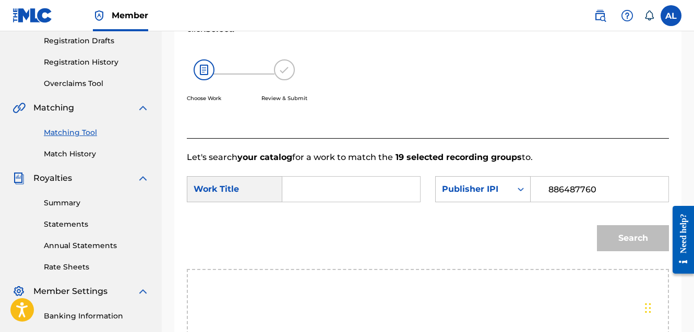
click at [303, 194] on input "Search Form" at bounding box center [351, 189] width 120 height 25
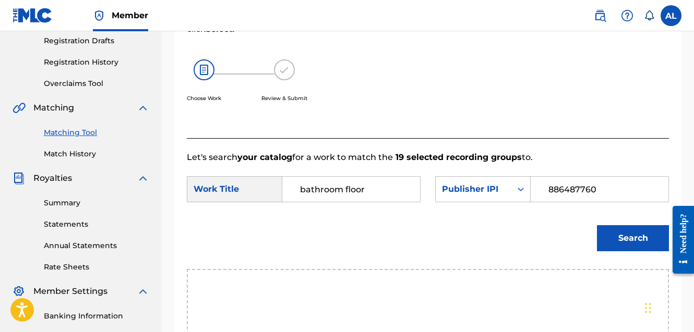
type input "bathroom floor"
click at [620, 251] on button "Search" at bounding box center [633, 238] width 72 height 26
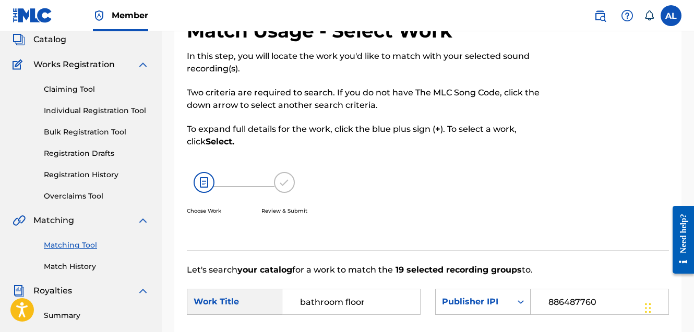
scroll to position [34, 0]
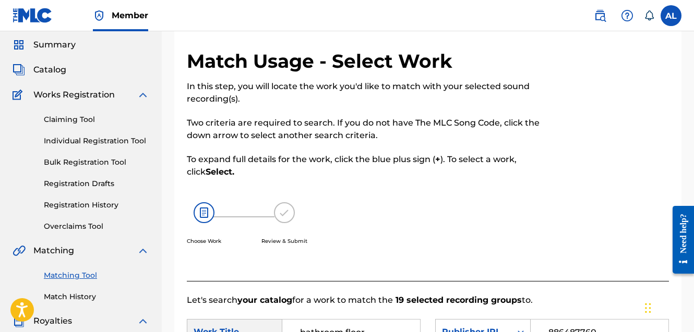
click at [84, 121] on link "Claiming Tool" at bounding box center [96, 119] width 105 height 11
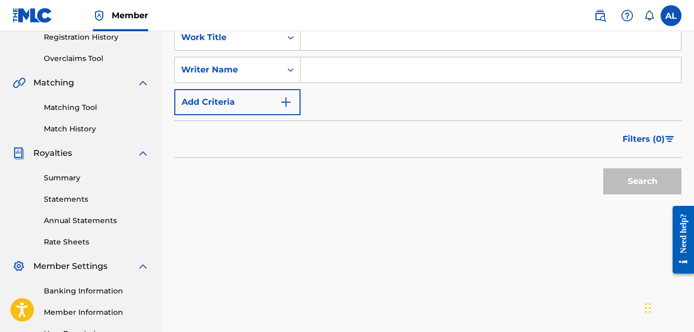
scroll to position [191, 0]
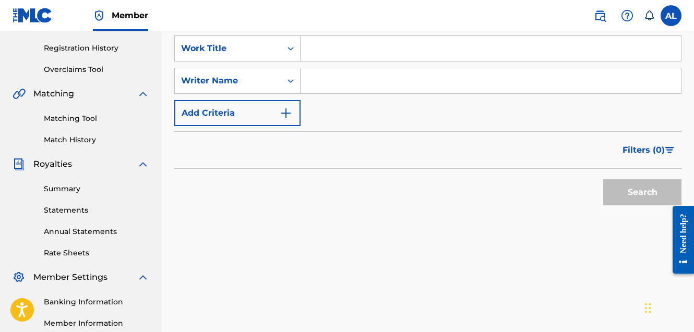
click at [289, 111] on img "Search Form" at bounding box center [286, 113] width 13 height 13
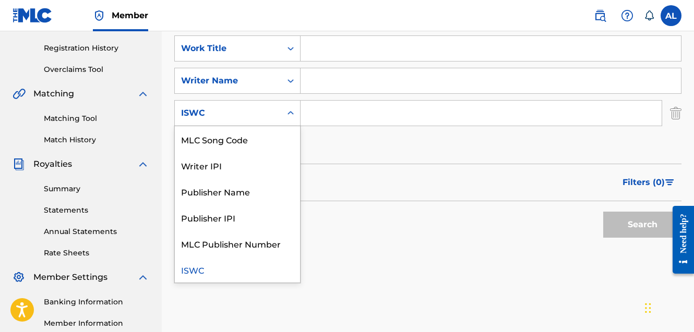
click at [292, 110] on icon "Search Form" at bounding box center [290, 113] width 10 height 10
click at [355, 238] on div "Search" at bounding box center [427, 222] width 507 height 42
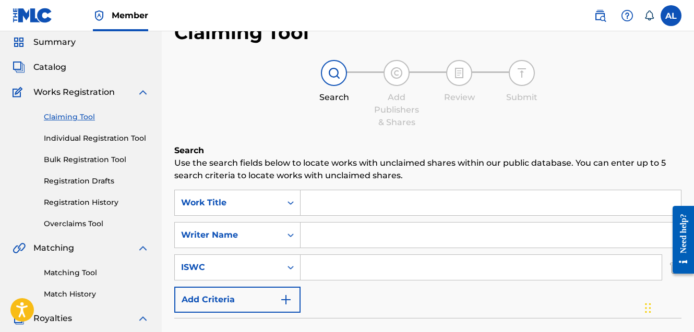
scroll to position [32, 0]
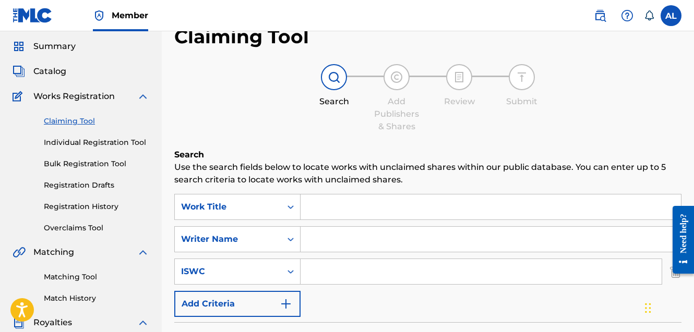
click at [101, 145] on link "Individual Registration Tool" at bounding box center [96, 142] width 105 height 11
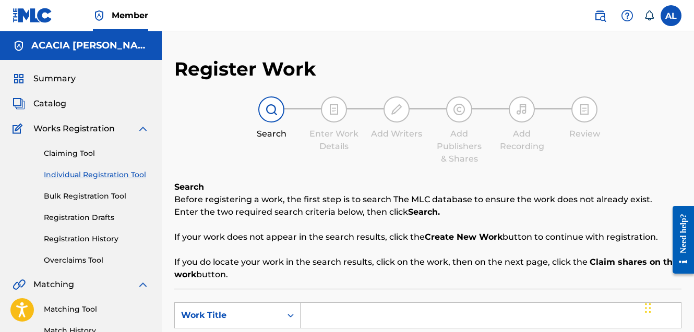
click at [90, 159] on div "Claiming Tool Individual Registration Tool Bulk Registration Tool Registration …" at bounding box center [81, 200] width 137 height 131
click at [88, 155] on link "Claiming Tool" at bounding box center [96, 153] width 105 height 11
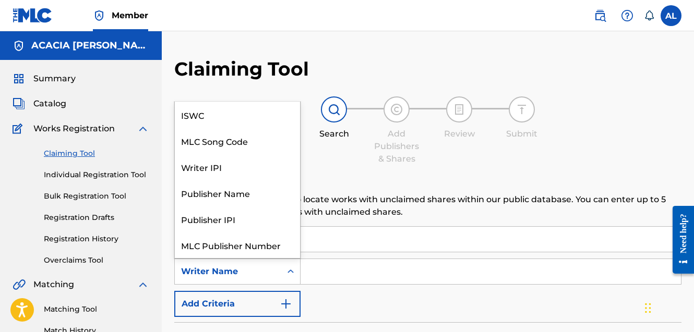
click at [290, 272] on icon "Search Form" at bounding box center [290, 272] width 10 height 10
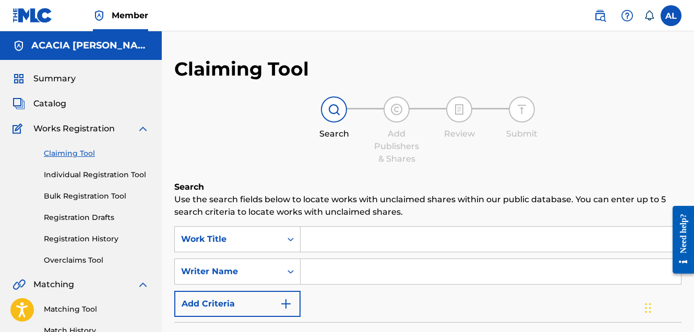
click at [290, 272] on icon "Search Form" at bounding box center [290, 272] width 10 height 10
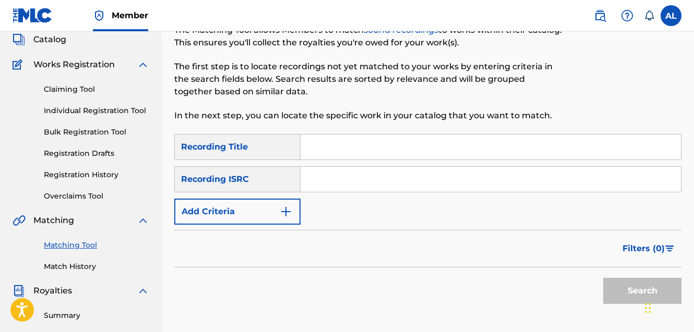
scroll to position [16, 0]
